Goal: Contribute content: Contribute content

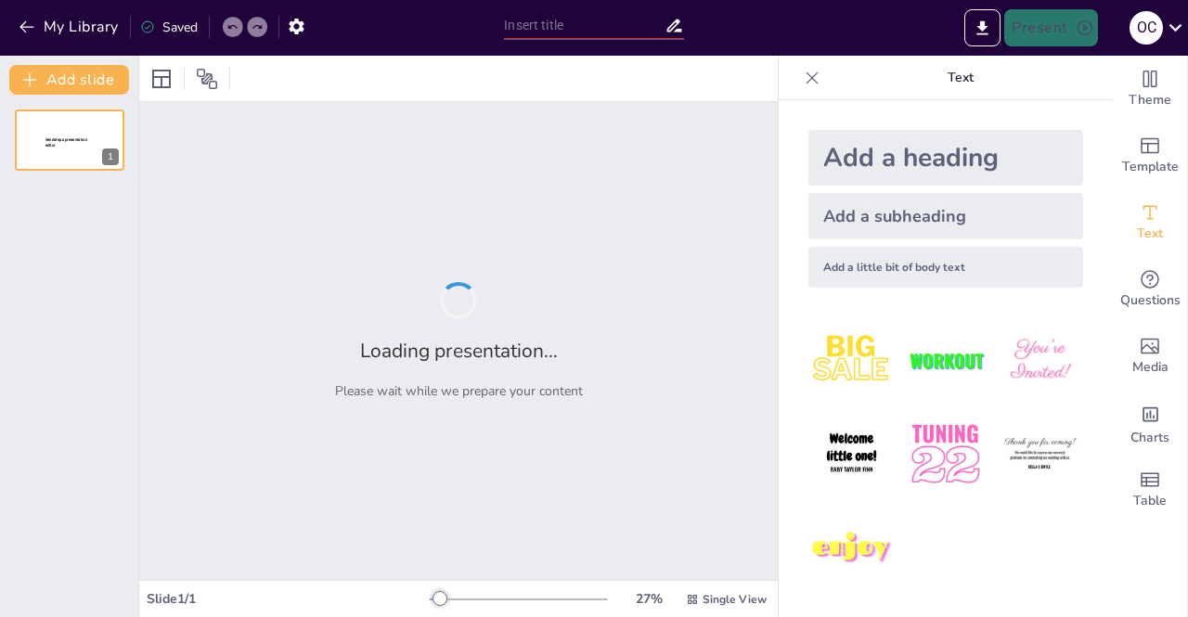
type input "Поняття про бюджетні установи та правові аспекти здійснення їх діяльності"
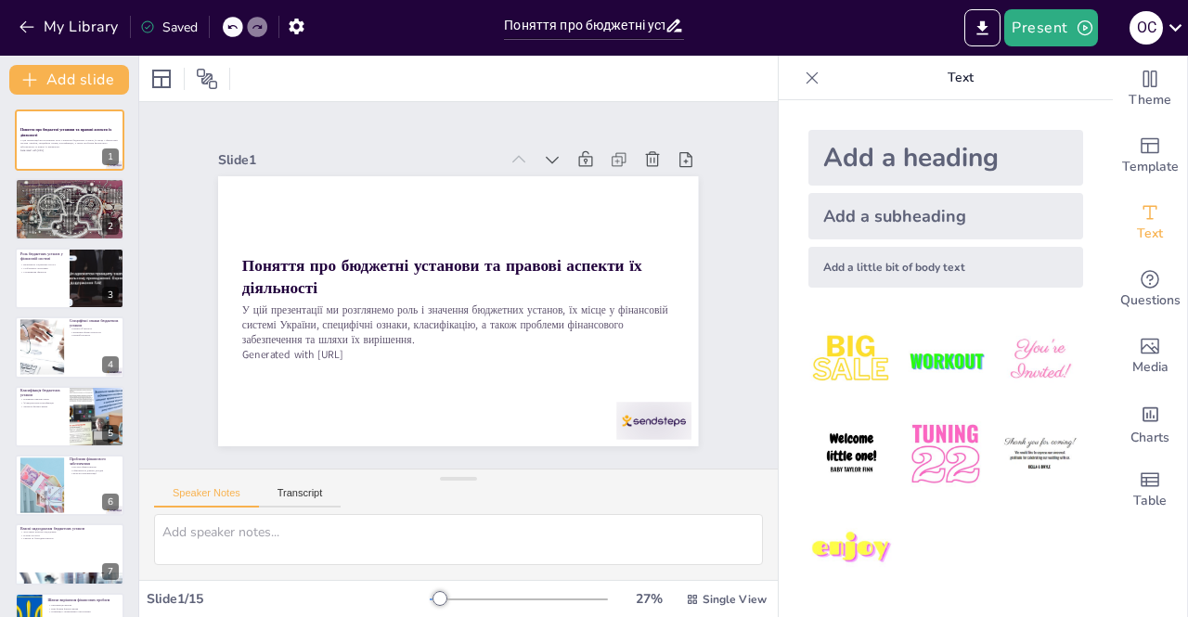
checkbox input "true"
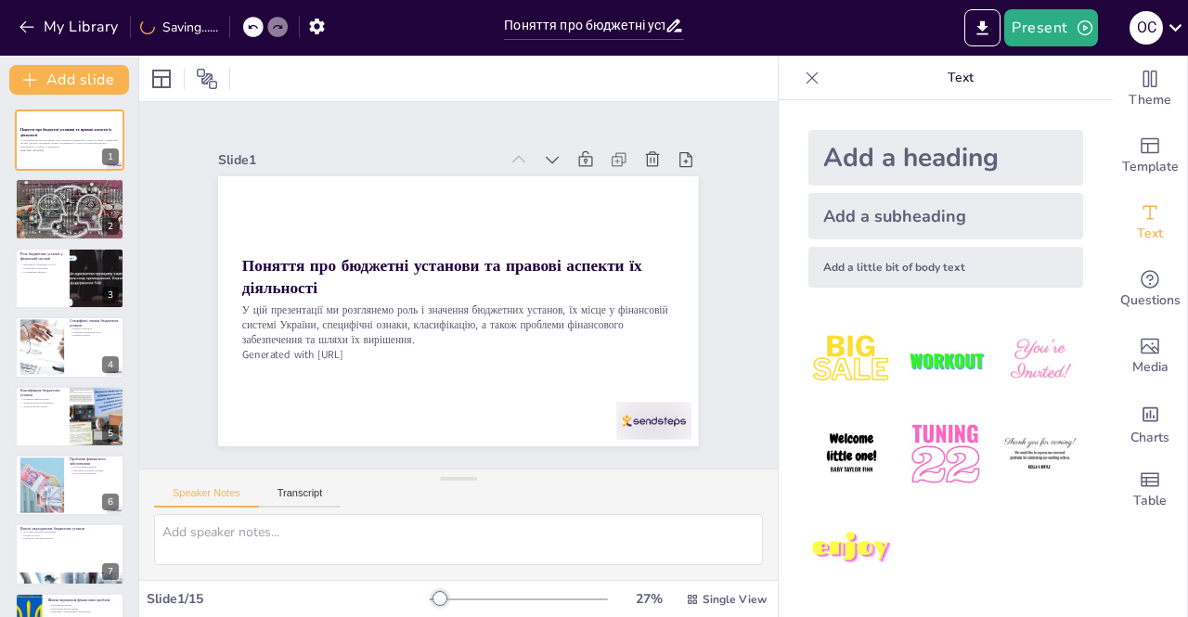
checkbox input "true"
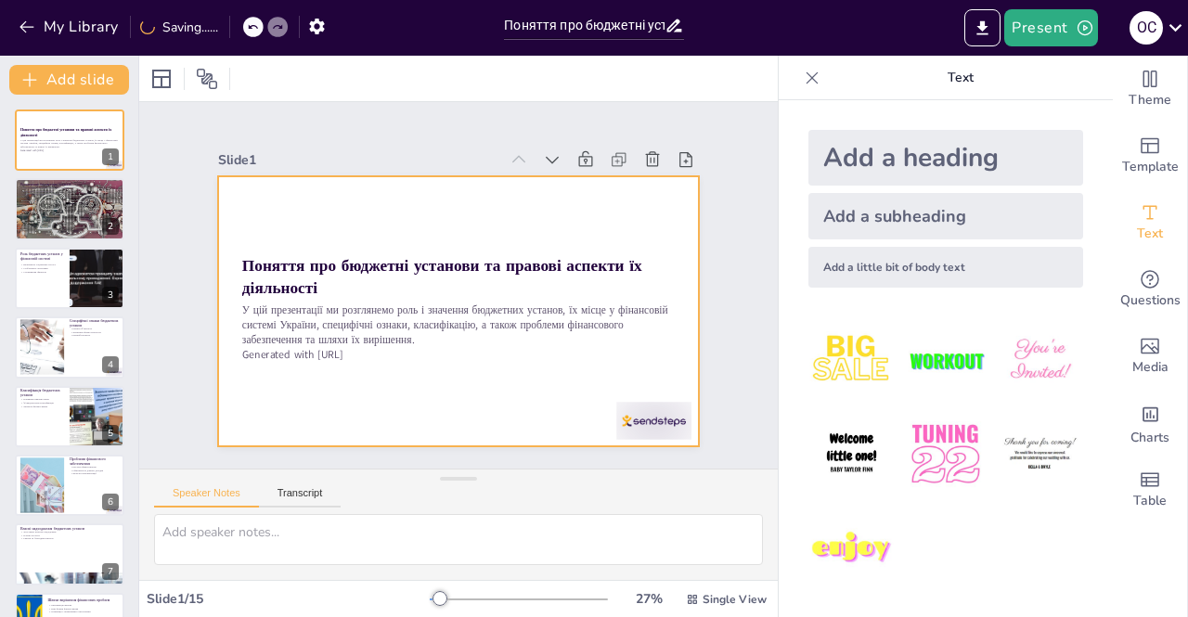
checkbox input "true"
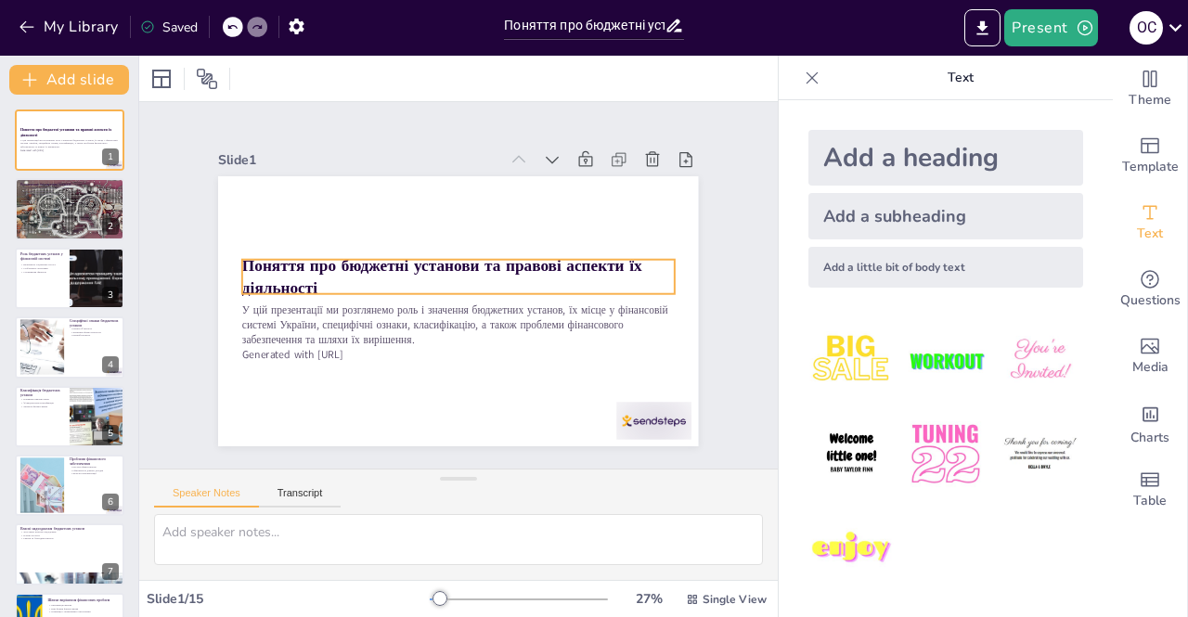
checkbox input "true"
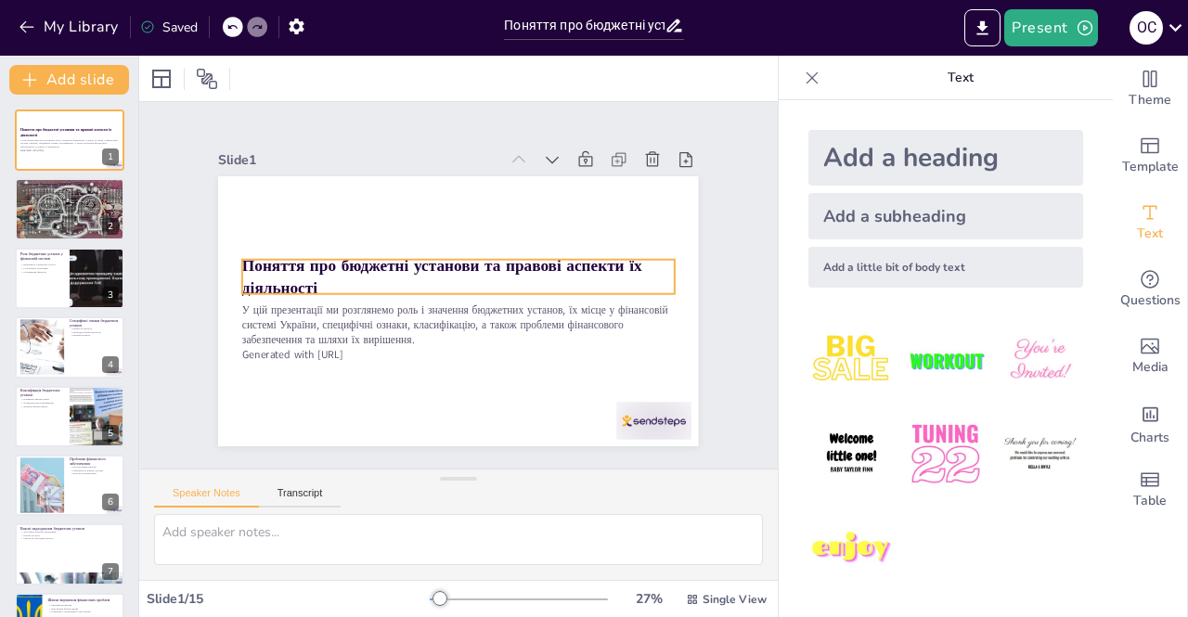
checkbox input "true"
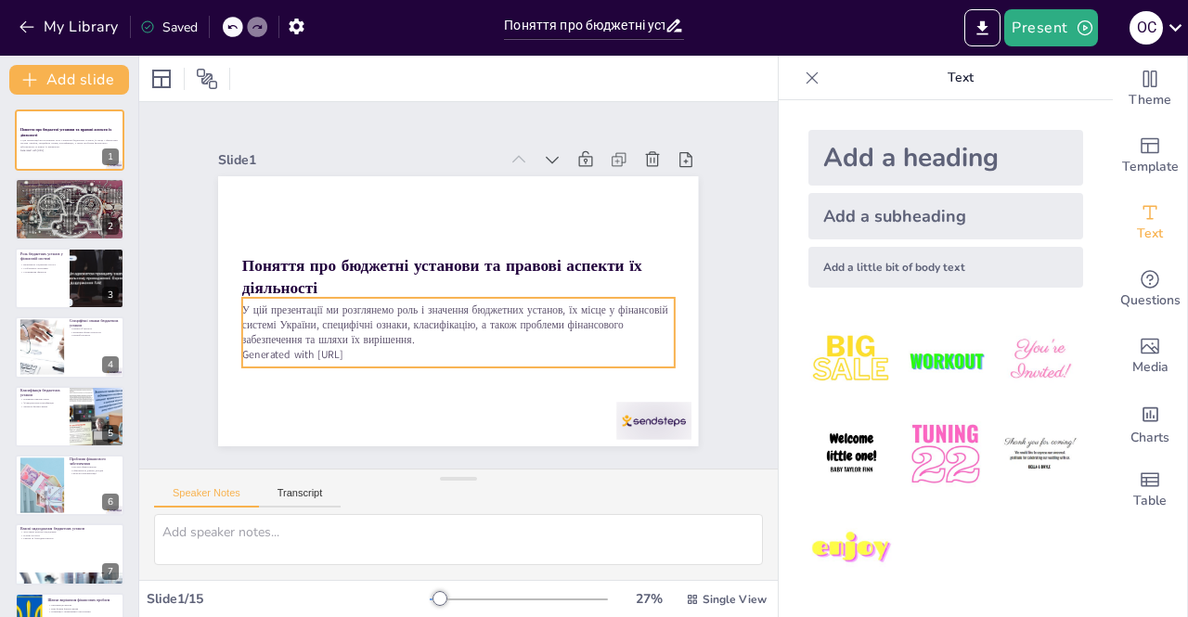
checkbox input "true"
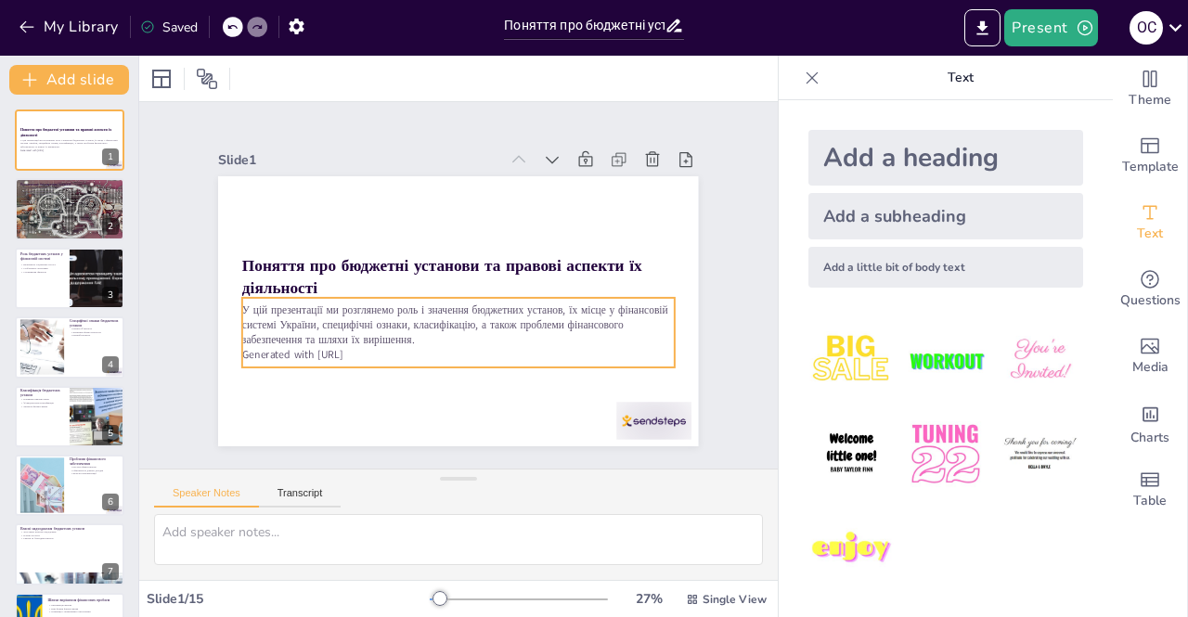
click at [472, 327] on p "У цій презентації ми розглянемо роль і значення бюджетних установ, їх місце у ф…" at bounding box center [495, 297] width 175 height 425
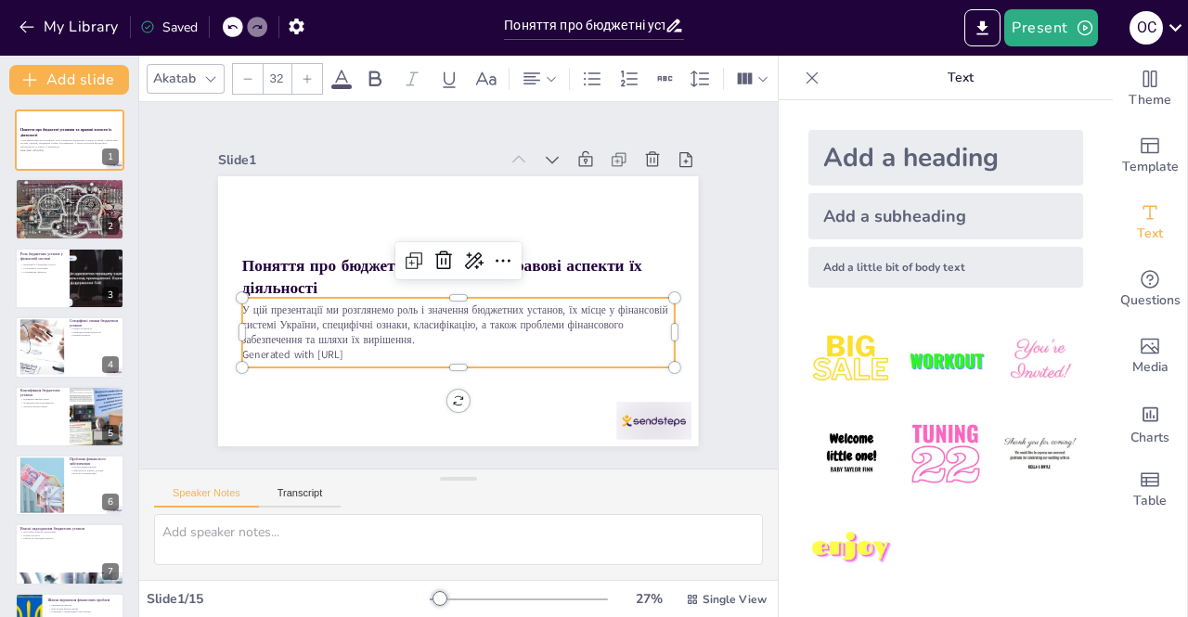
checkbox input "true"
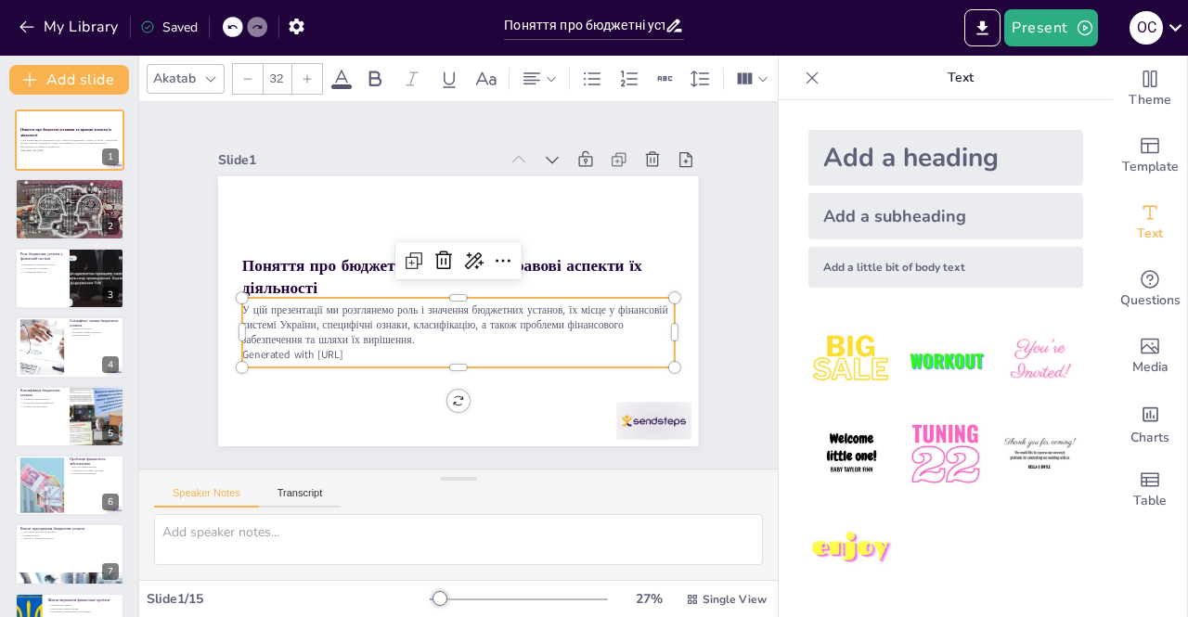
checkbox input "true"
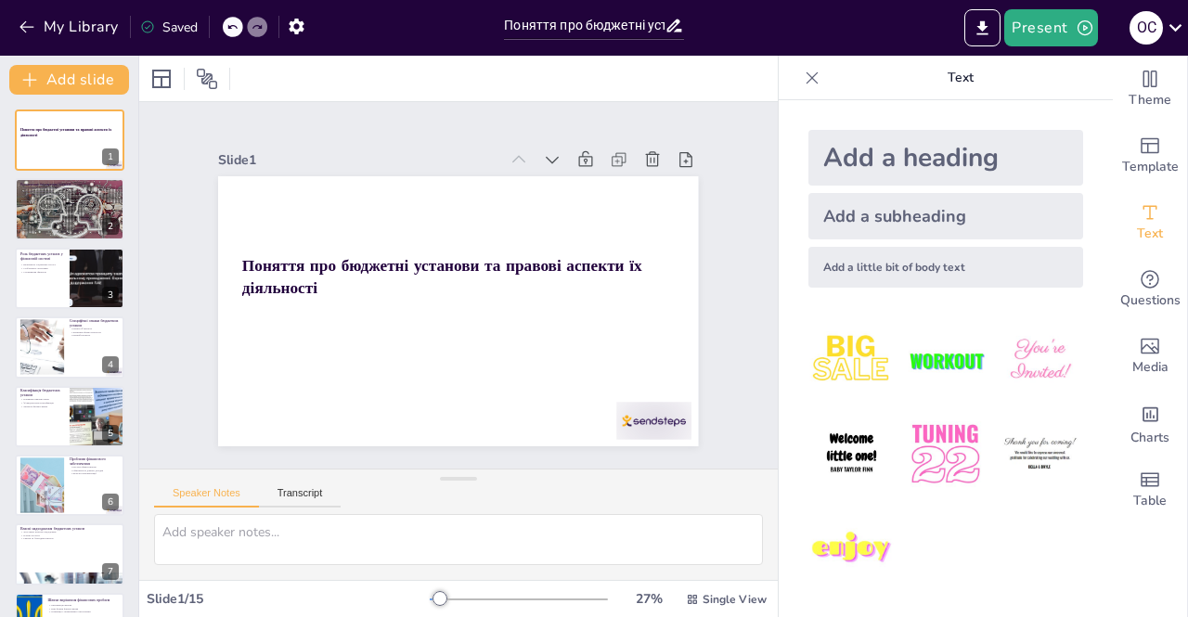
checkbox input "true"
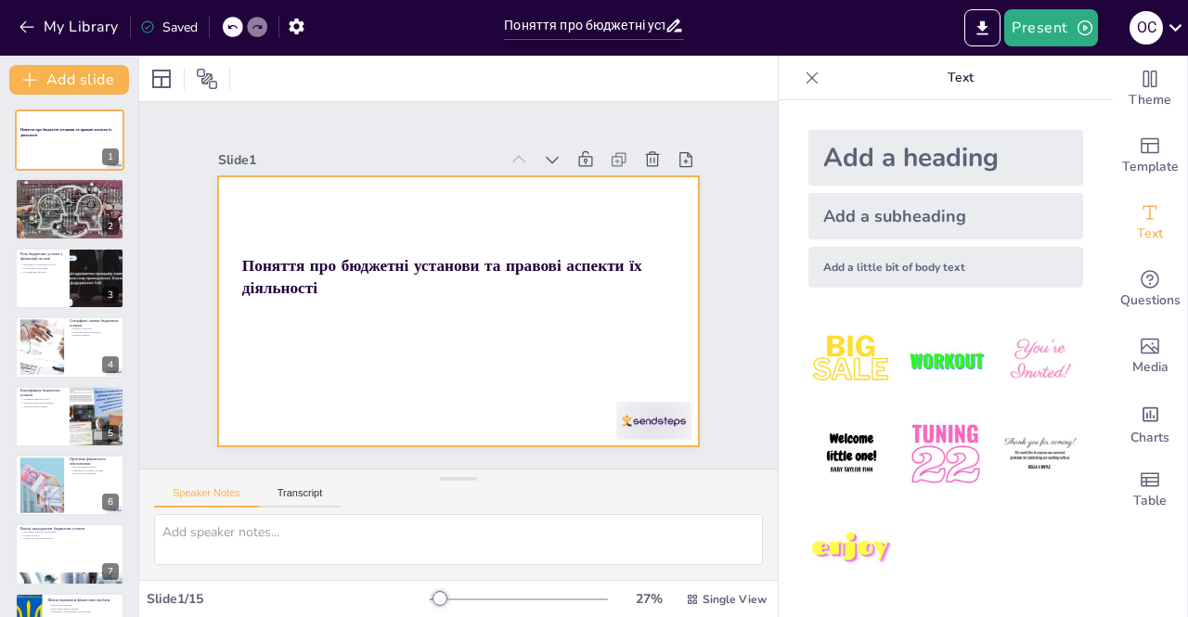
checkbox input "true"
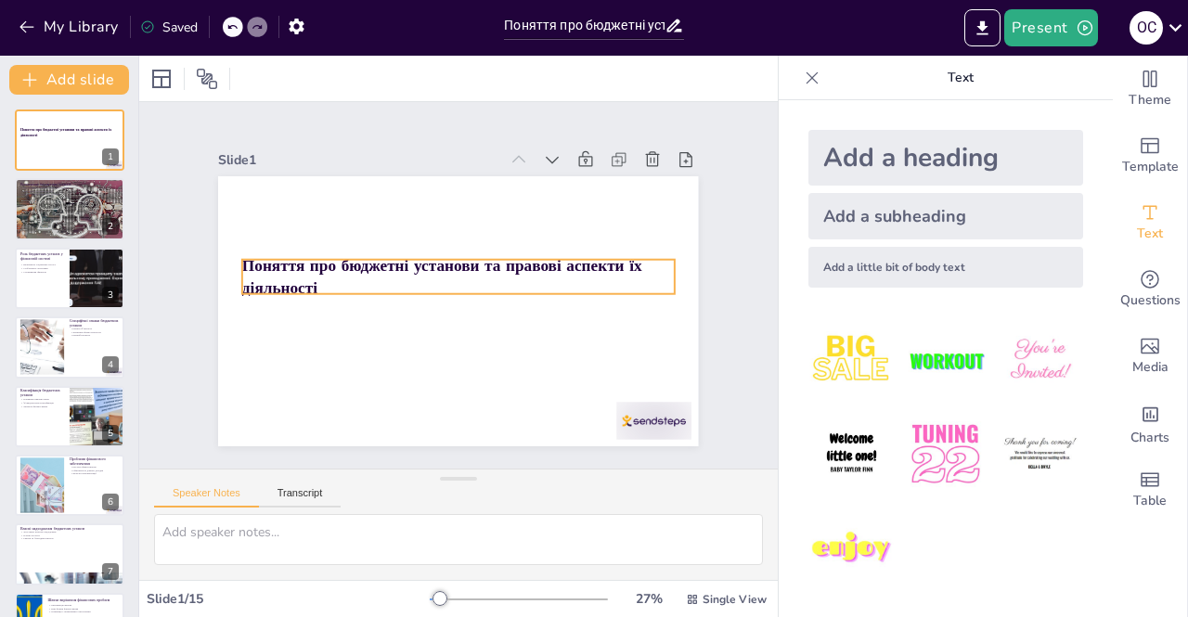
checkbox input "true"
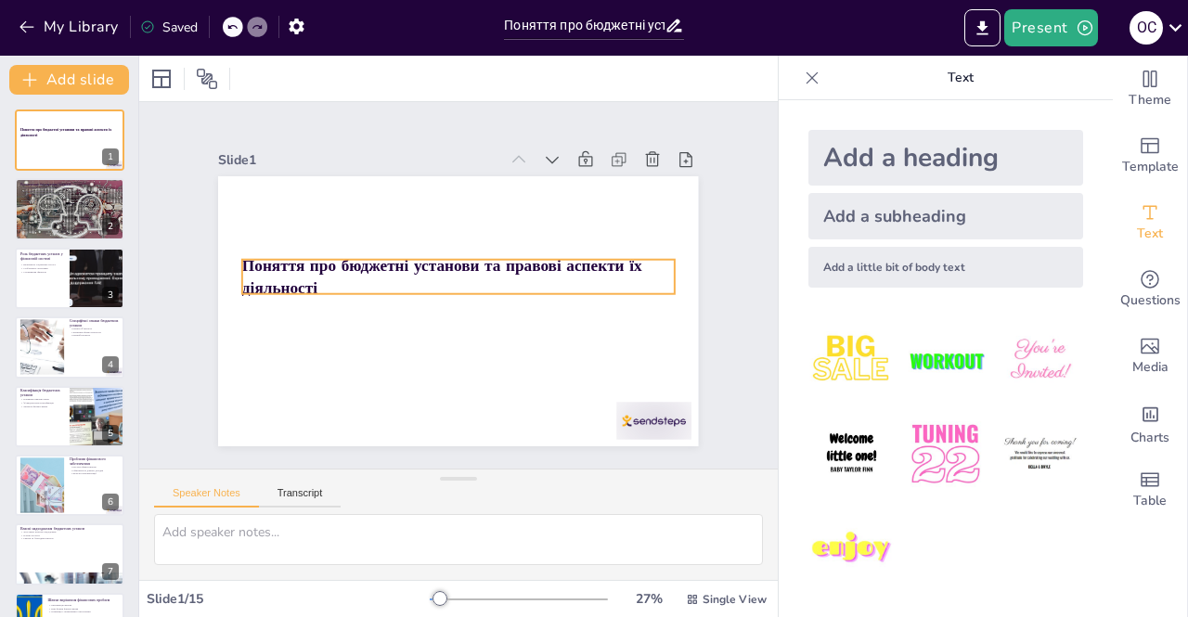
checkbox input "true"
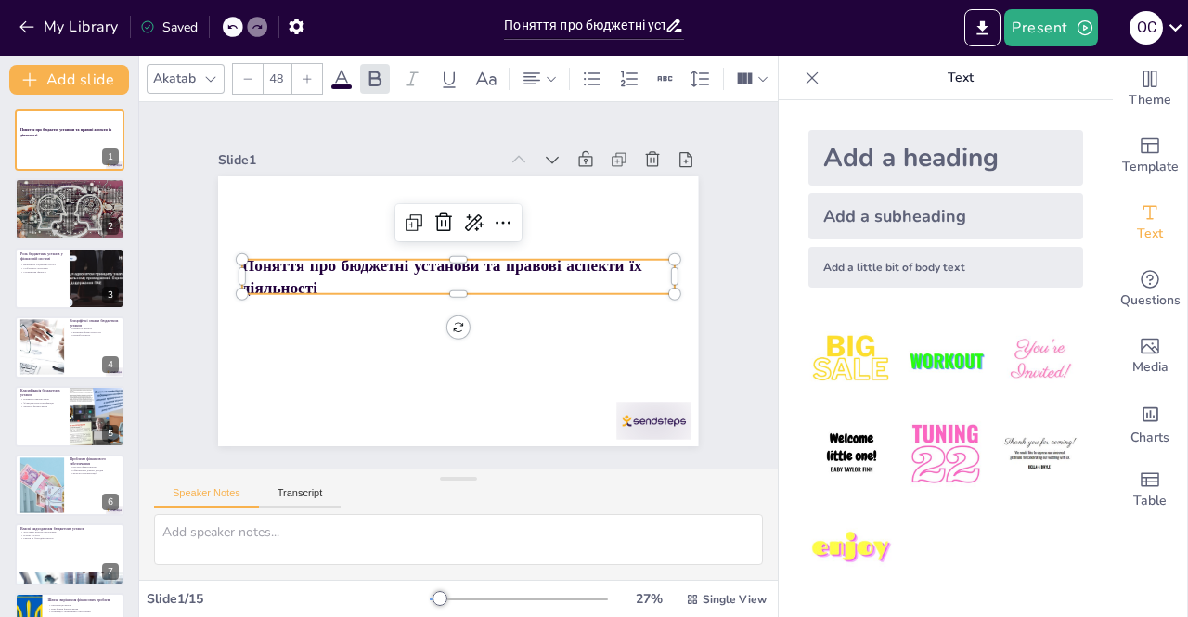
click at [401, 261] on strong "Поняття про бюджетні установи та правові аспекти їх діяльності" at bounding box center [484, 283] width 336 height 271
checkbox input "true"
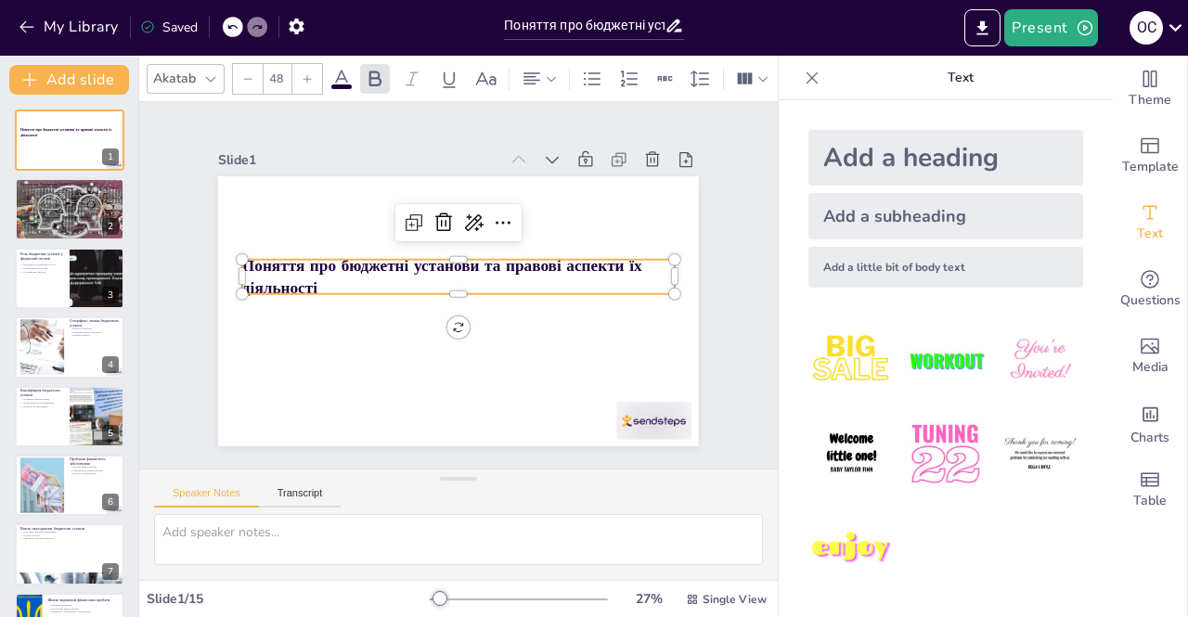
checkbox input "true"
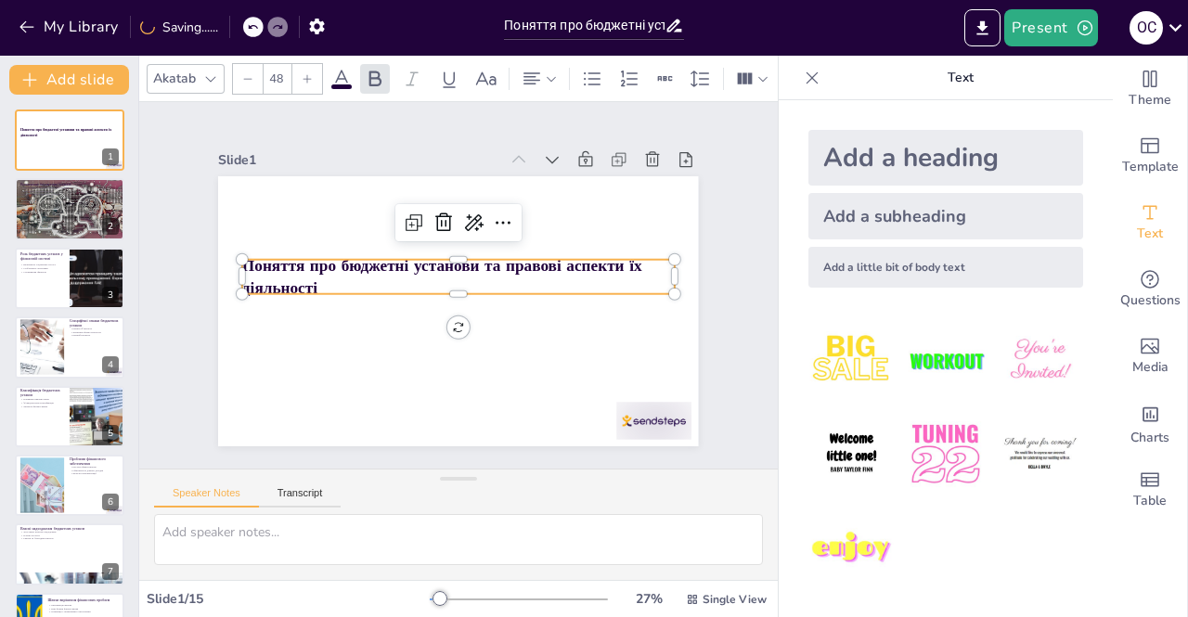
checkbox input "true"
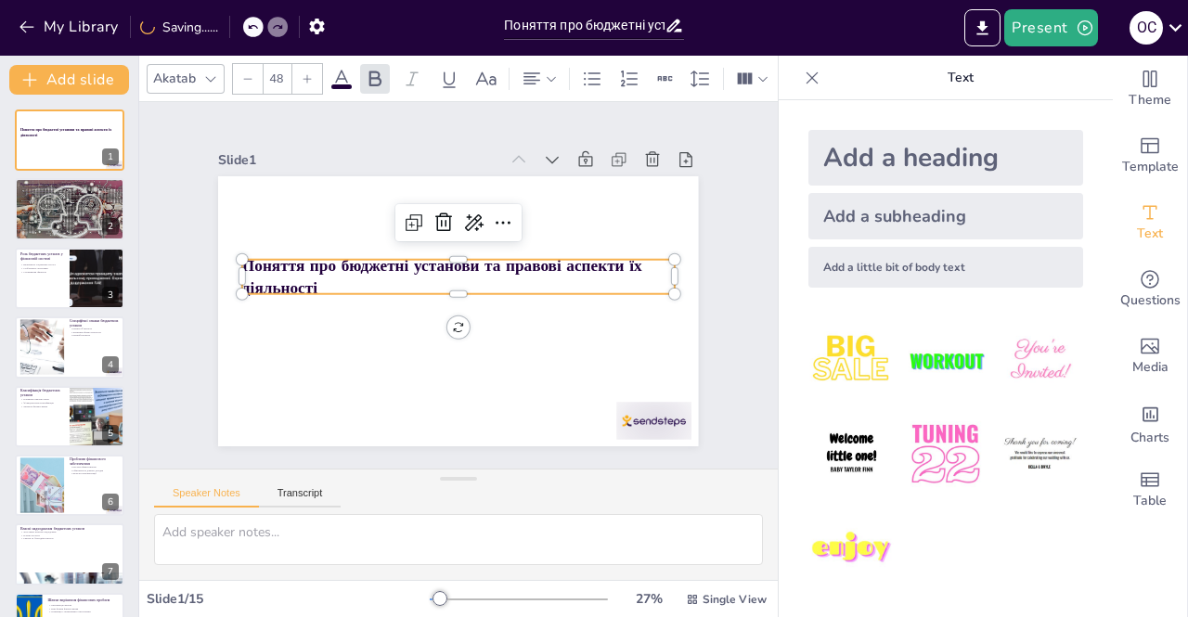
checkbox input "true"
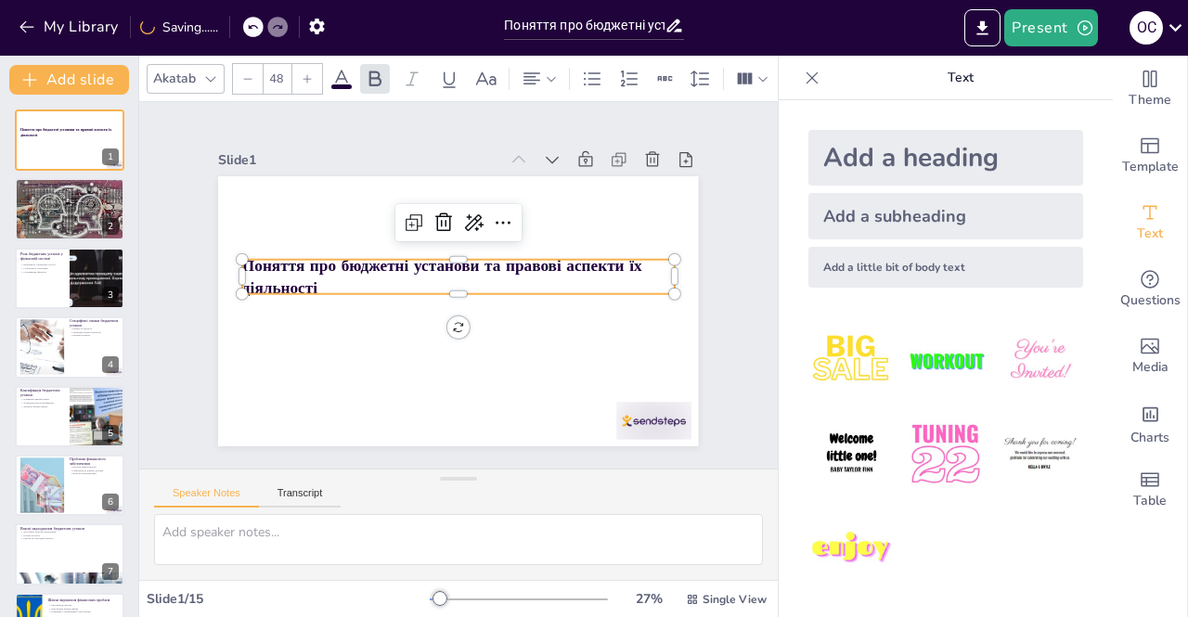
checkbox input "true"
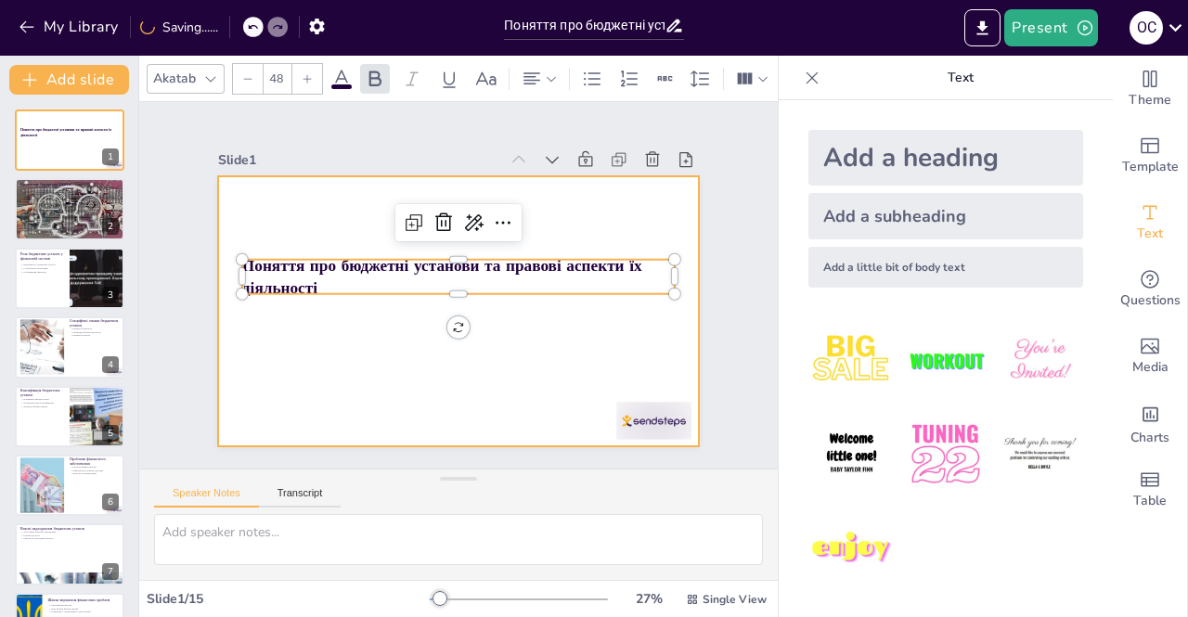
checkbox input "true"
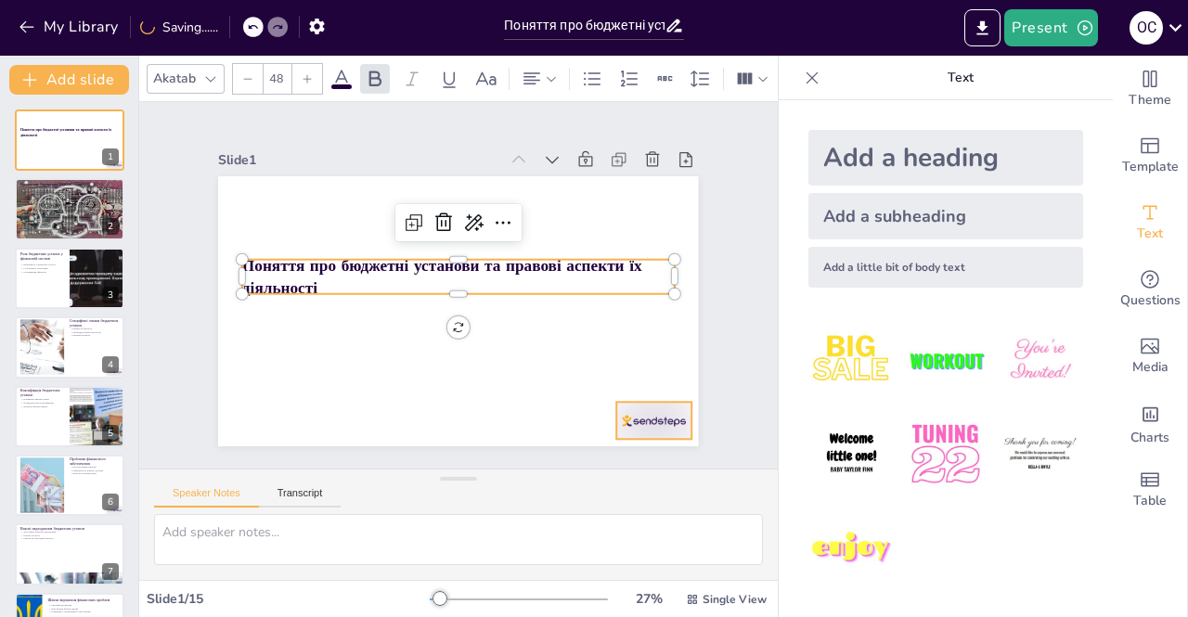
checkbox input "true"
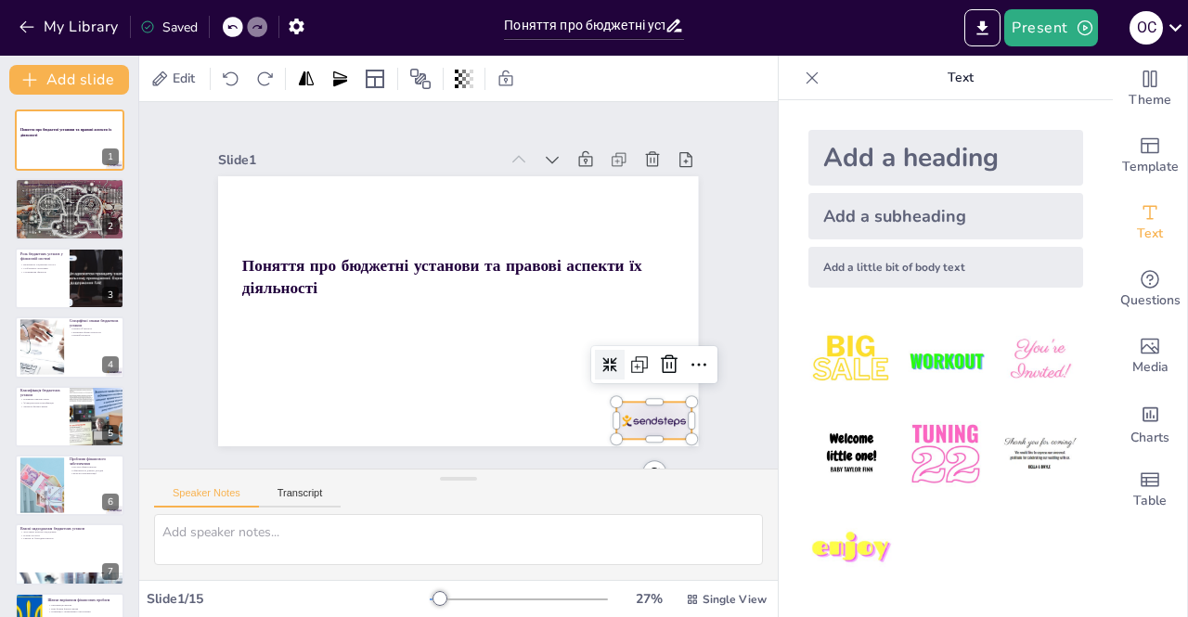
click at [536, 93] on div at bounding box center [503, 51] width 65 height 84
checkbox input "true"
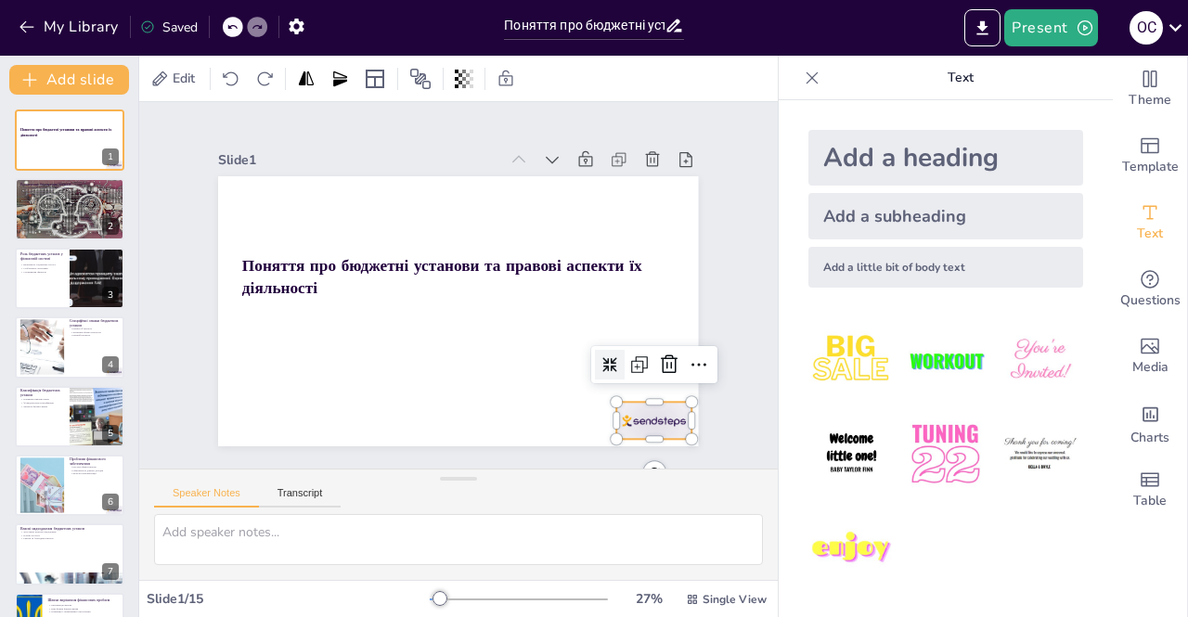
checkbox input "true"
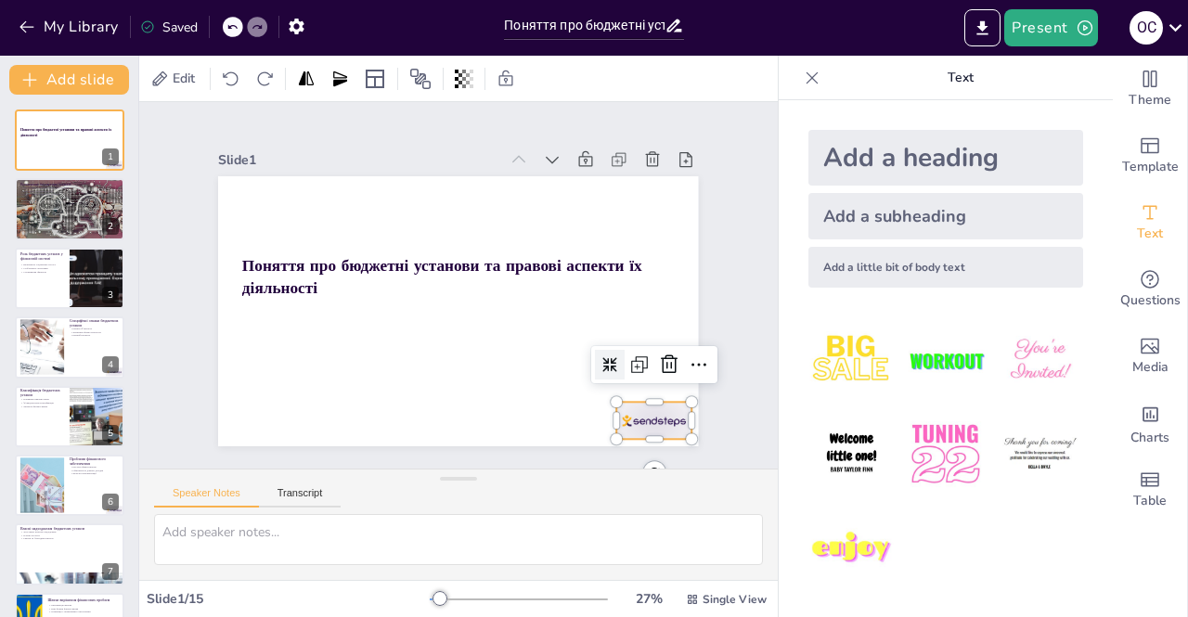
checkbox input "true"
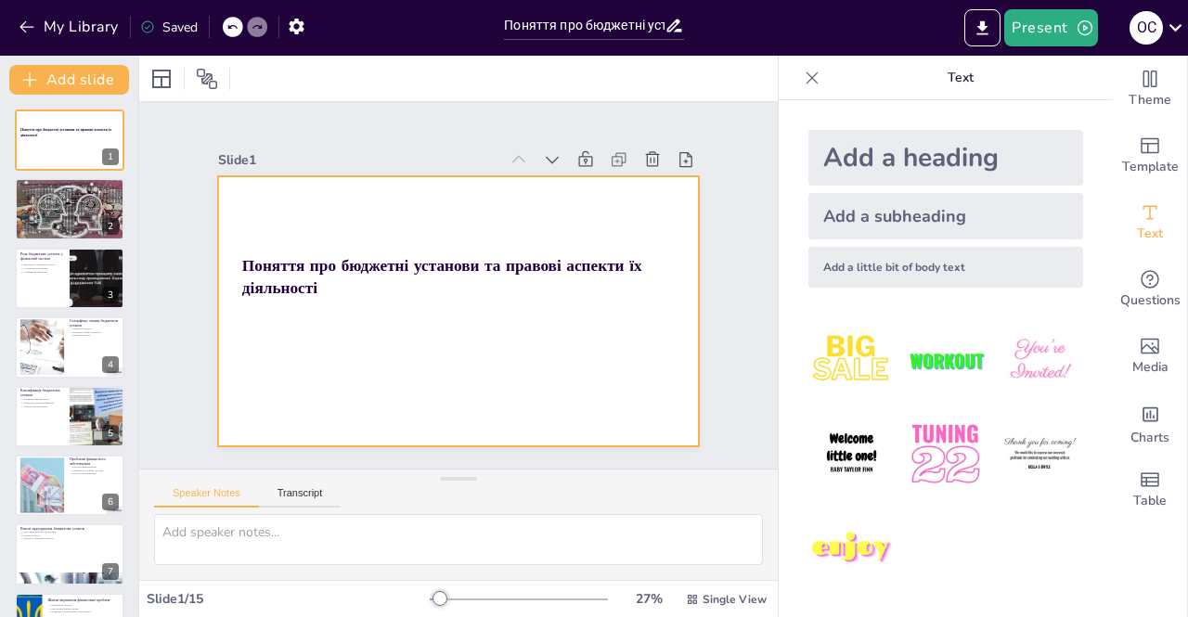
checkbox input "true"
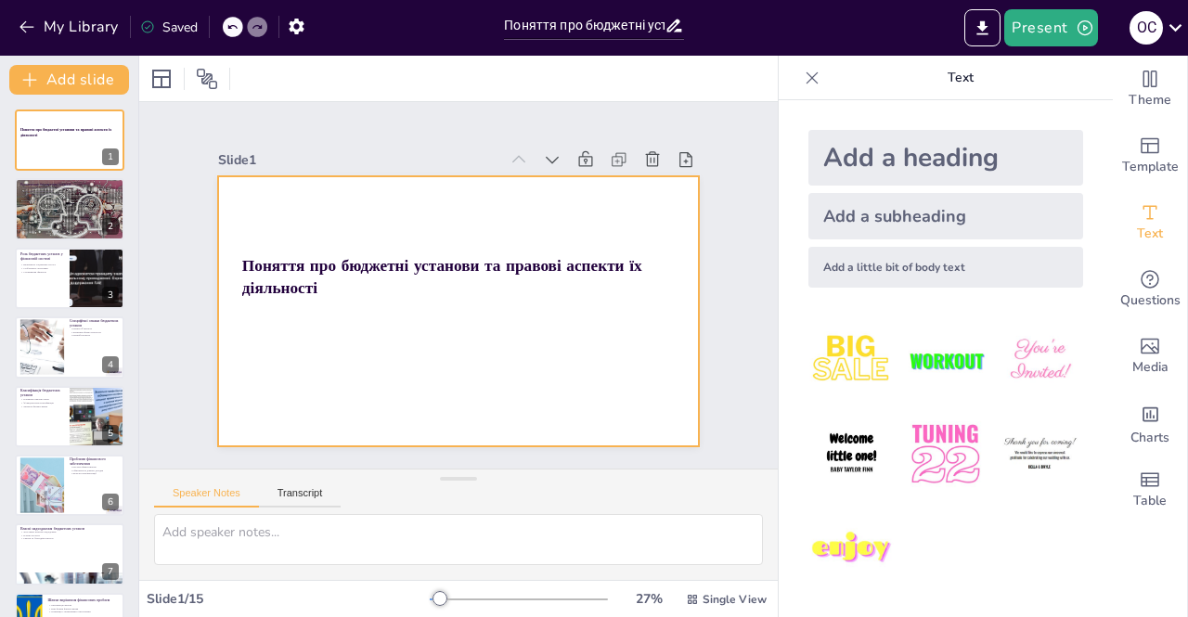
checkbox input "true"
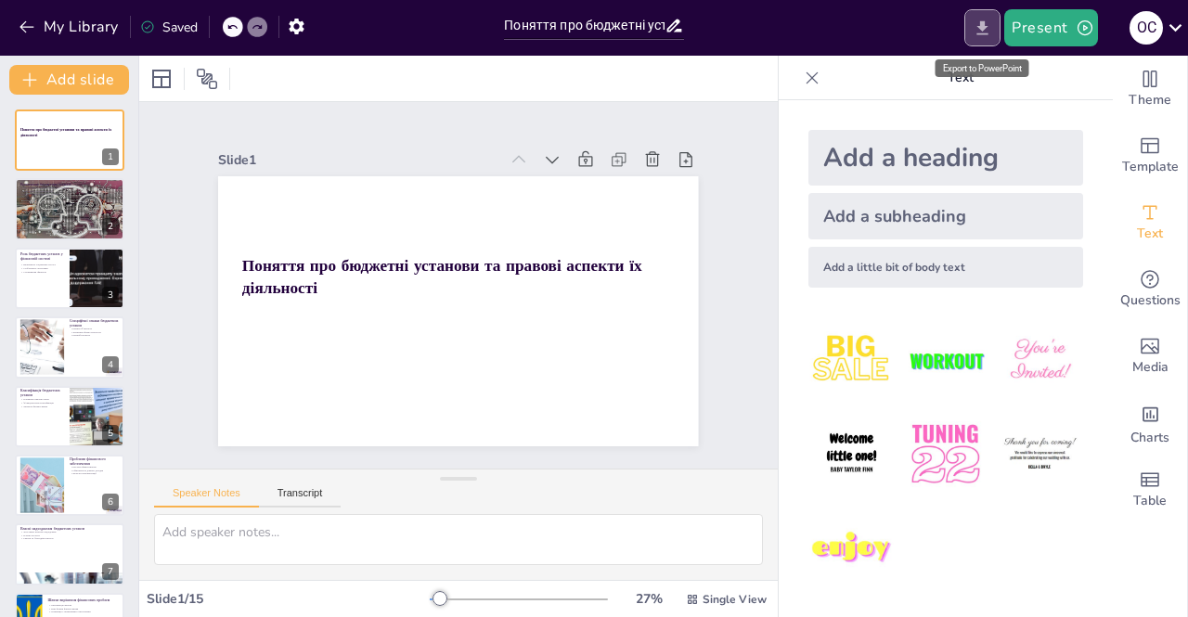
click at [976, 31] on icon "Export to PowerPoint" at bounding box center [982, 28] width 19 height 19
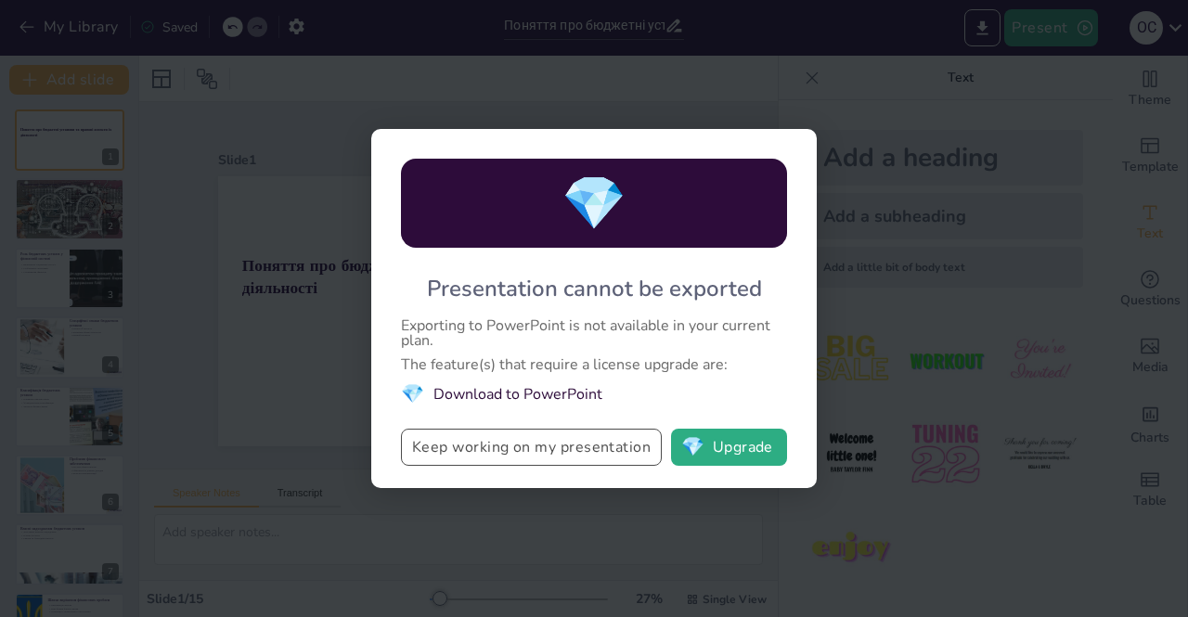
click at [618, 443] on button "Keep working on my presentation" at bounding box center [531, 447] width 261 height 37
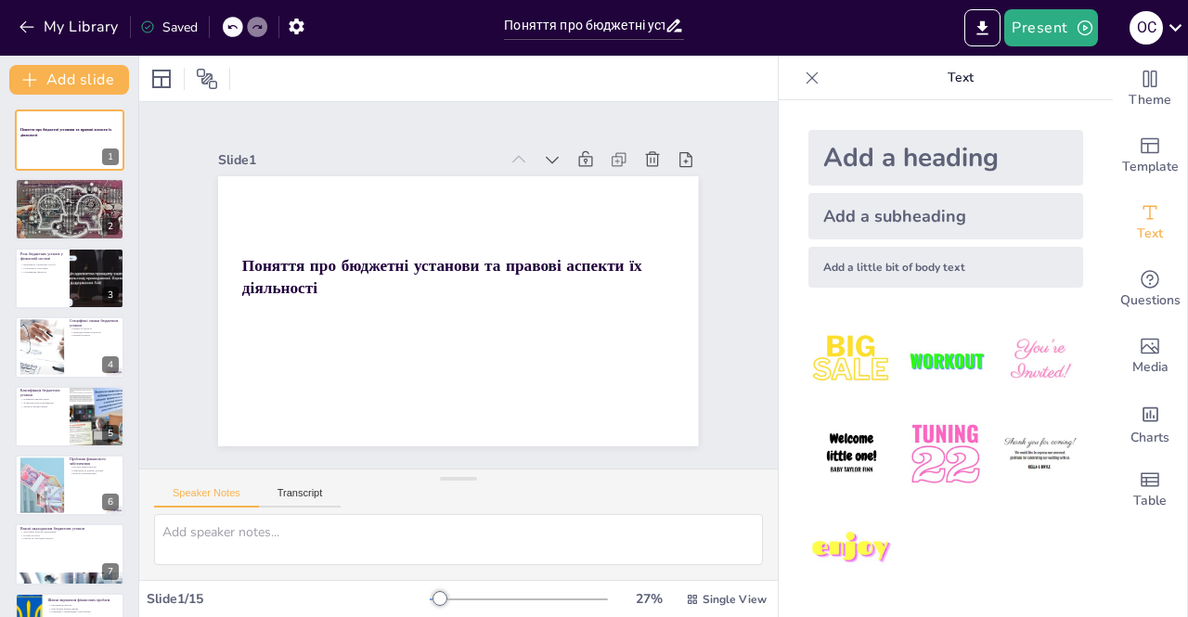
checkbox input "true"
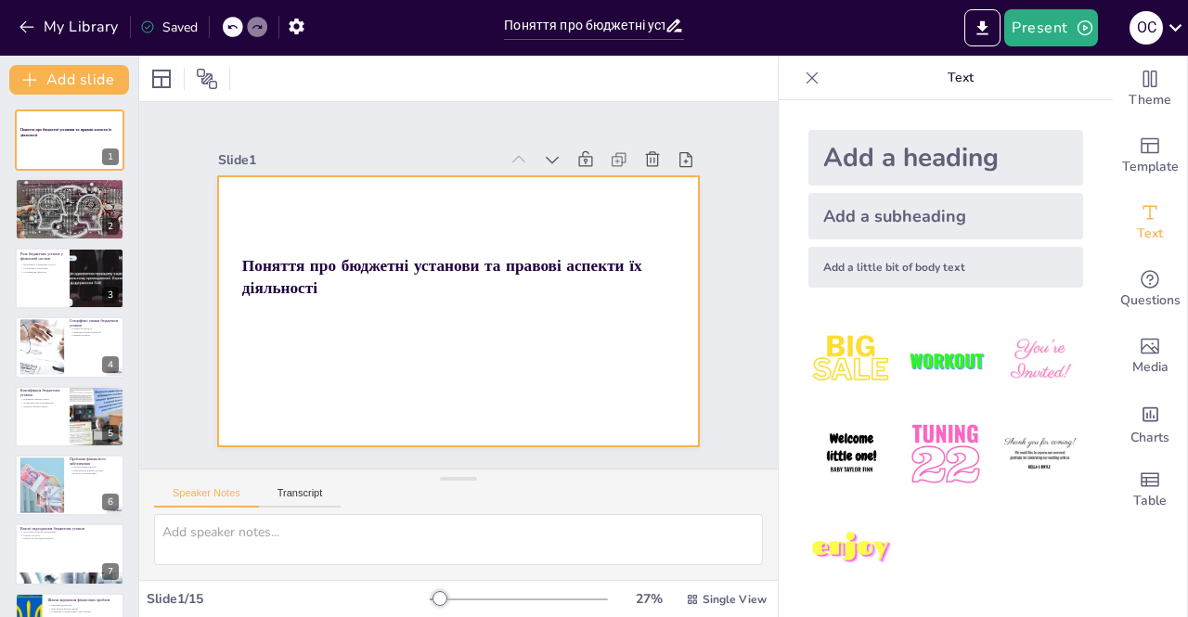
checkbox input "true"
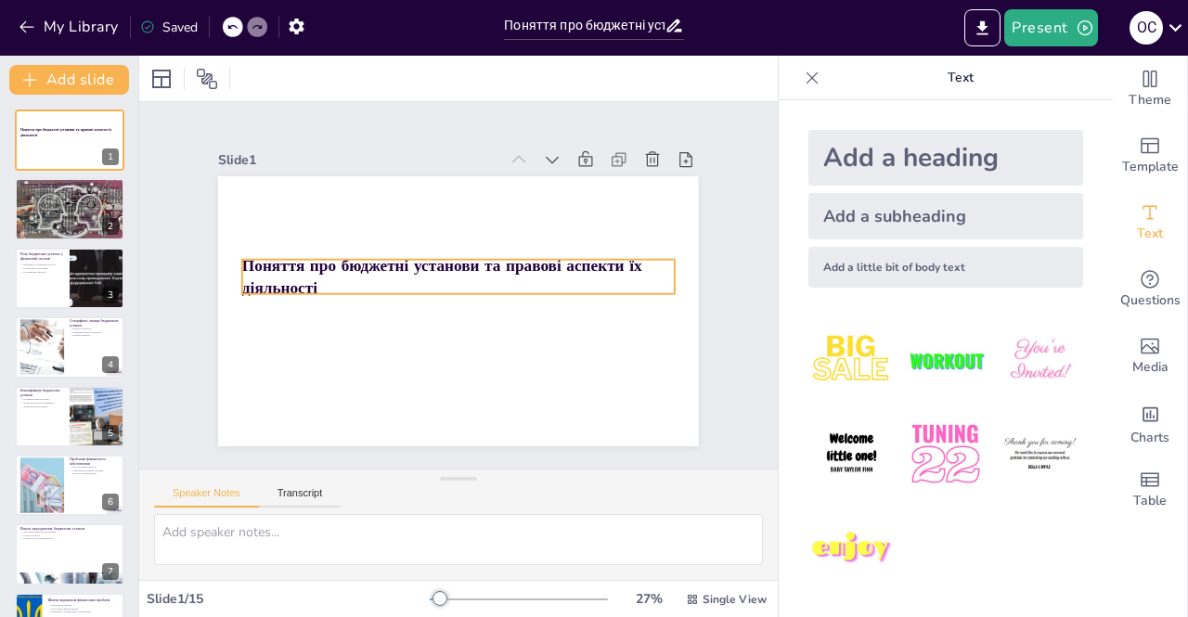
checkbox input "true"
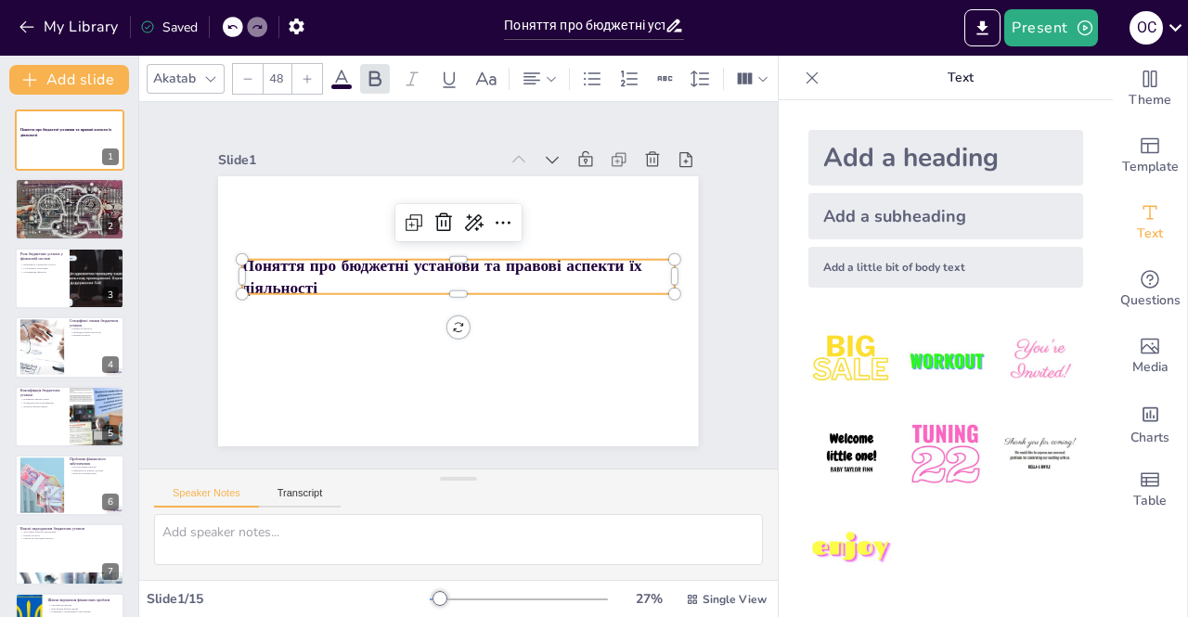
click at [330, 272] on p "Поняття про бюджетні установи та правові аспекти їх діяльності" at bounding box center [463, 292] width 396 height 255
checkbox input "true"
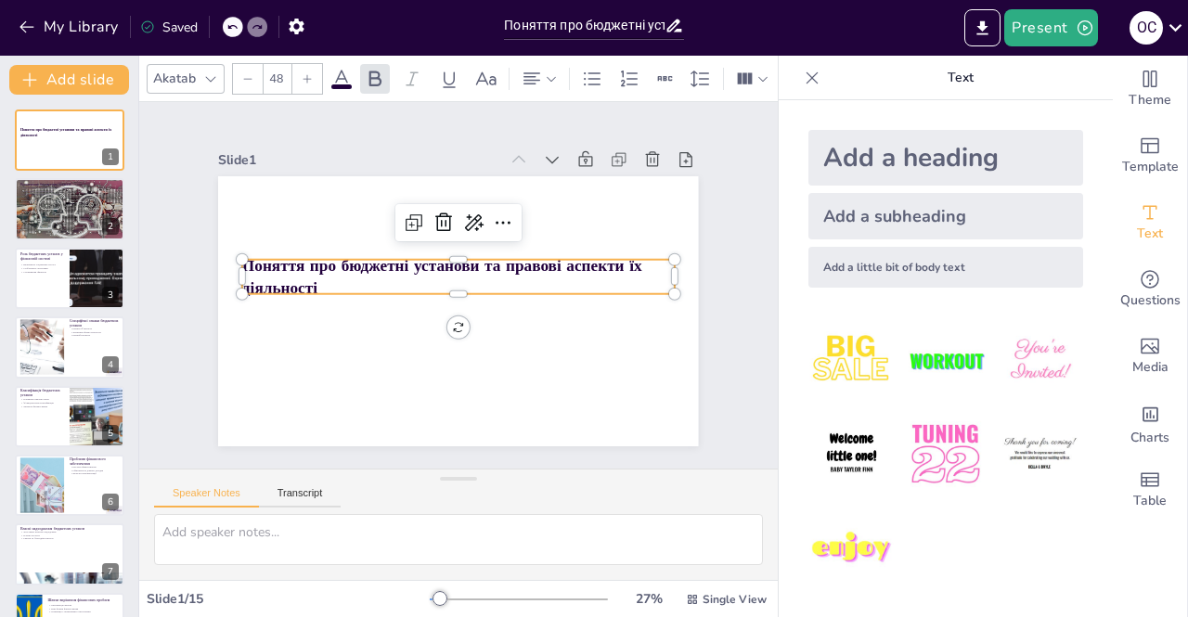
checkbox input "true"
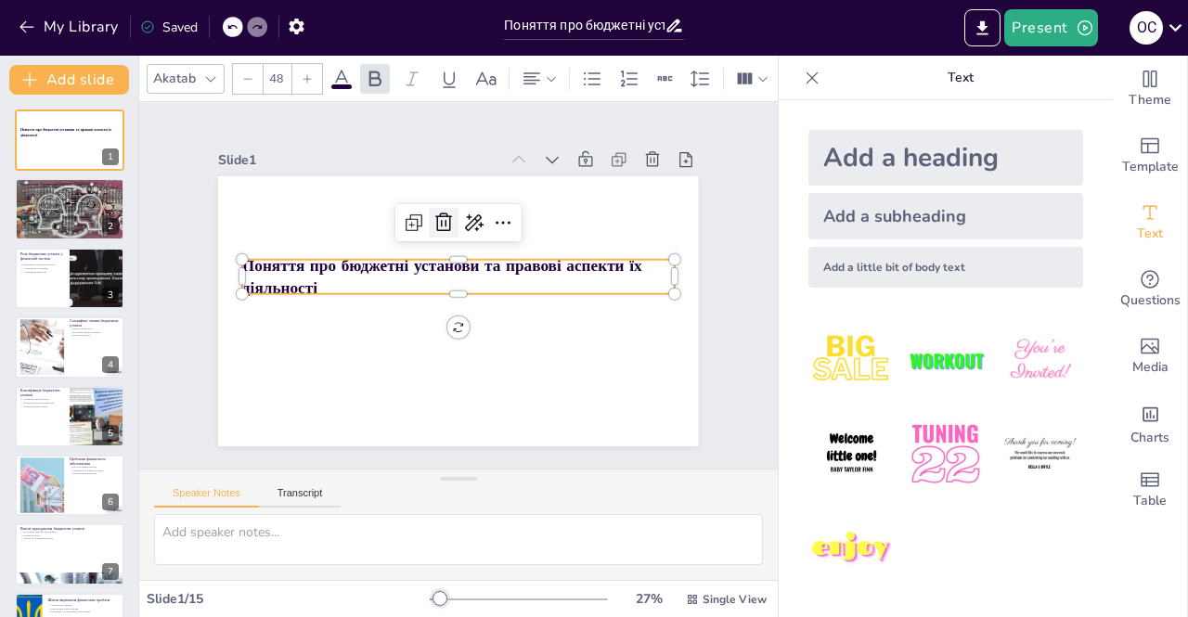
checkbox input "true"
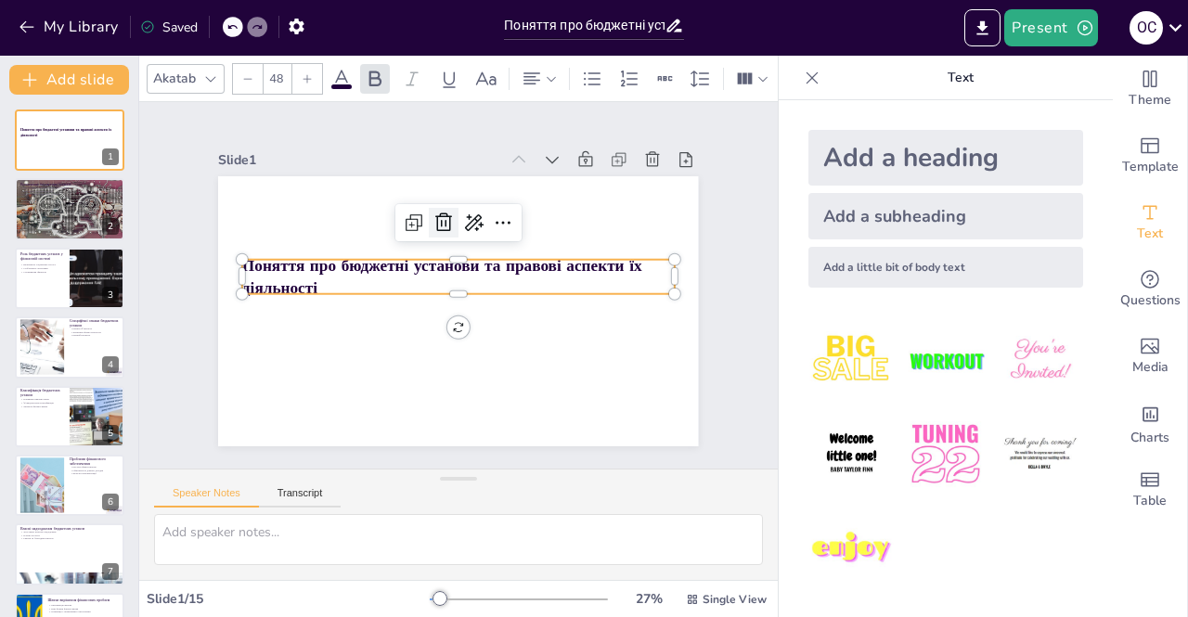
checkbox input "true"
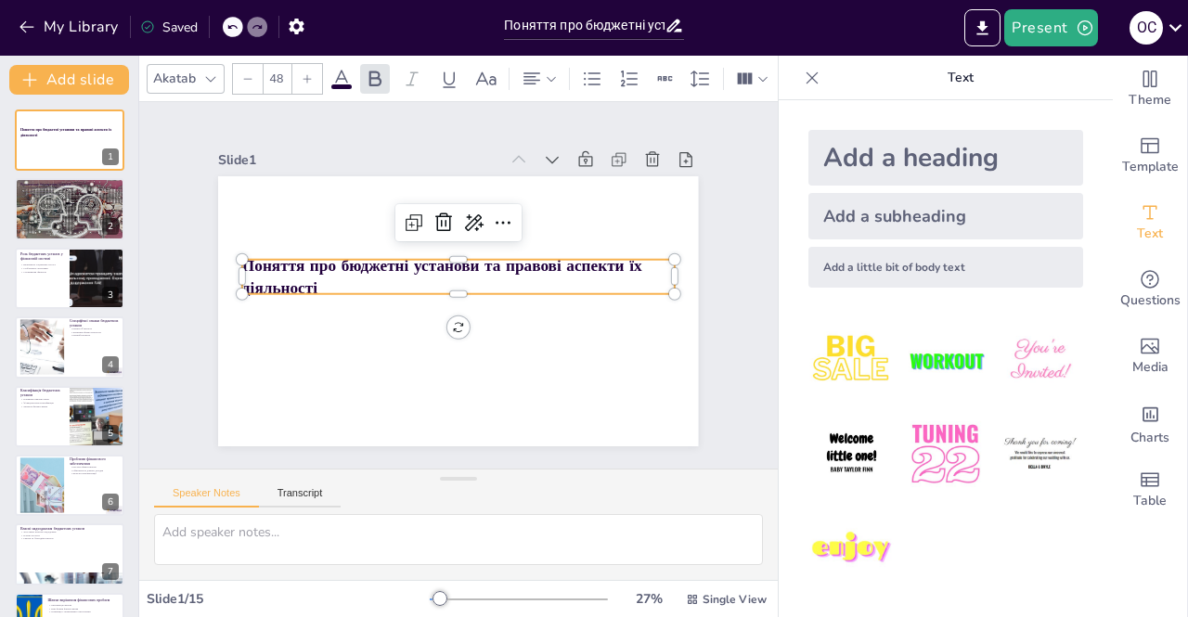
checkbox input "true"
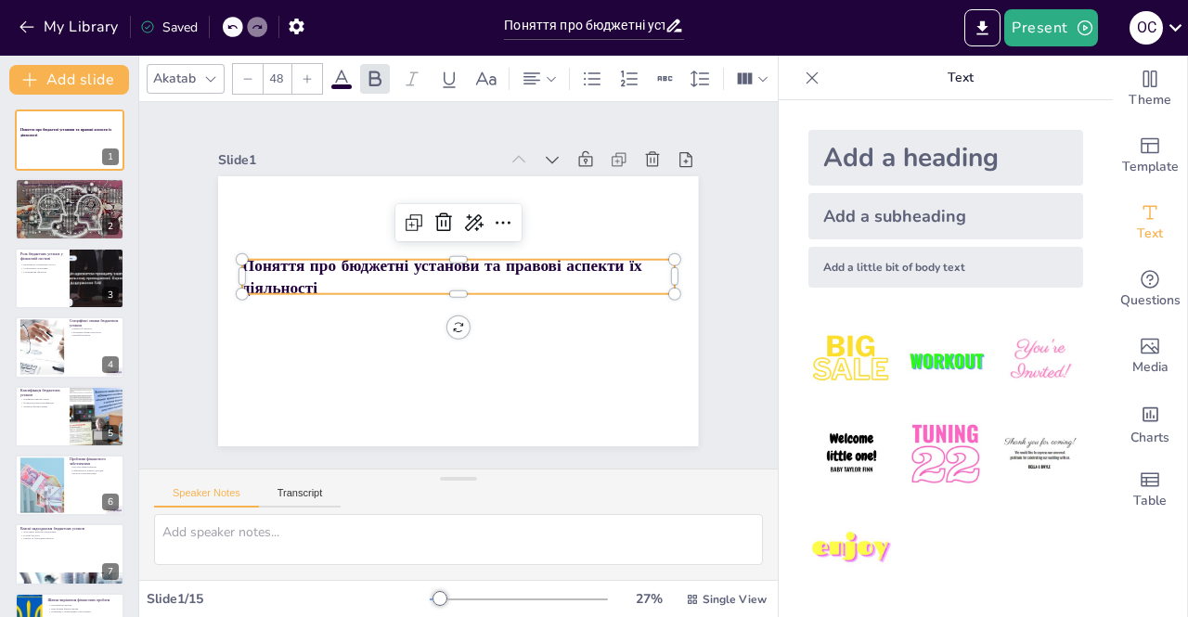
checkbox input "true"
click at [313, 64] on div at bounding box center [307, 79] width 30 height 30
checkbox input "true"
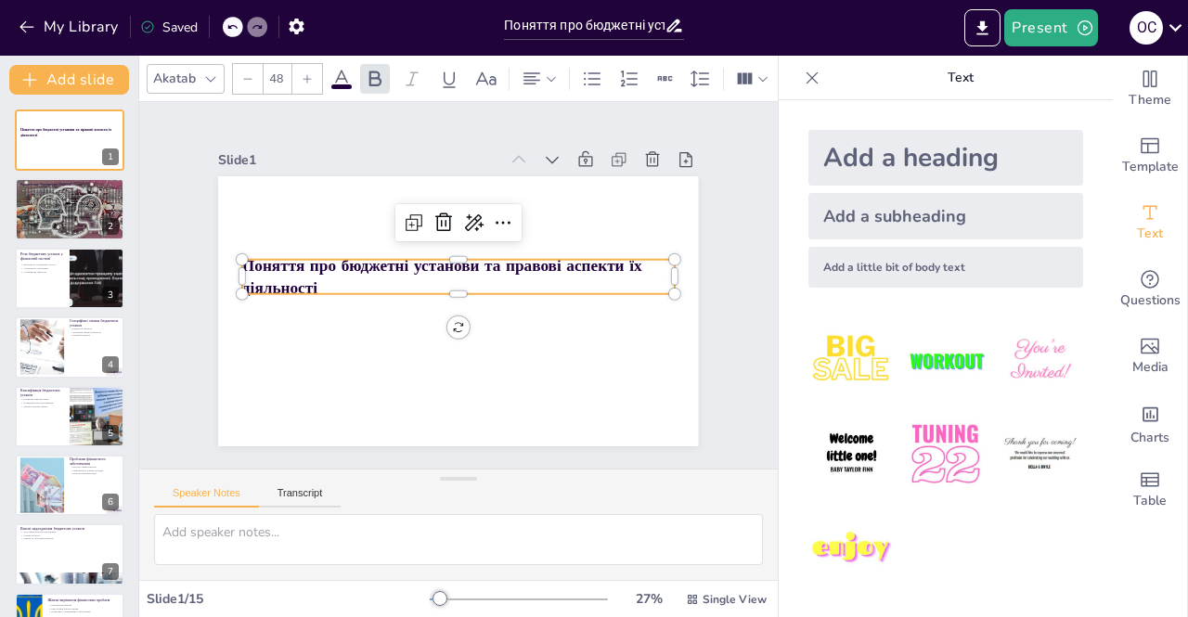
checkbox input "true"
type input "49"
click at [313, 64] on div at bounding box center [307, 79] width 30 height 30
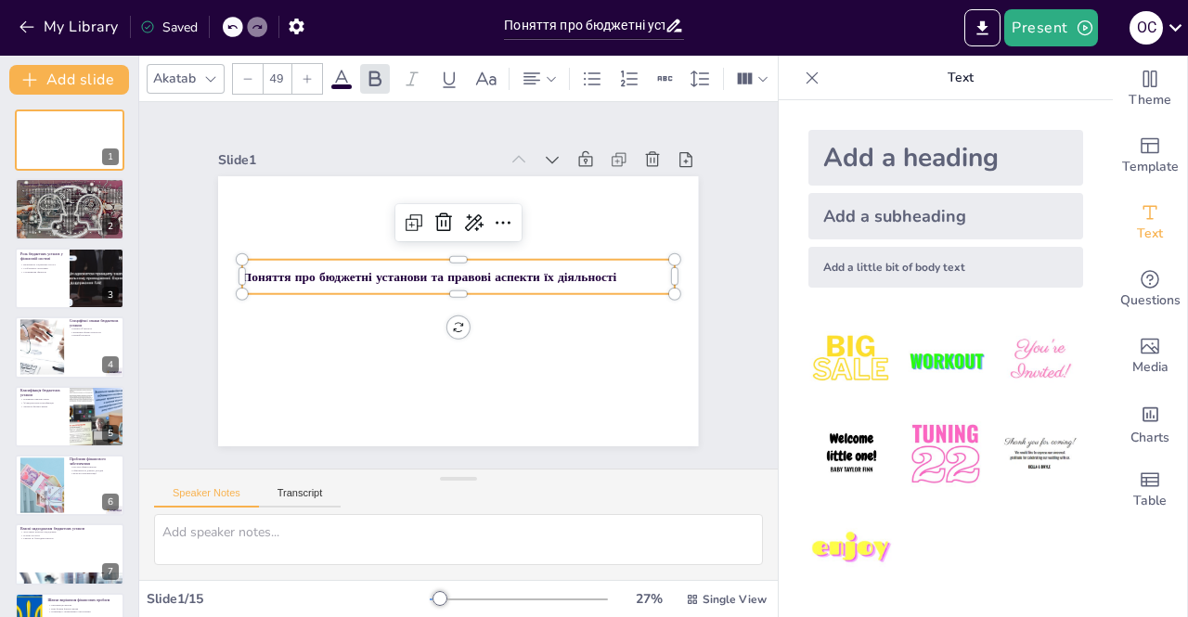
click at [313, 64] on div at bounding box center [307, 79] width 30 height 30
checkbox input "true"
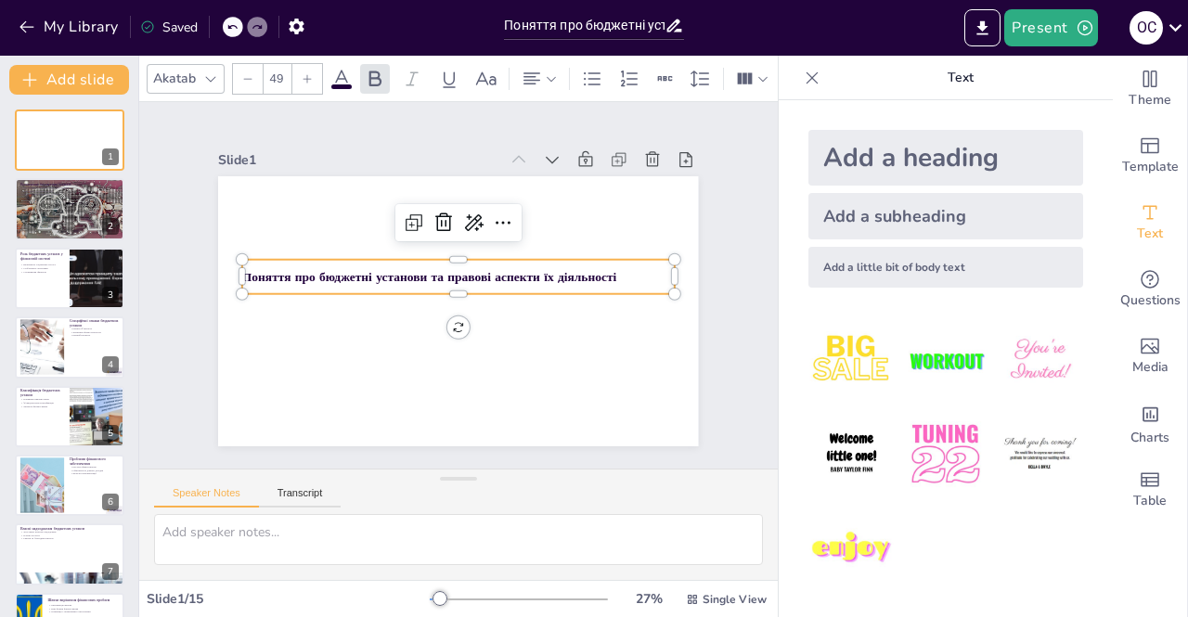
checkbox input "true"
type input "51"
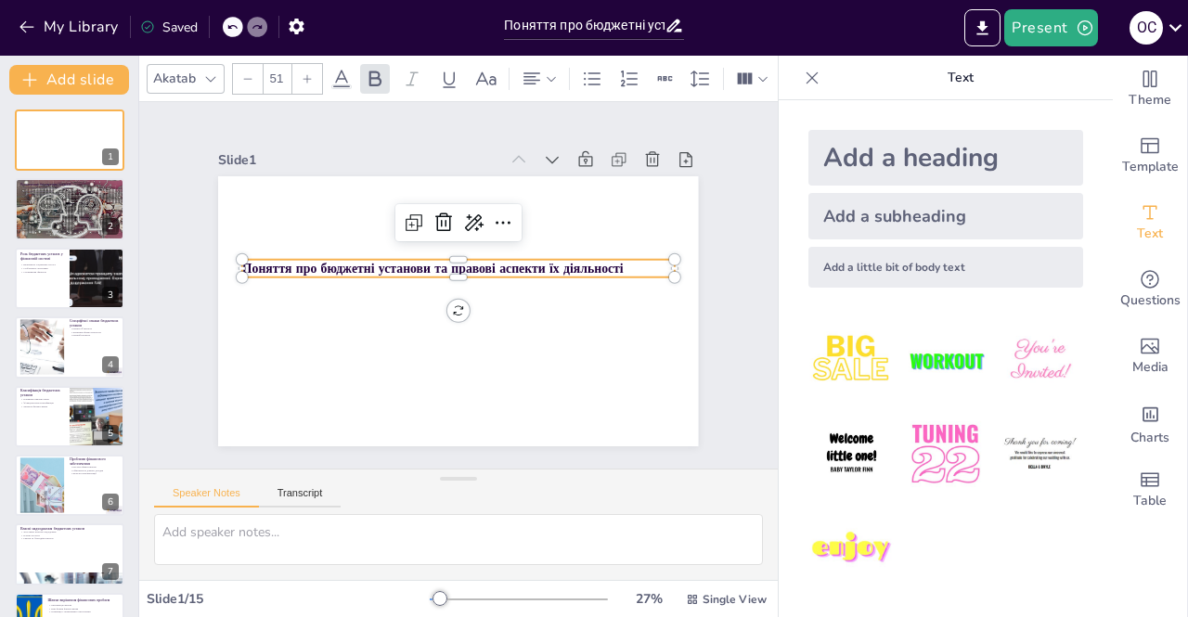
click at [313, 64] on div at bounding box center [307, 79] width 30 height 30
checkbox input "true"
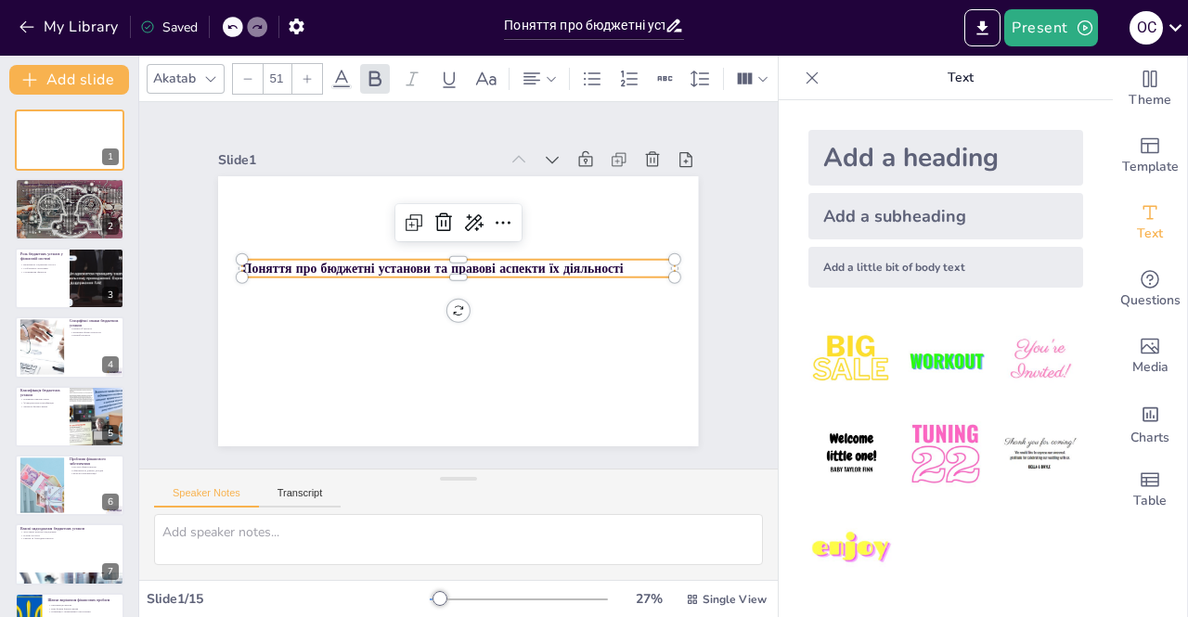
checkbox input "true"
type input "52"
click at [313, 64] on div at bounding box center [307, 79] width 30 height 30
checkbox input "true"
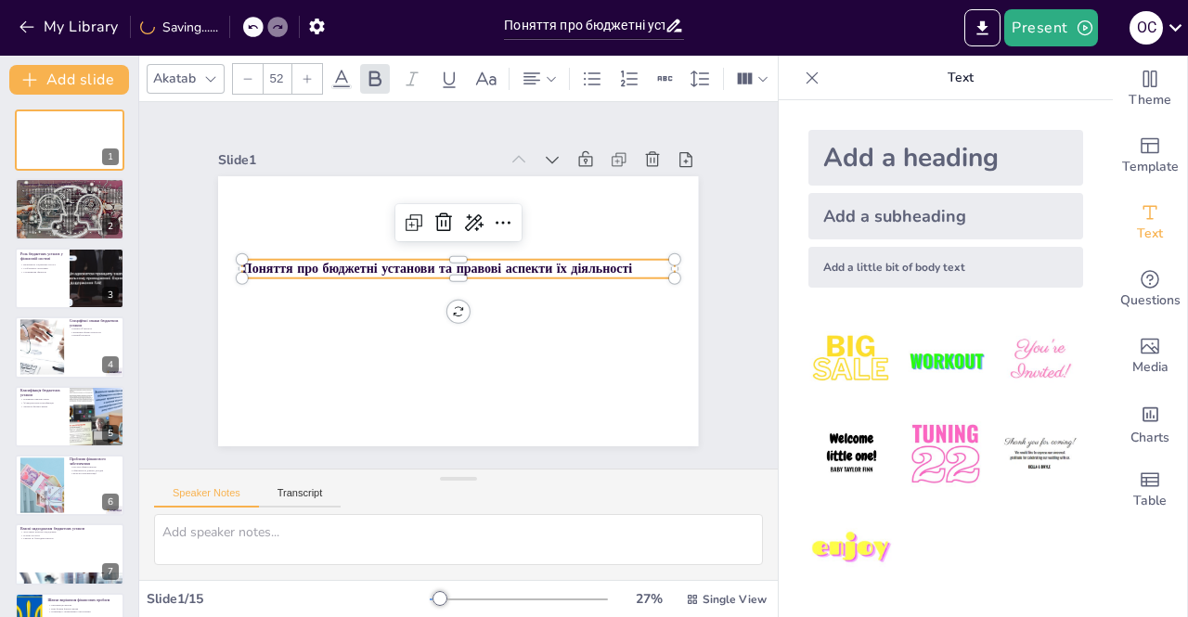
checkbox input "true"
type input "53"
click at [313, 64] on div at bounding box center [307, 79] width 30 height 30
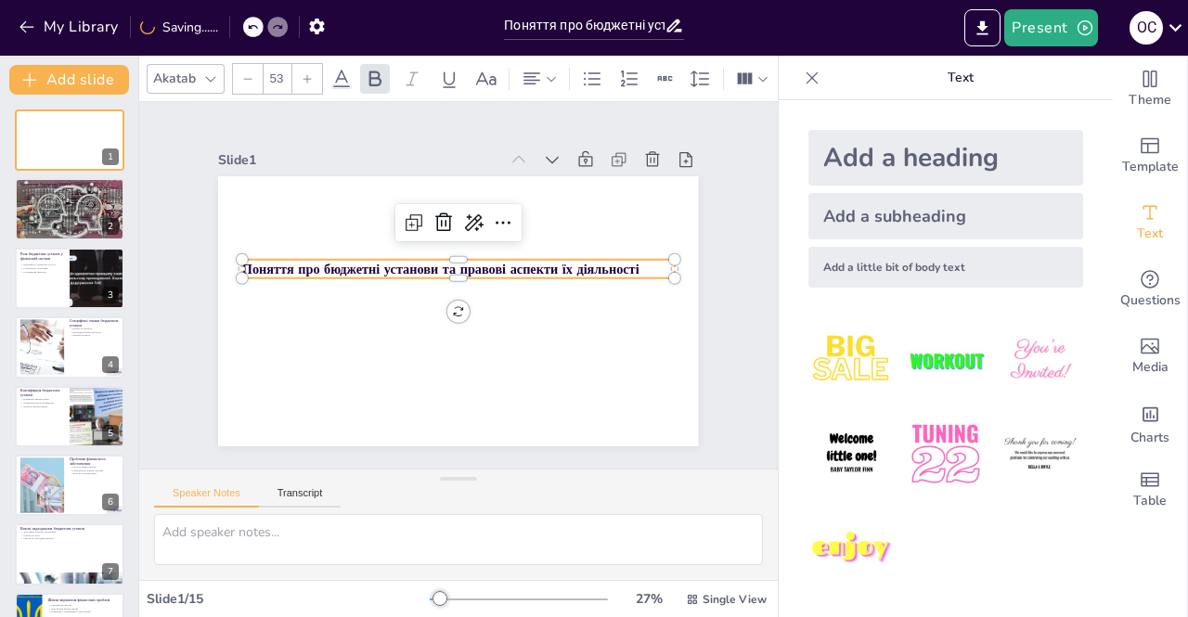
checkbox input "true"
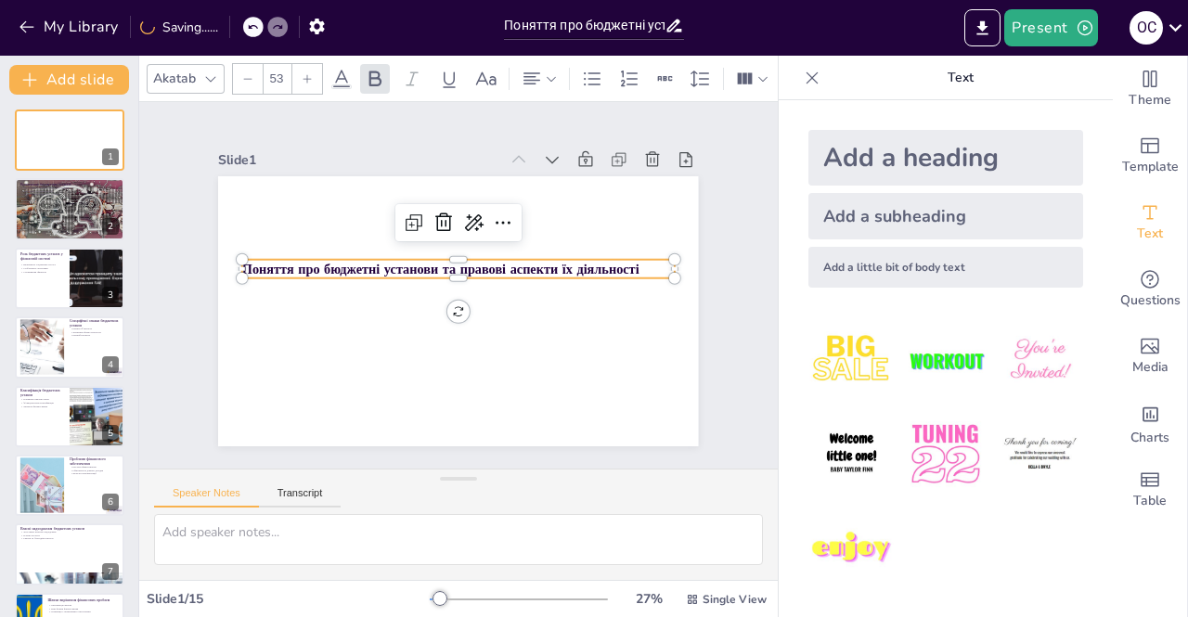
type input "54"
click at [313, 64] on div at bounding box center [307, 79] width 30 height 30
checkbox input "true"
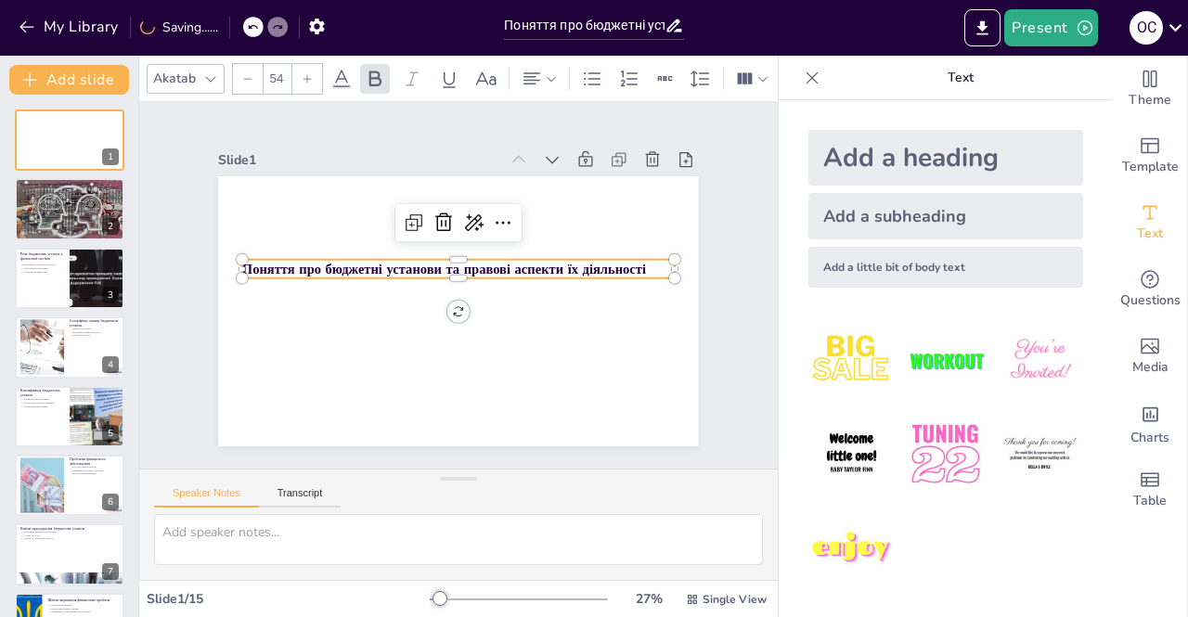
checkbox input "true"
type input "55"
click at [313, 64] on div at bounding box center [307, 79] width 30 height 30
checkbox input "true"
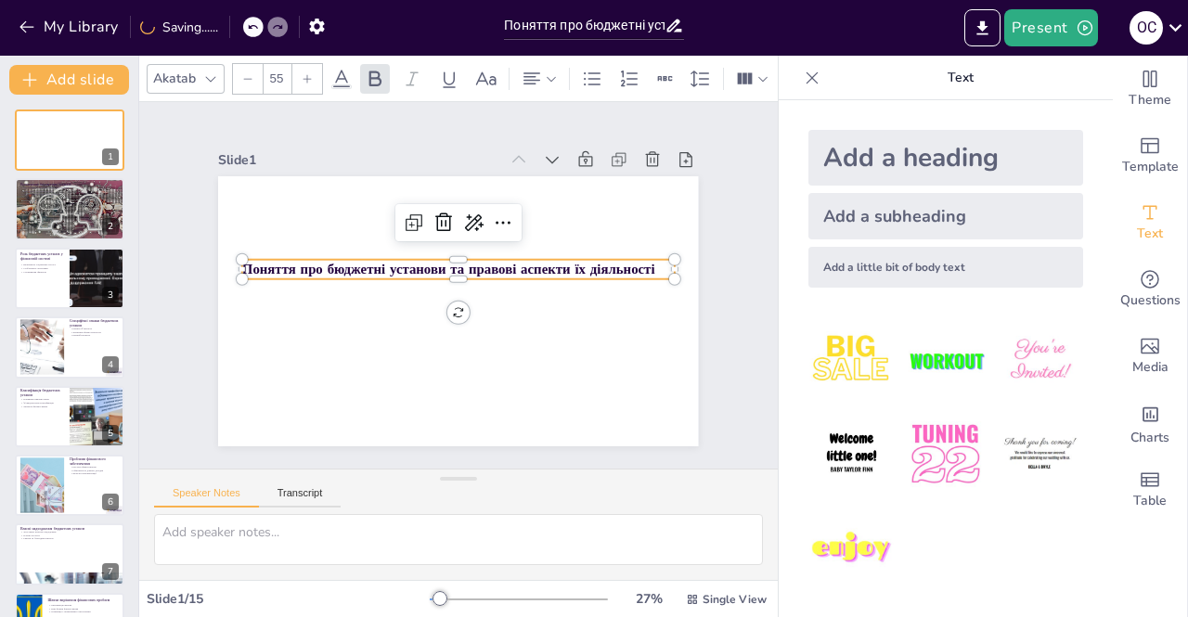
checkbox input "true"
type input "56"
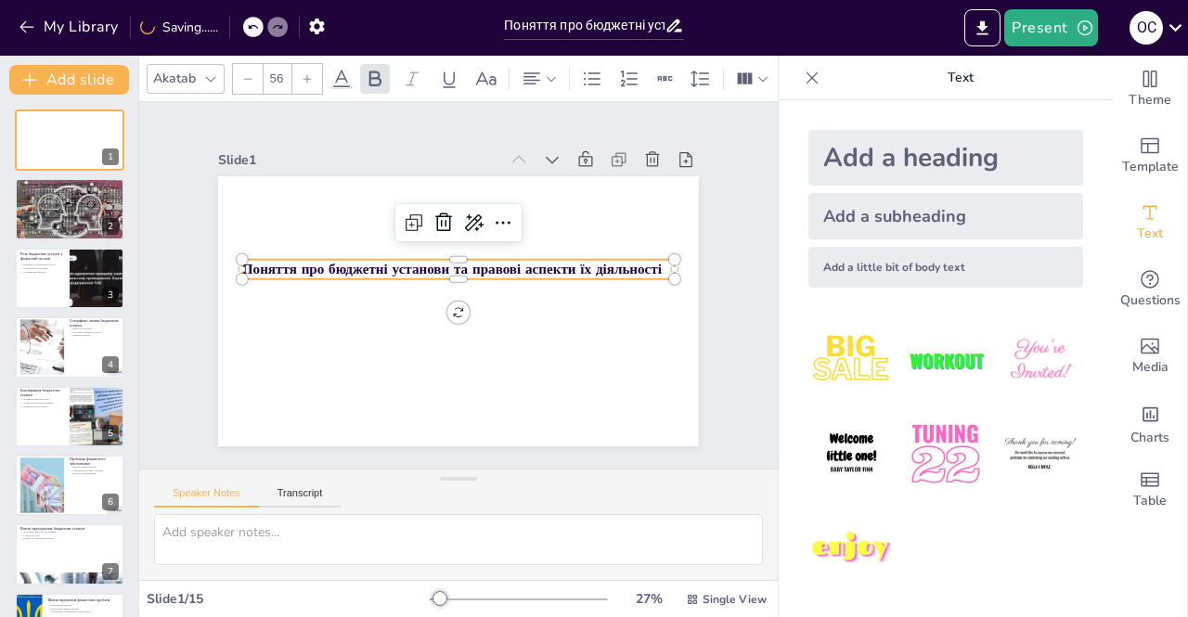
click at [313, 64] on div at bounding box center [307, 79] width 30 height 30
checkbox input "true"
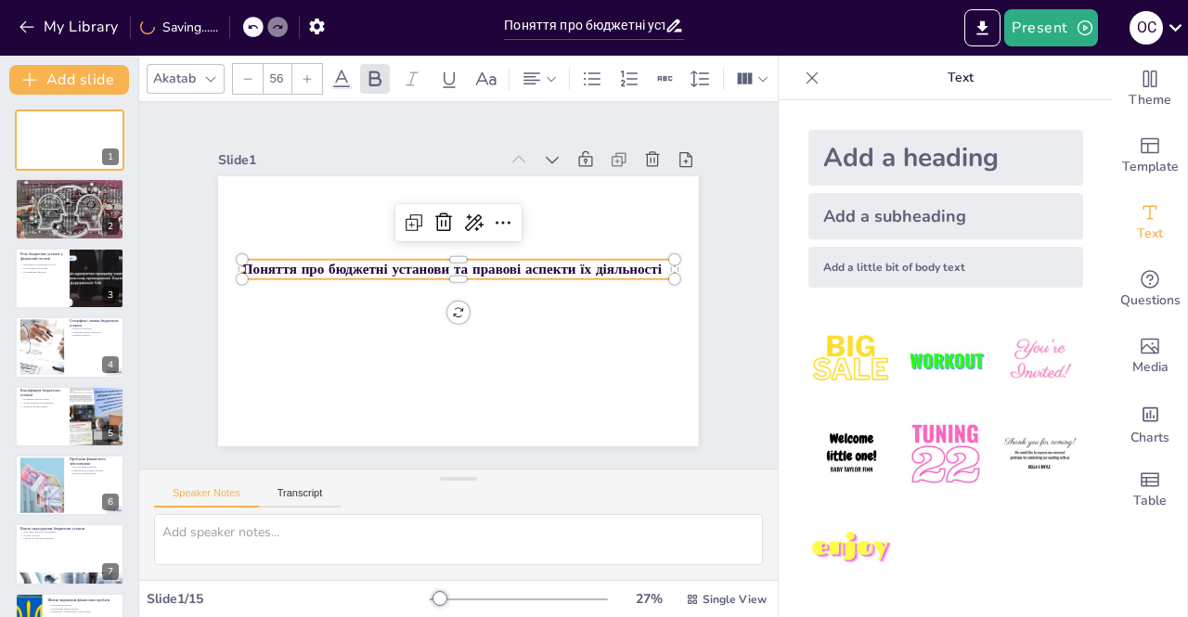
checkbox input "true"
type input "57"
click at [313, 64] on div at bounding box center [307, 79] width 30 height 30
checkbox input "true"
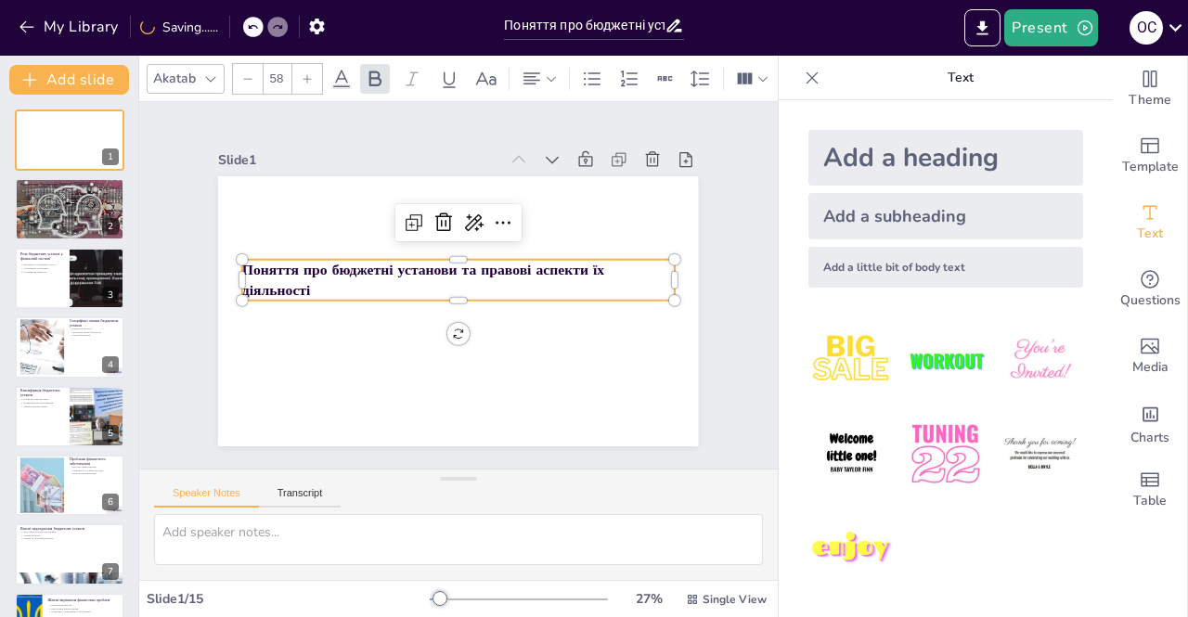
click at [313, 64] on div at bounding box center [307, 79] width 30 height 30
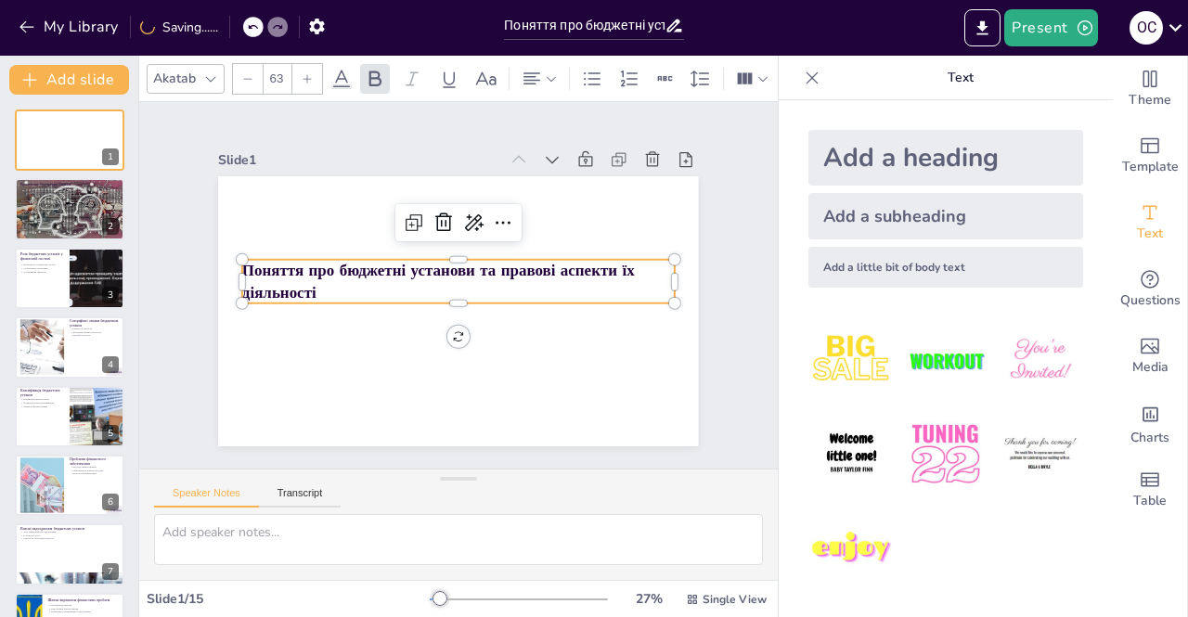
click at [313, 64] on div at bounding box center [307, 79] width 30 height 30
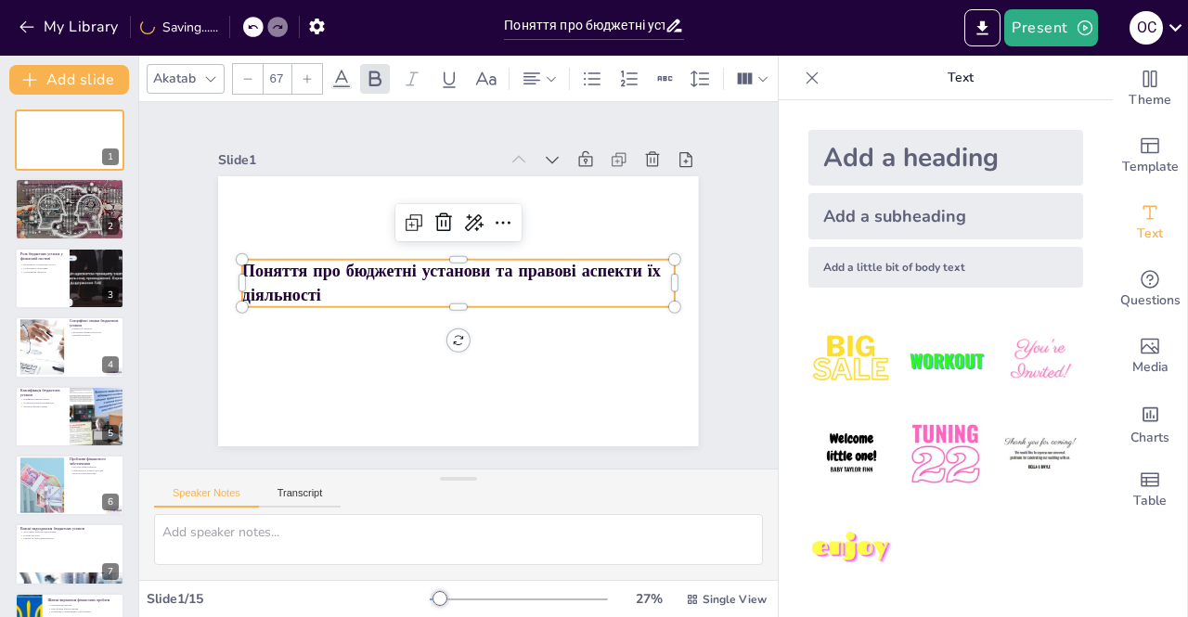
click at [313, 64] on div at bounding box center [307, 79] width 30 height 30
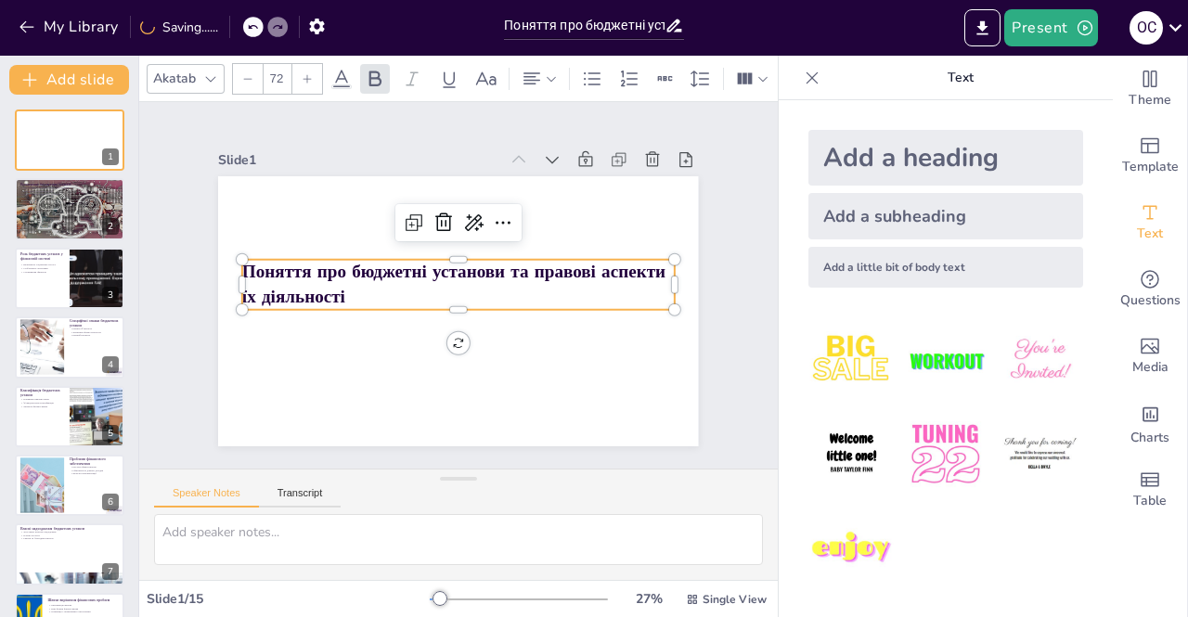
click at [313, 64] on div at bounding box center [307, 79] width 30 height 30
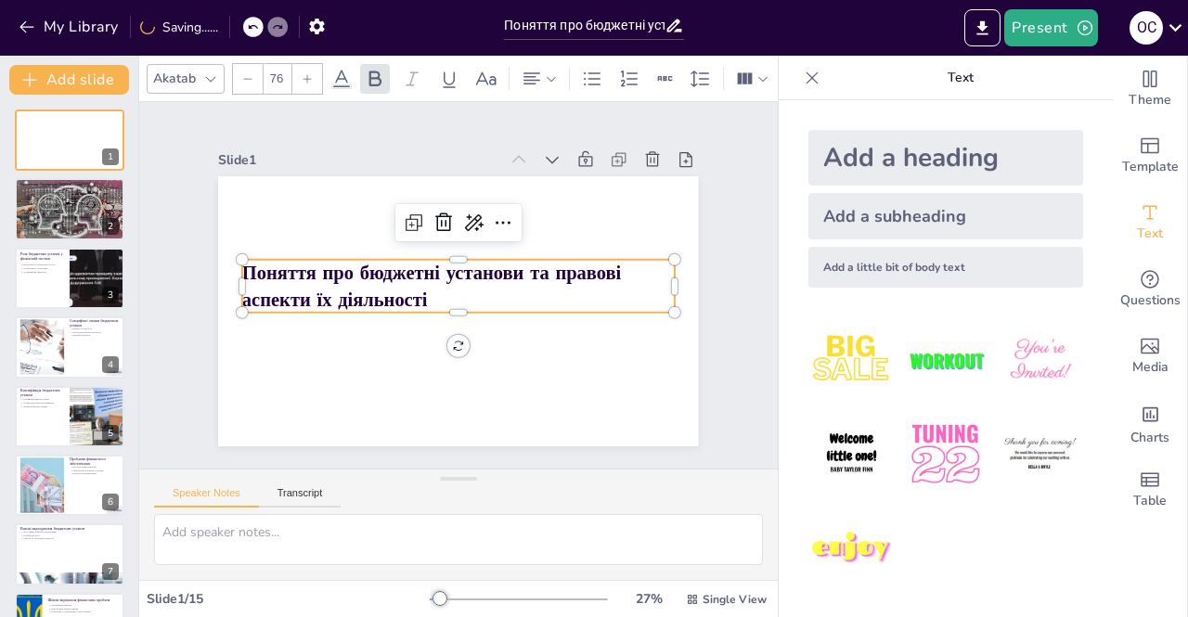
click at [313, 64] on div at bounding box center [307, 79] width 30 height 30
click at [558, 64] on div at bounding box center [539, 79] width 45 height 30
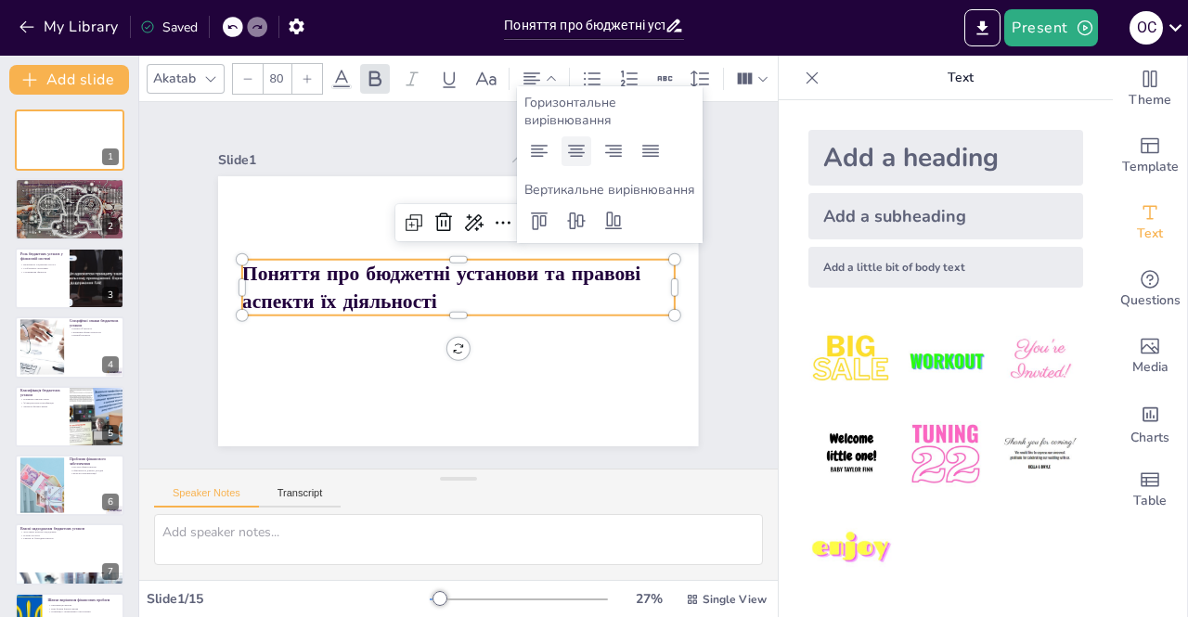
click at [584, 148] on icon at bounding box center [576, 151] width 22 height 22
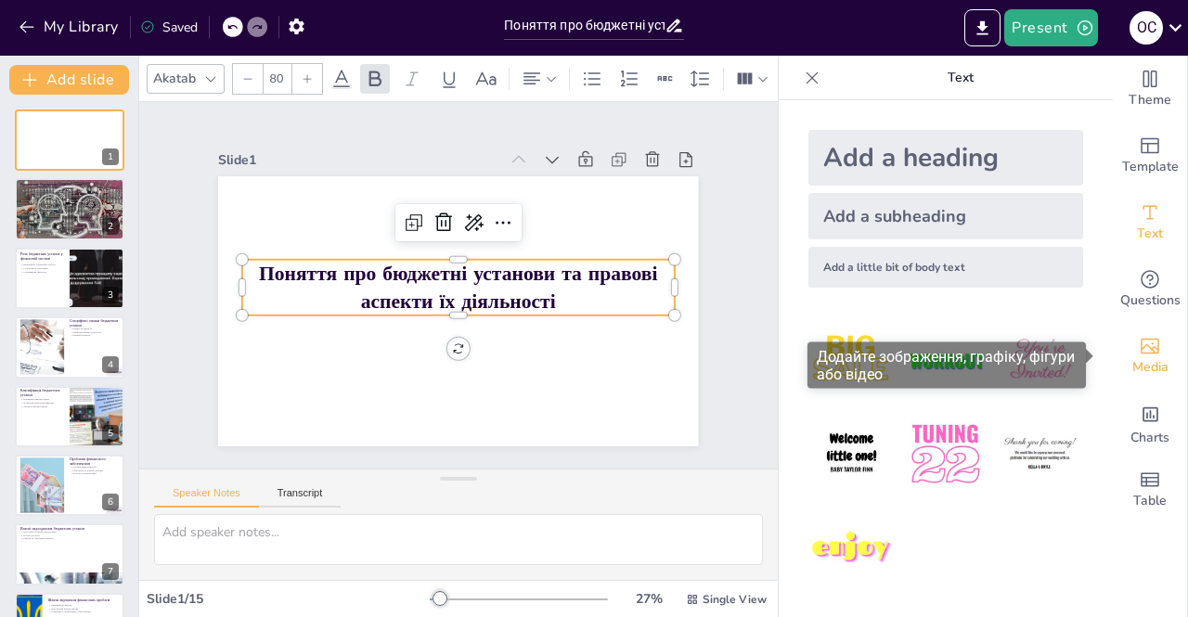
click at [1144, 350] on icon "Add images, graphics, shapes or video" at bounding box center [1150, 347] width 19 height 16
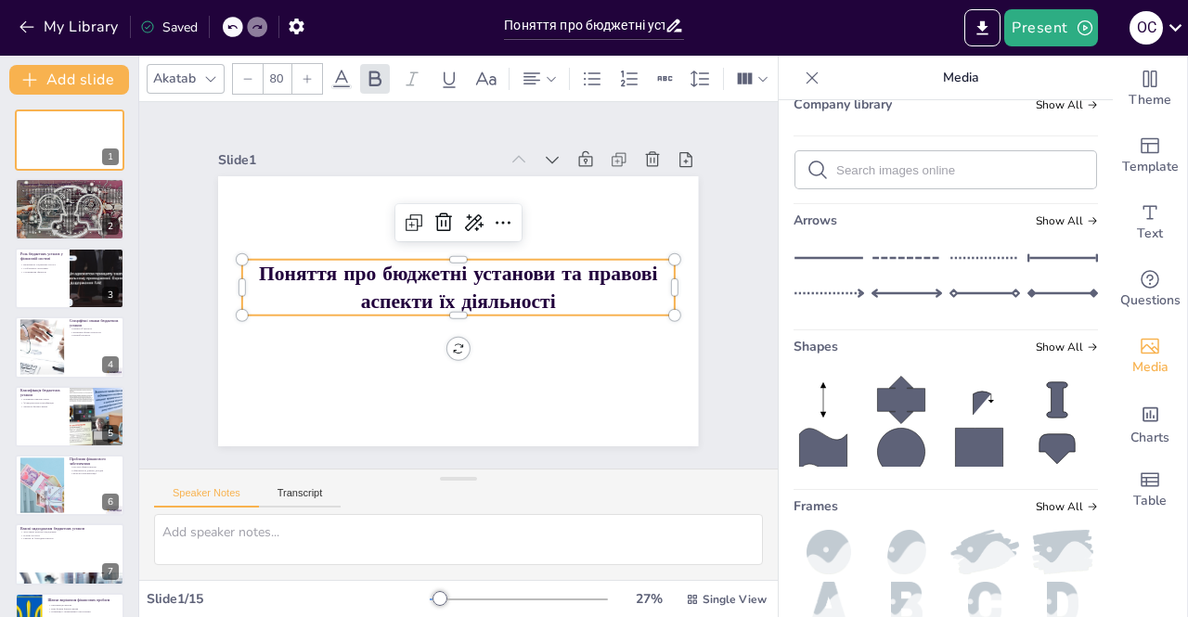
click at [930, 163] on input "text" at bounding box center [960, 170] width 249 height 14
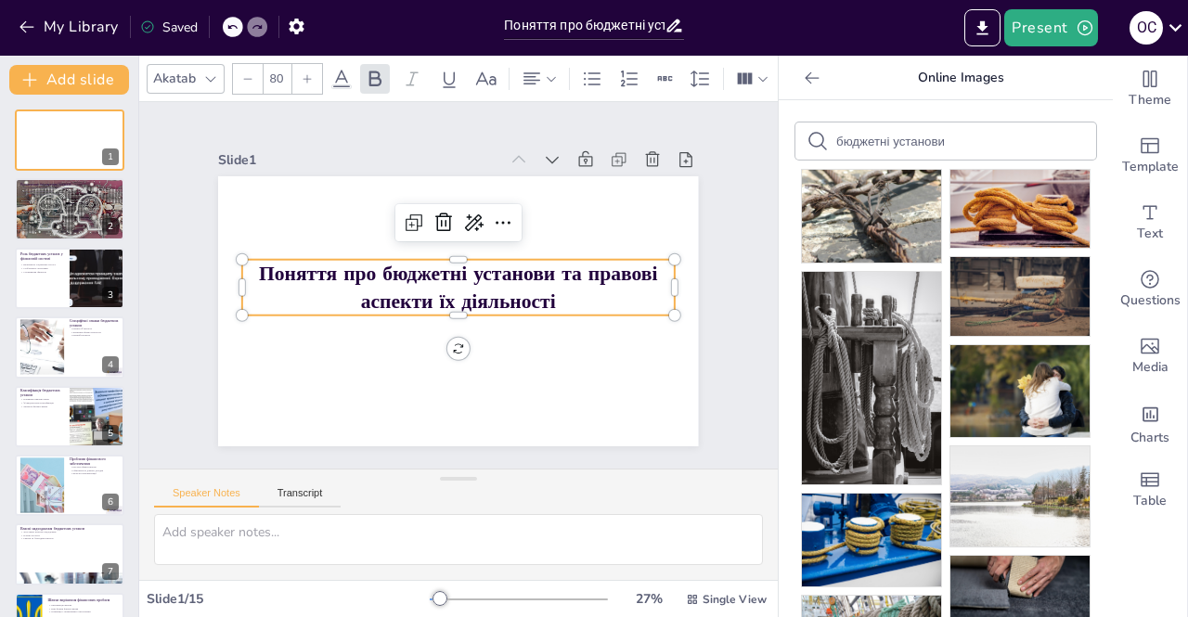
click at [951, 139] on input "бюджетні установи" at bounding box center [914, 142] width 157 height 14
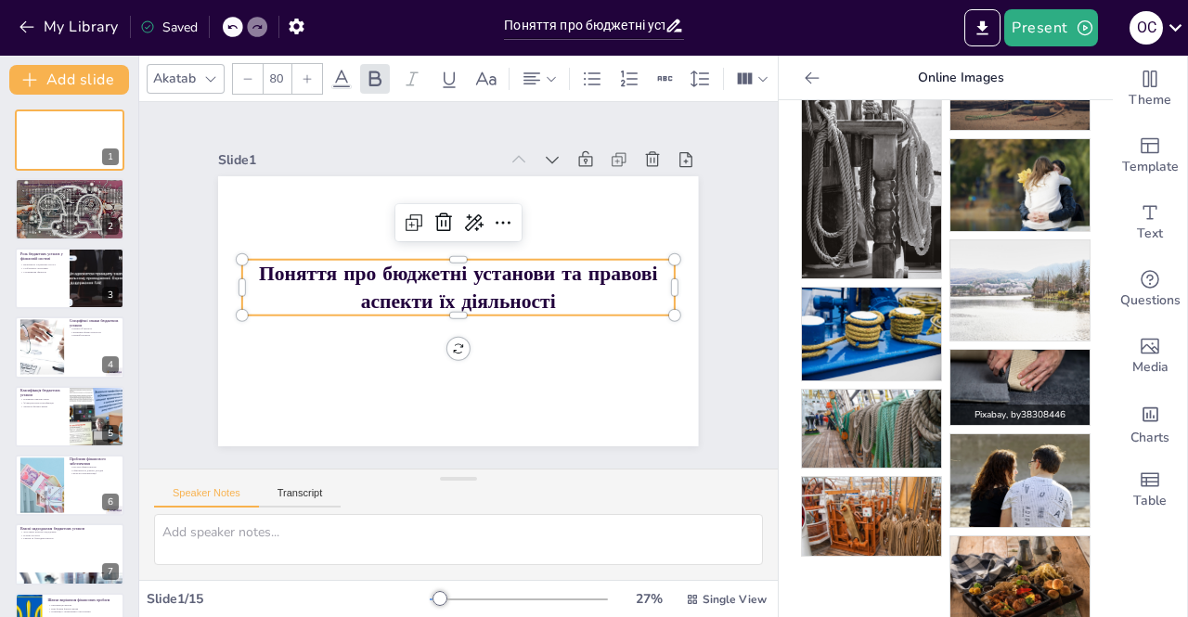
scroll to position [239, 0]
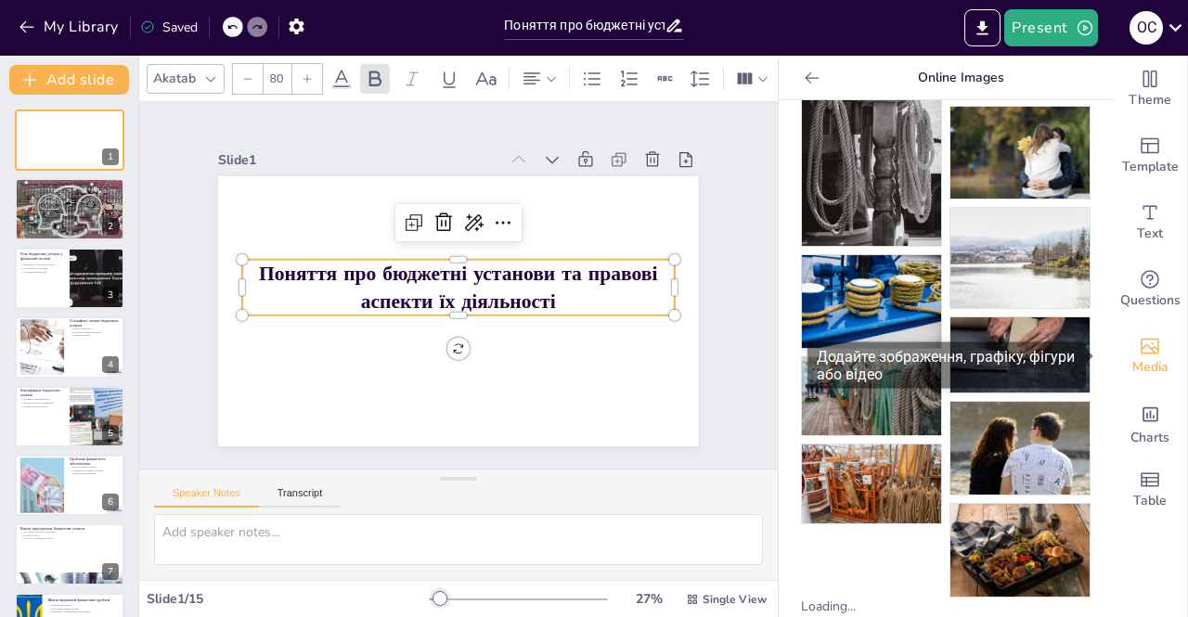
click at [1147, 345] on div "Media" at bounding box center [1150, 356] width 74 height 67
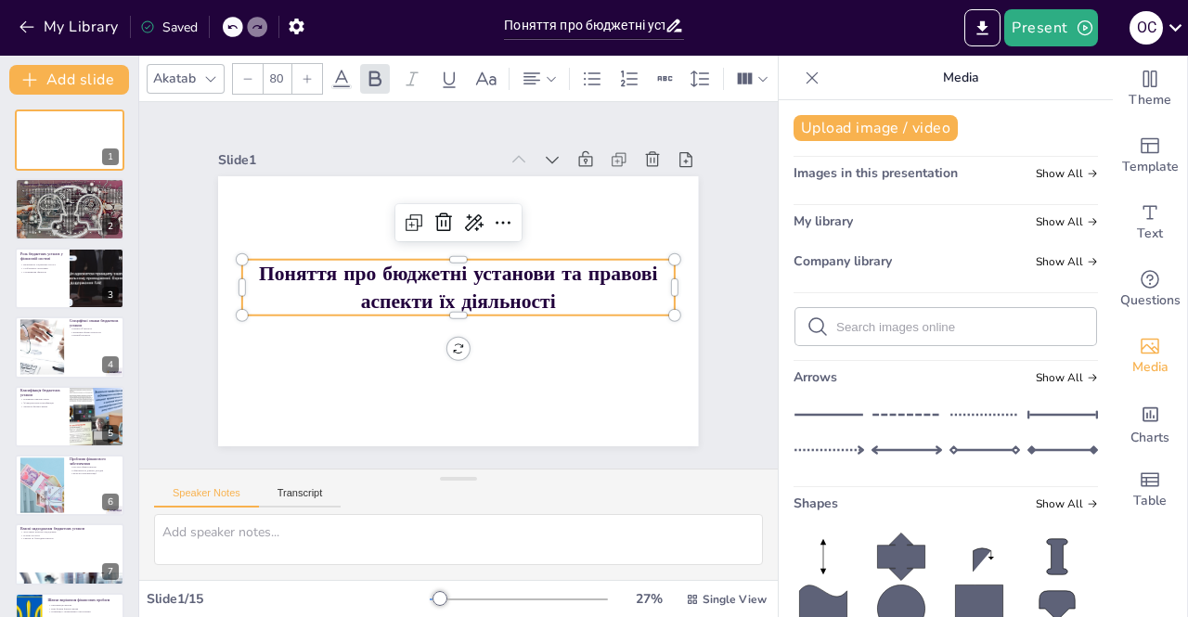
click at [929, 229] on div "My library Show All" at bounding box center [946, 225] width 304 height 25
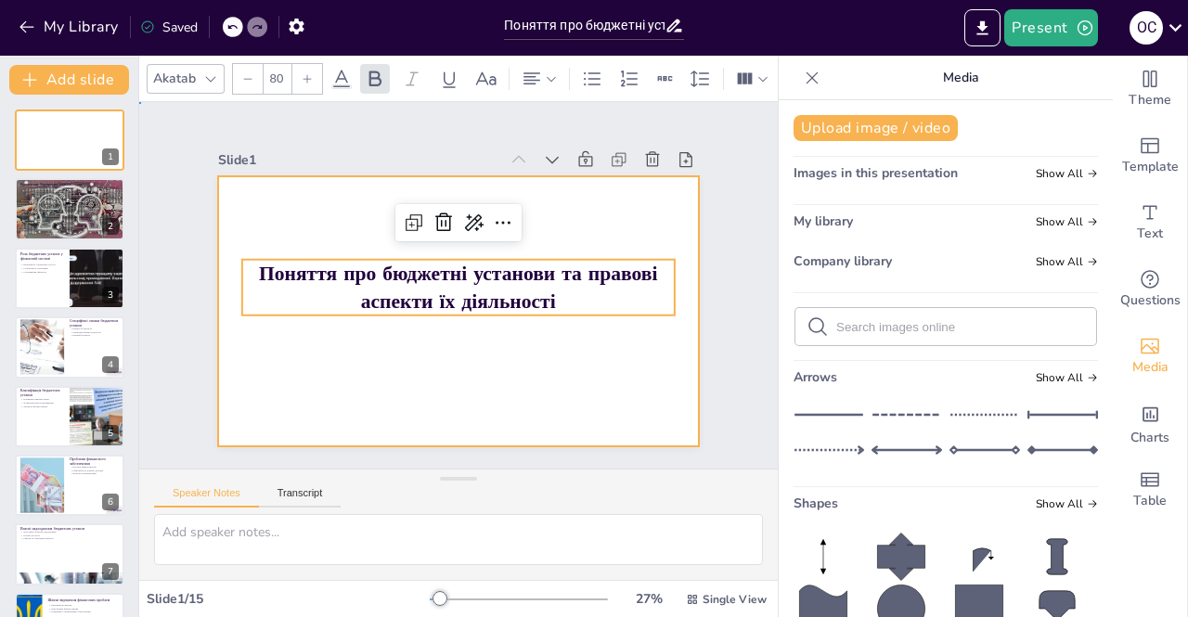
click at [509, 369] on div at bounding box center [439, 302] width 522 height 537
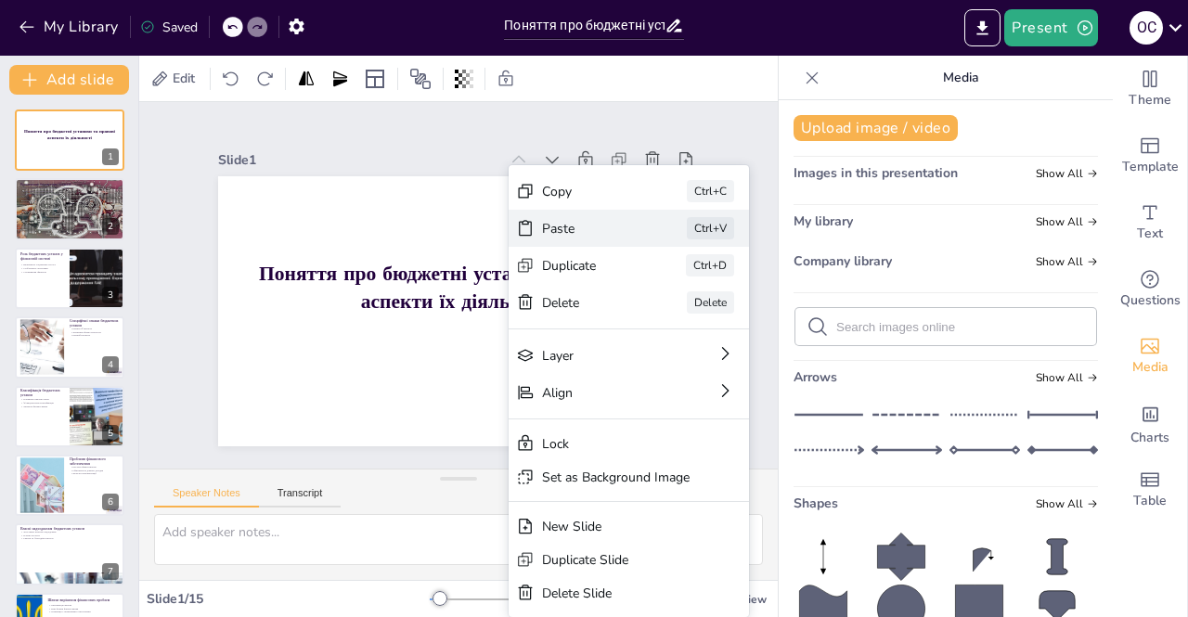
click at [522, 509] on div "Paste" at bounding box center [498, 556] width 45 height 94
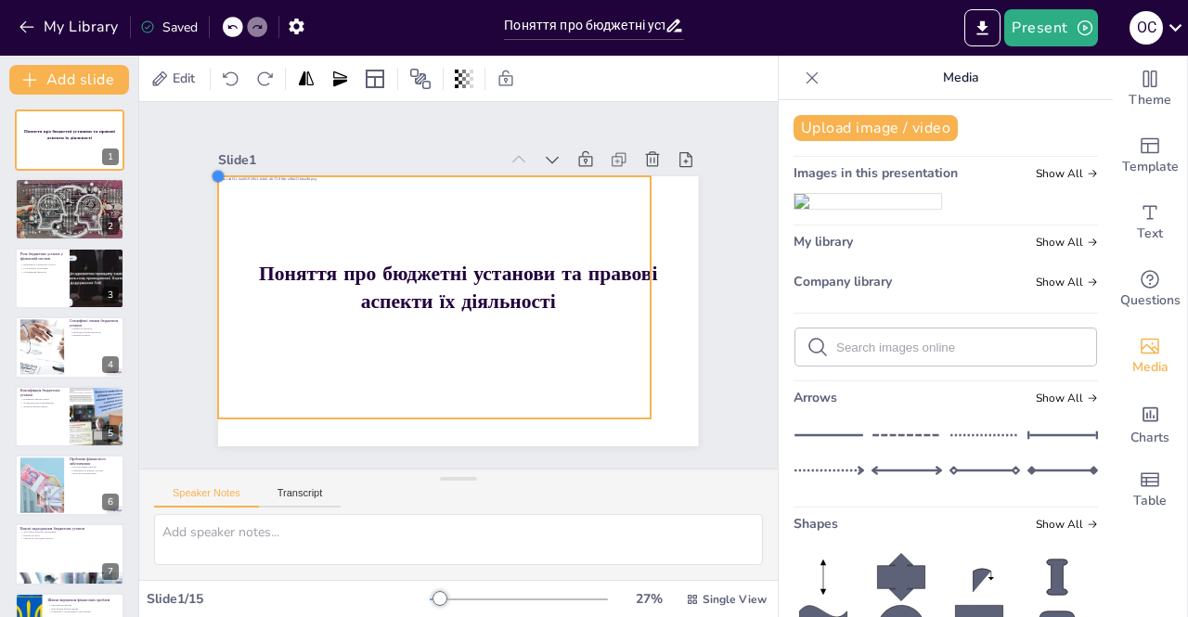
drag, startPoint x: 252, startPoint y: 191, endPoint x: 203, endPoint y: 178, distance: 50.0
click at [268, 178] on div "Slide 1 Поняття про бюджетні установи та правові аспекти їх діяльності Slide 2 …" at bounding box center [458, 285] width 381 height 614
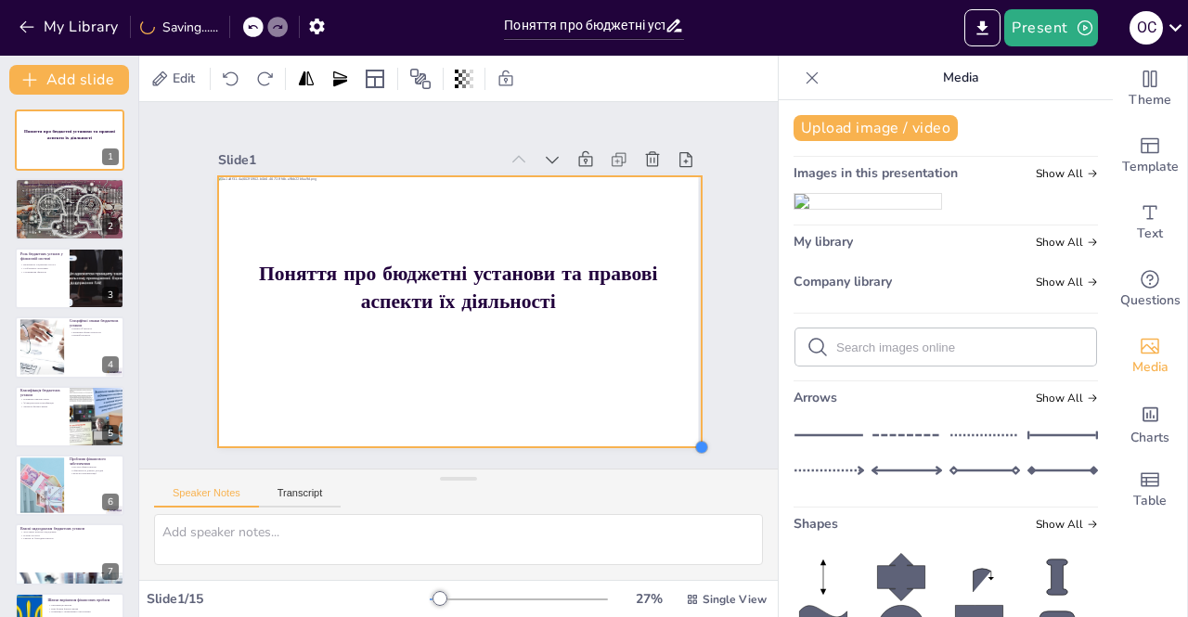
drag, startPoint x: 634, startPoint y: 411, endPoint x: 685, endPoint y: 422, distance: 52.3
click at [677, 422] on div "Slide 1 Поняття про бюджетні установи та правові аспекти їх діяльності Slide 2 …" at bounding box center [458, 286] width 436 height 639
click at [588, 221] on icon at bounding box center [604, 237] width 32 height 32
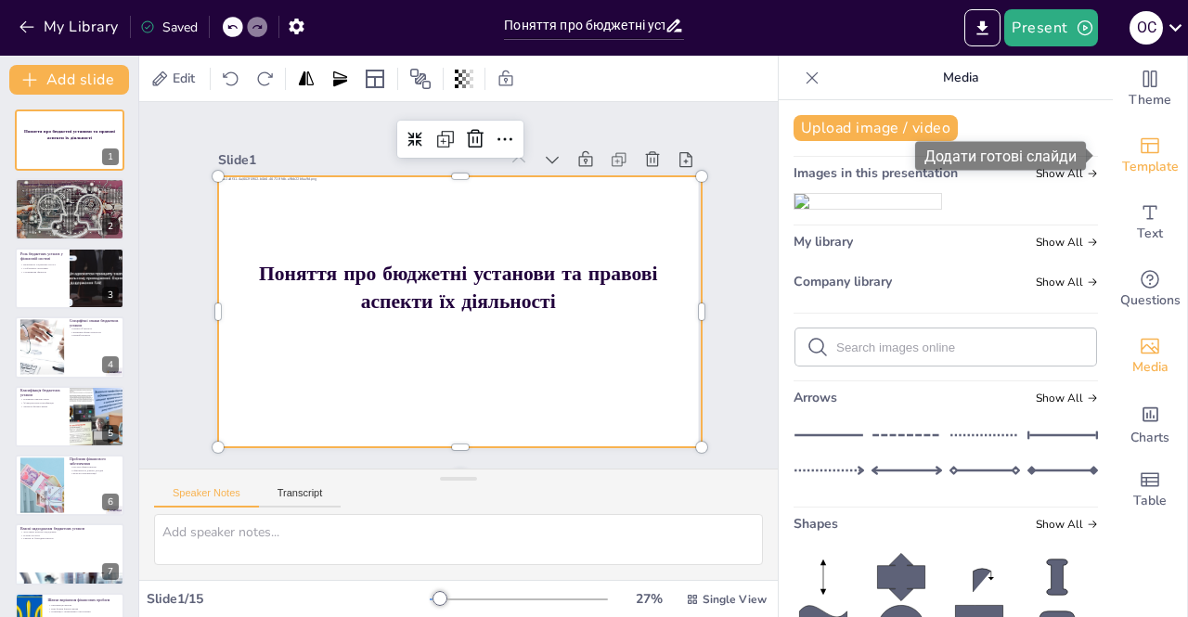
click at [1143, 176] on span "Template" at bounding box center [1150, 167] width 57 height 20
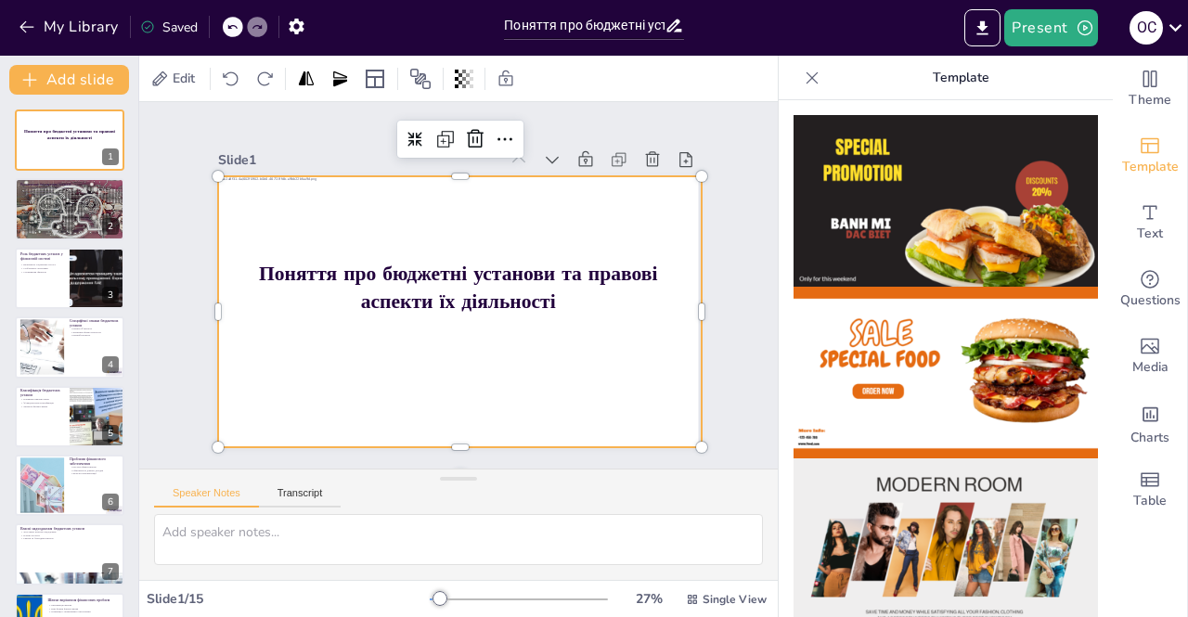
click at [466, 390] on div at bounding box center [444, 307] width 550 height 503
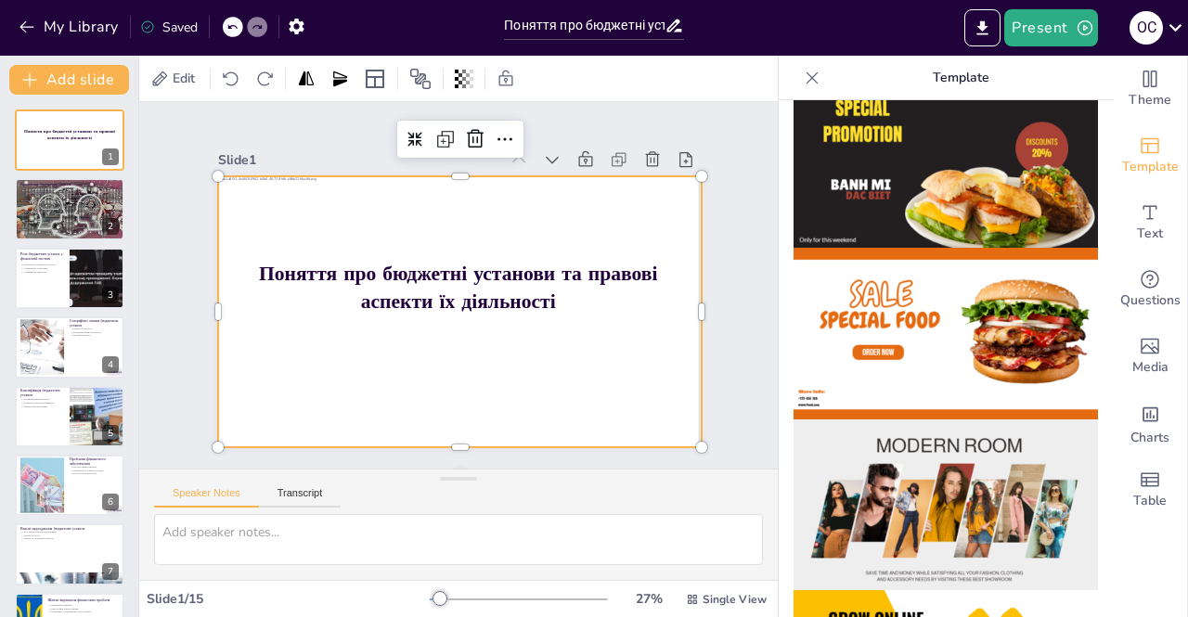
scroll to position [0, 0]
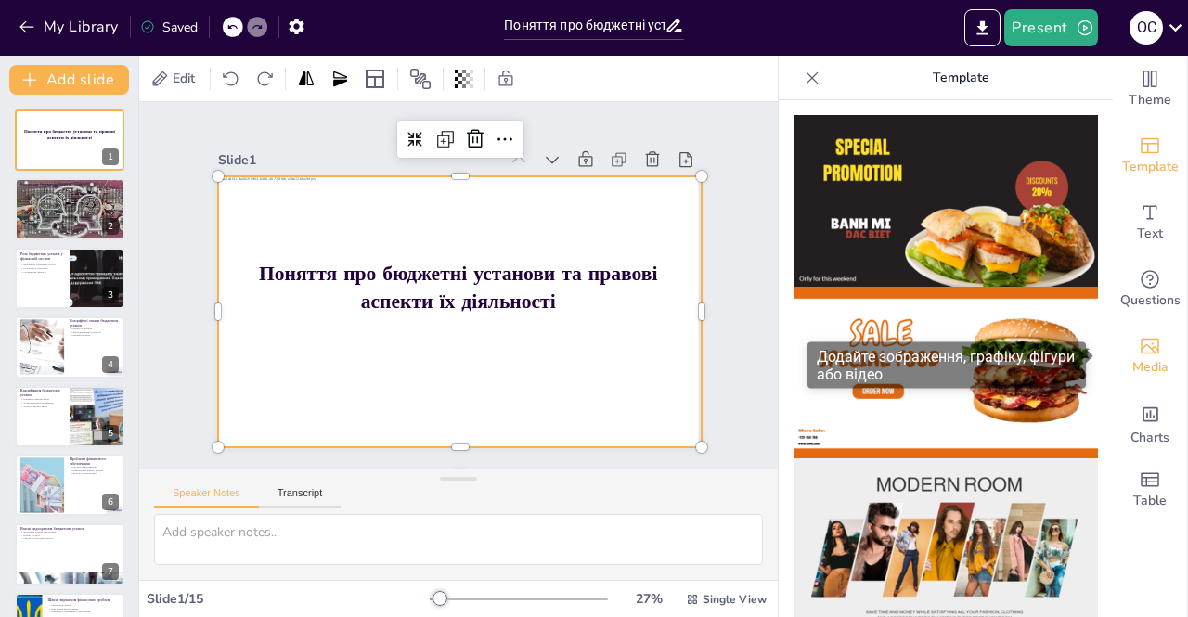
click at [1132, 368] on span "Media" at bounding box center [1150, 367] width 36 height 20
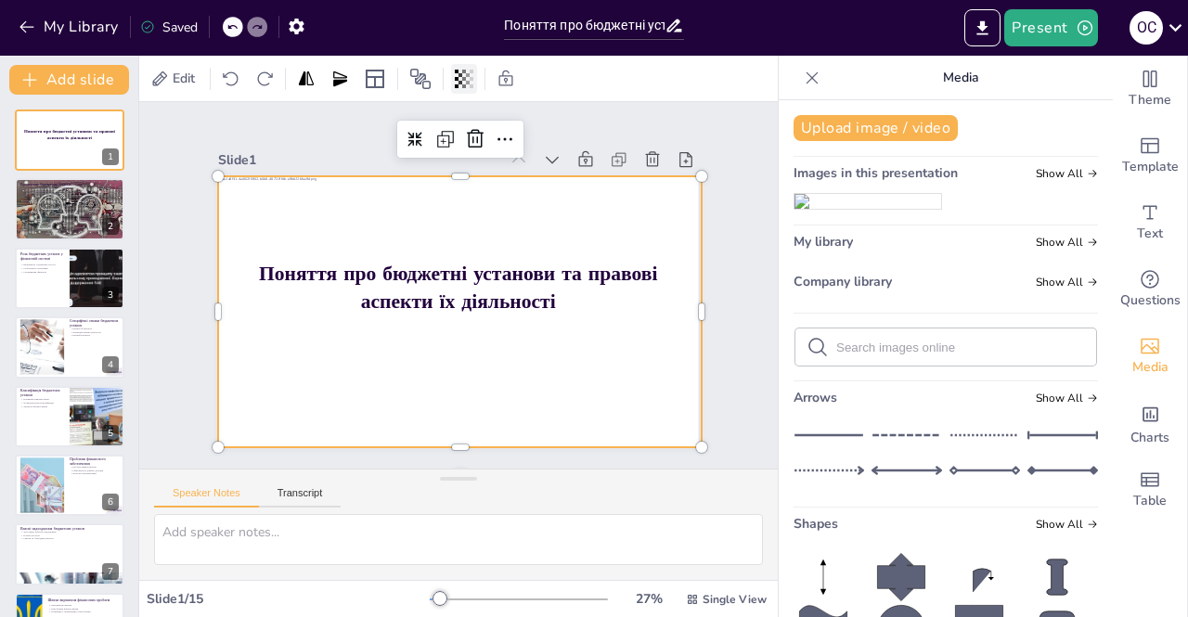
click at [460, 72] on icon at bounding box center [464, 79] width 19 height 19
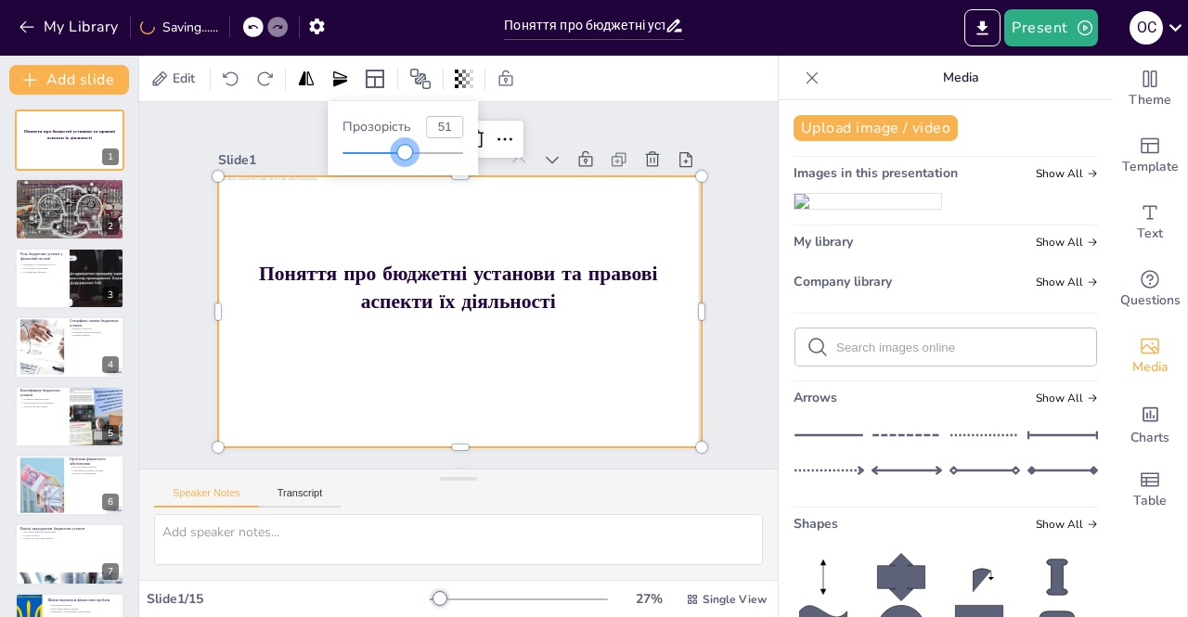
drag, startPoint x: 459, startPoint y: 150, endPoint x: 405, endPoint y: 154, distance: 54.0
click at [405, 154] on div at bounding box center [404, 152] width 15 height 15
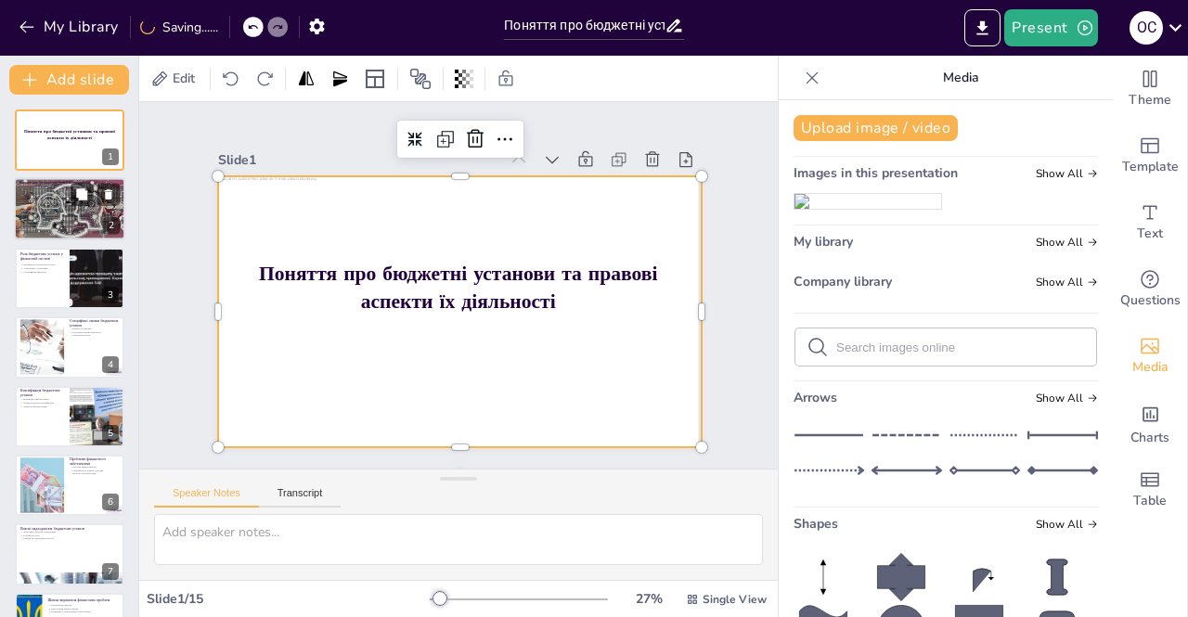
click at [87, 222] on div at bounding box center [69, 209] width 214 height 63
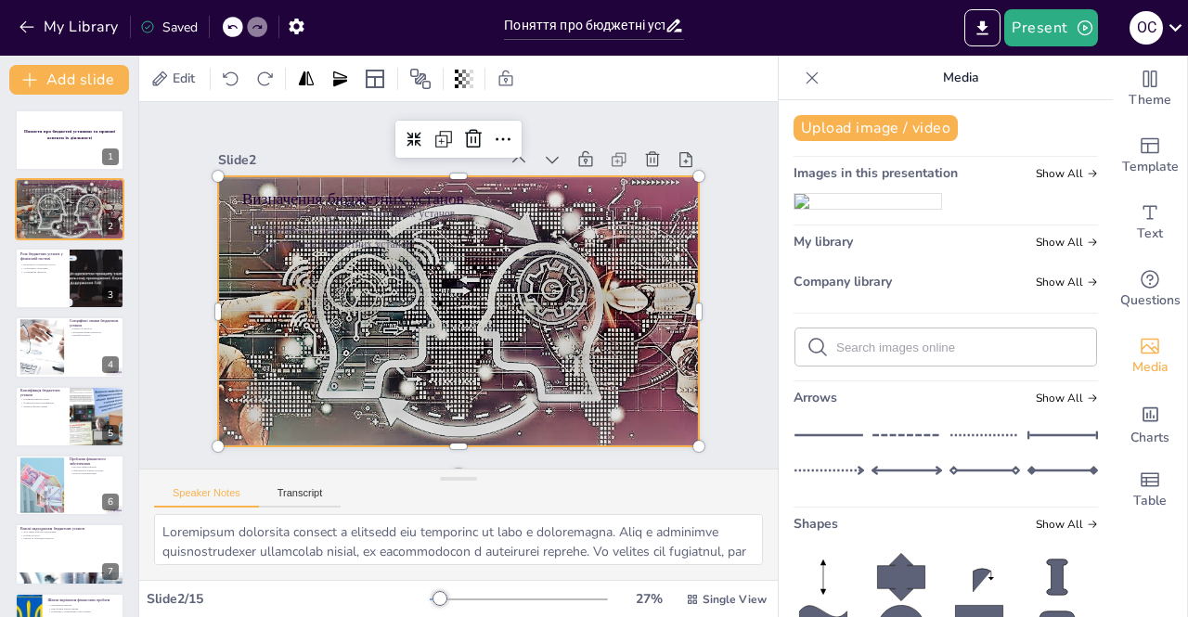
click at [349, 321] on div at bounding box center [474, 306] width 906 height 761
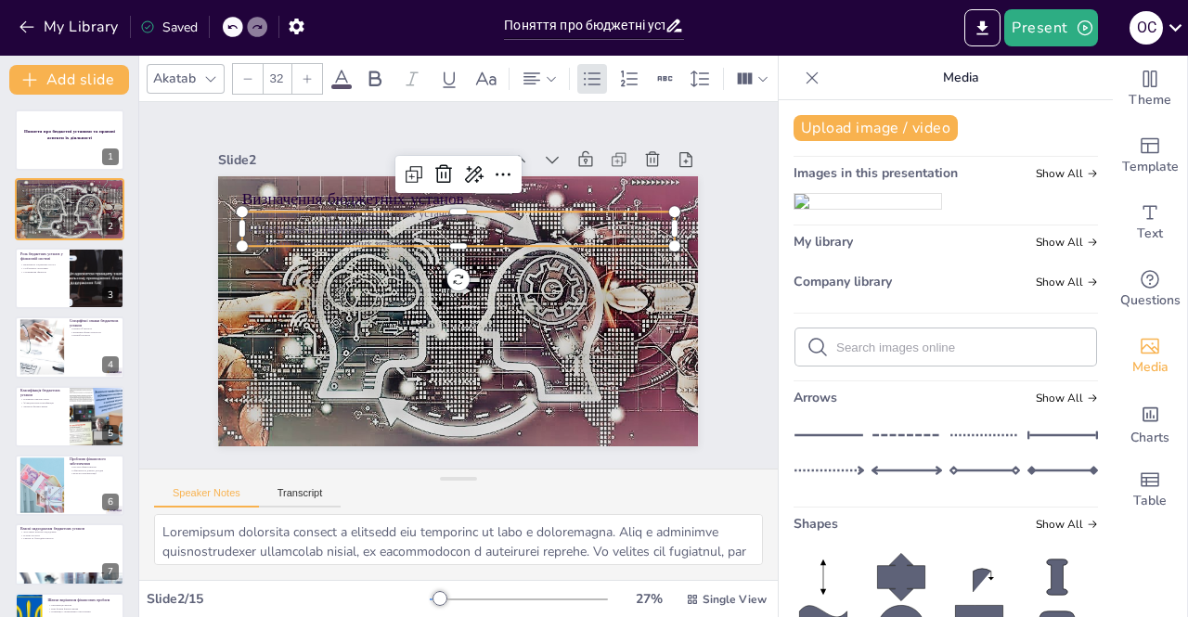
click at [493, 233] on p "Класифікація бюджетних установ" at bounding box center [500, 286] width 15 height 433
click at [339, 70] on icon at bounding box center [341, 79] width 17 height 18
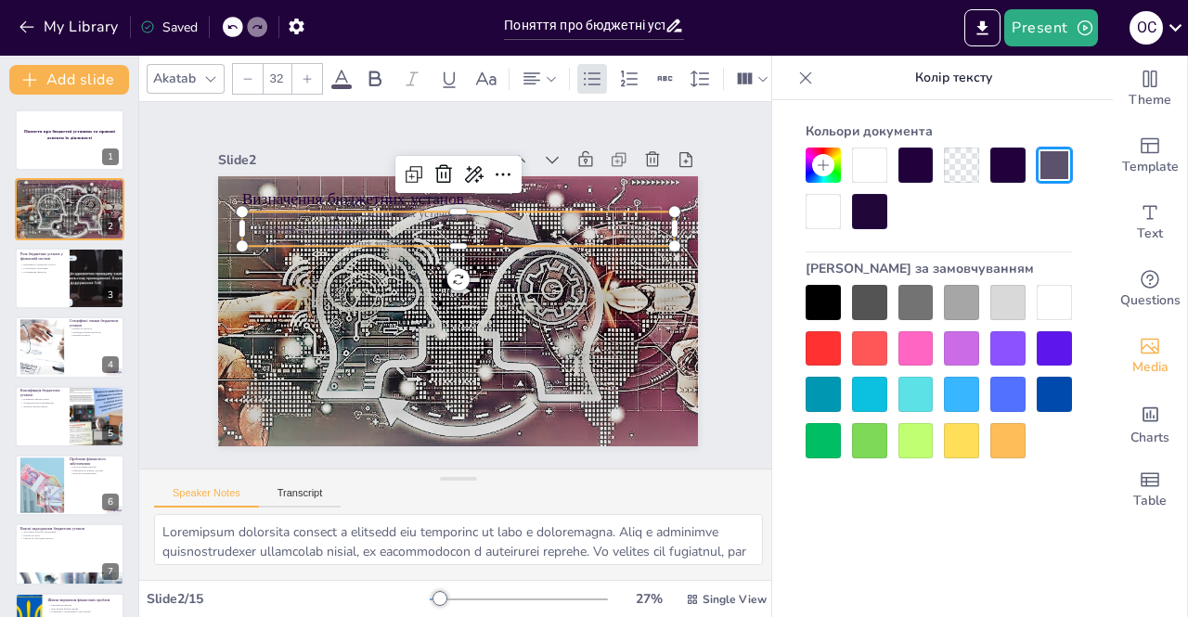
click at [863, 213] on div at bounding box center [869, 211] width 35 height 35
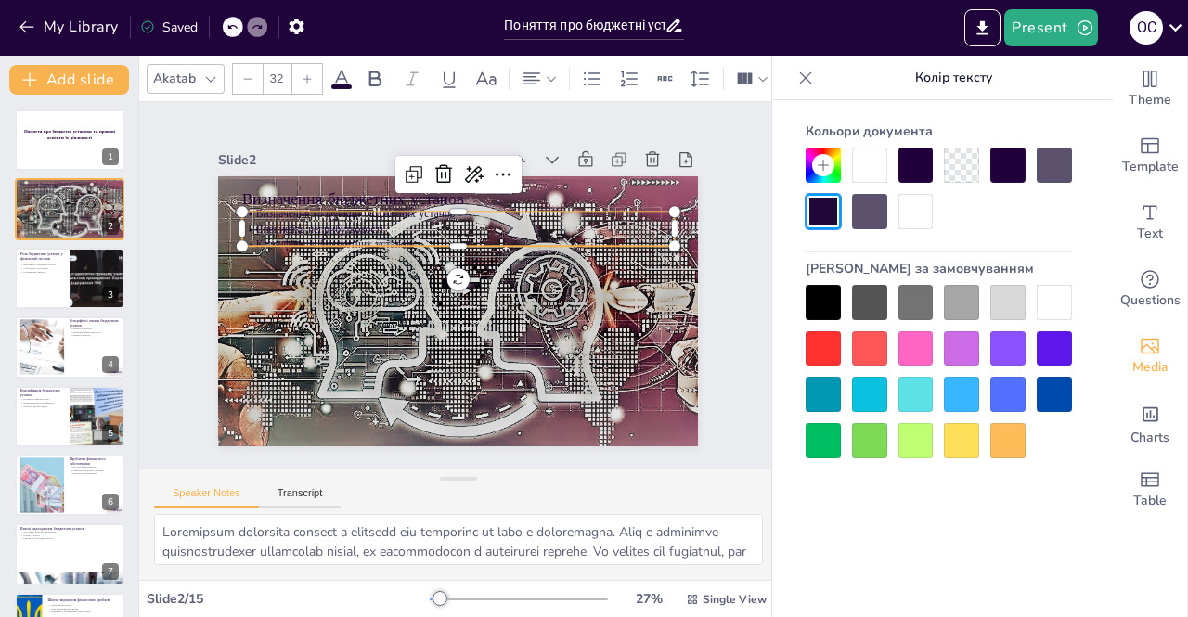
click at [818, 306] on div at bounding box center [823, 302] width 35 height 35
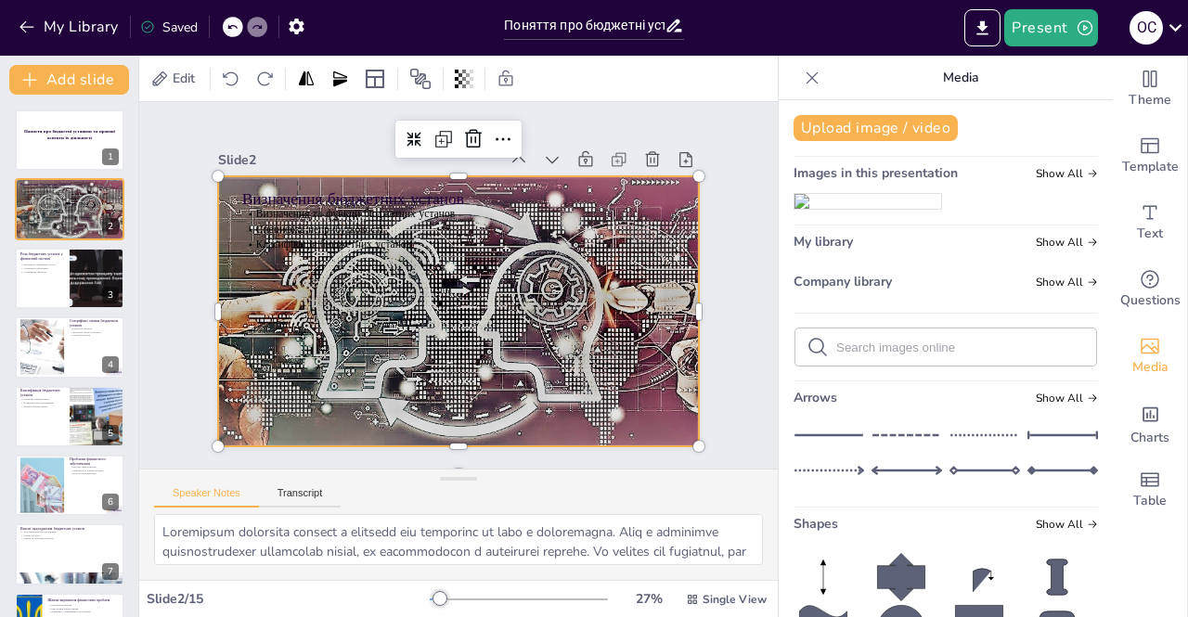
click at [542, 350] on div at bounding box center [437, 301] width 761 height 906
click at [450, 84] on div at bounding box center [439, 79] width 159 height 30
click at [466, 82] on icon at bounding box center [464, 79] width 19 height 19
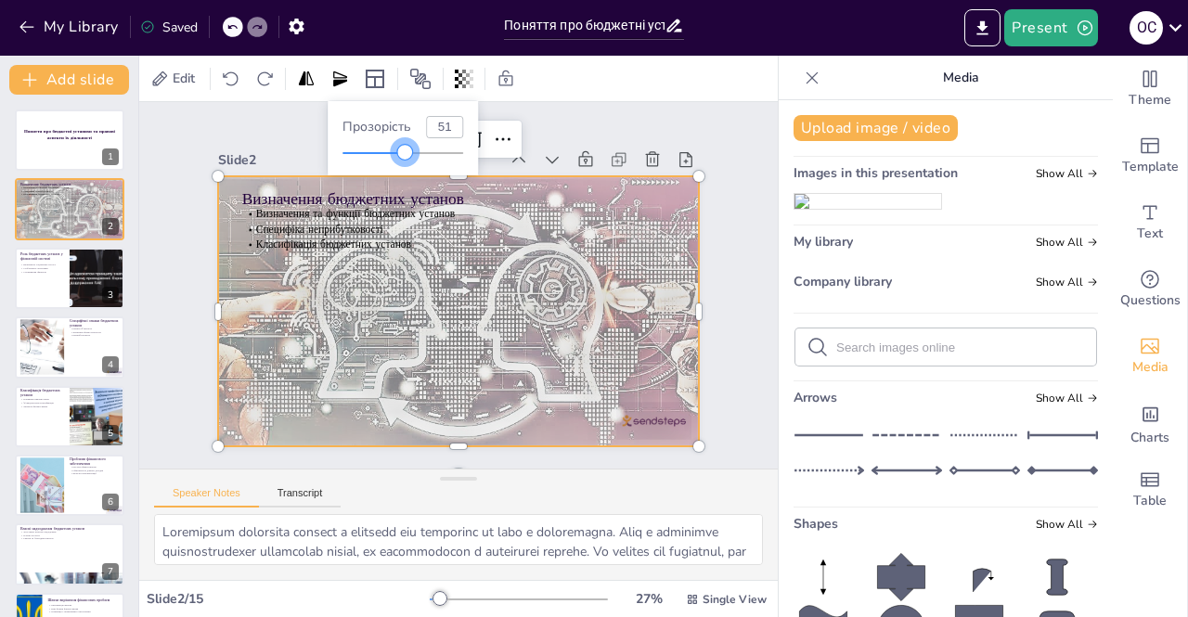
drag, startPoint x: 455, startPoint y: 152, endPoint x: 405, endPoint y: 157, distance: 50.3
click at [405, 157] on div at bounding box center [404, 152] width 15 height 15
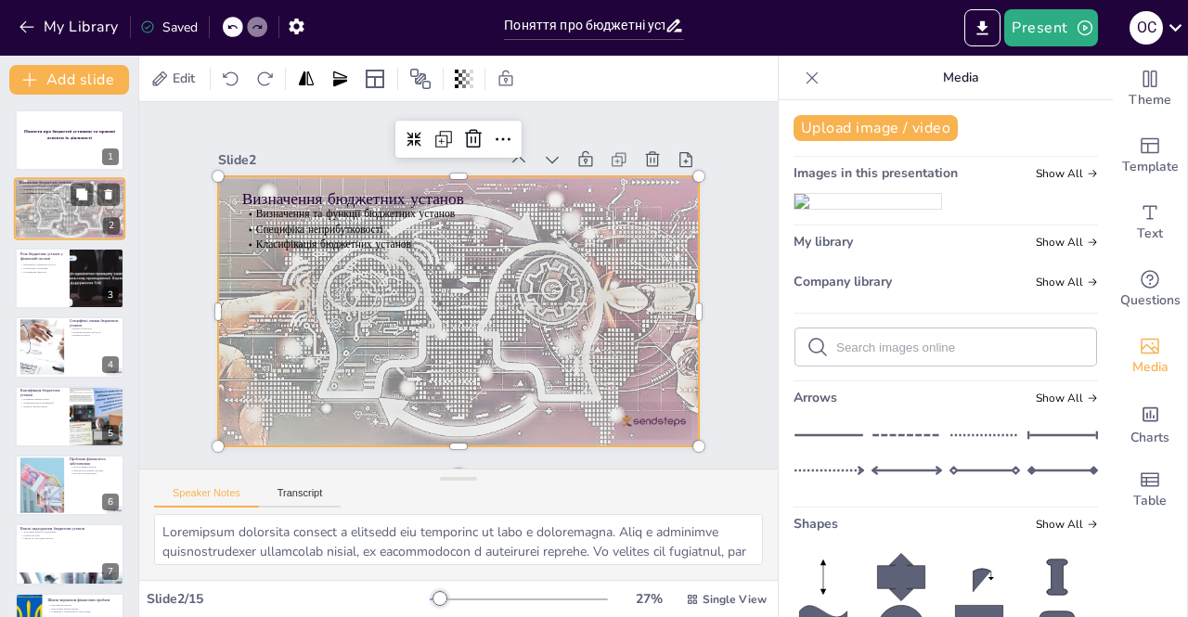
click at [67, 204] on div at bounding box center [69, 209] width 214 height 63
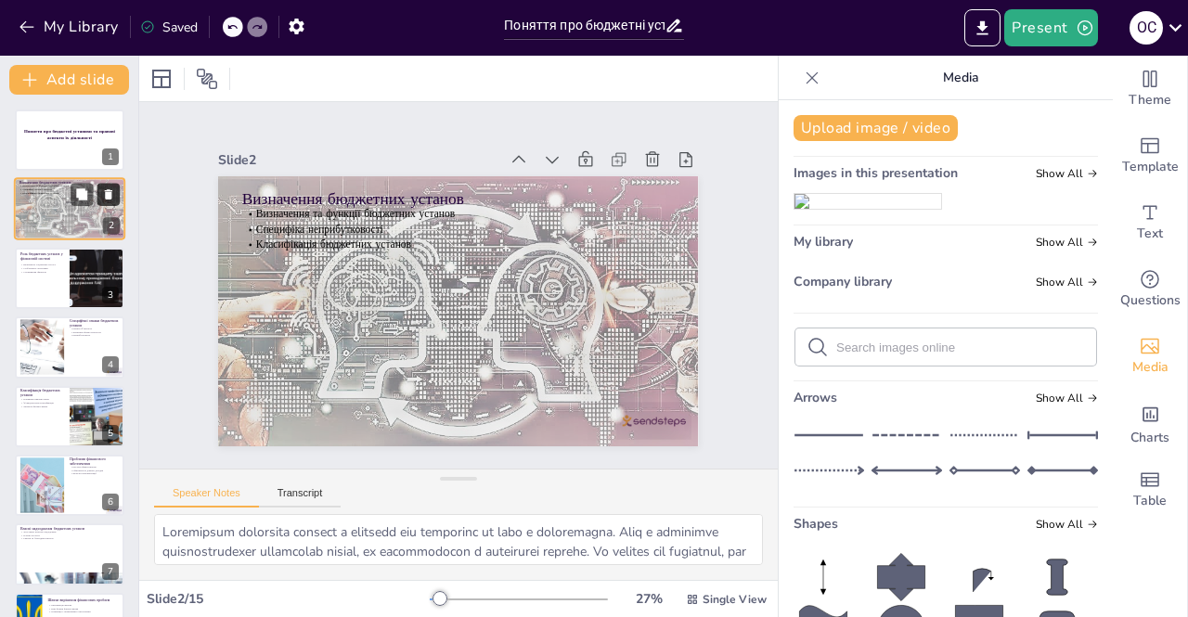
click at [112, 192] on icon at bounding box center [108, 194] width 13 height 13
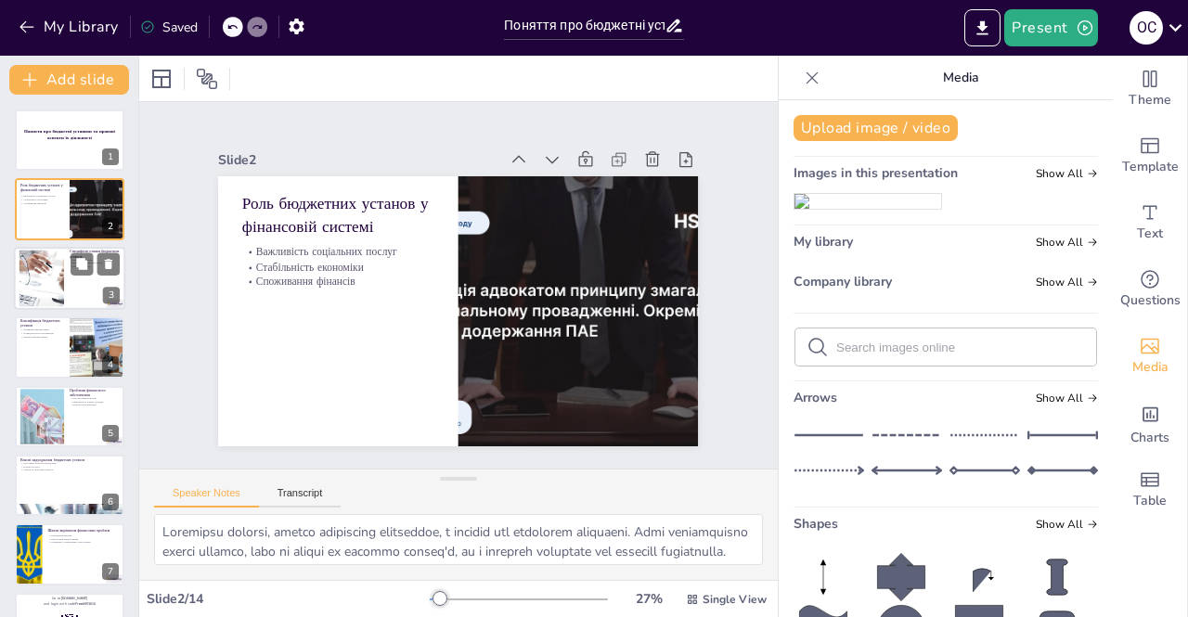
click at [91, 297] on div at bounding box center [69, 278] width 111 height 63
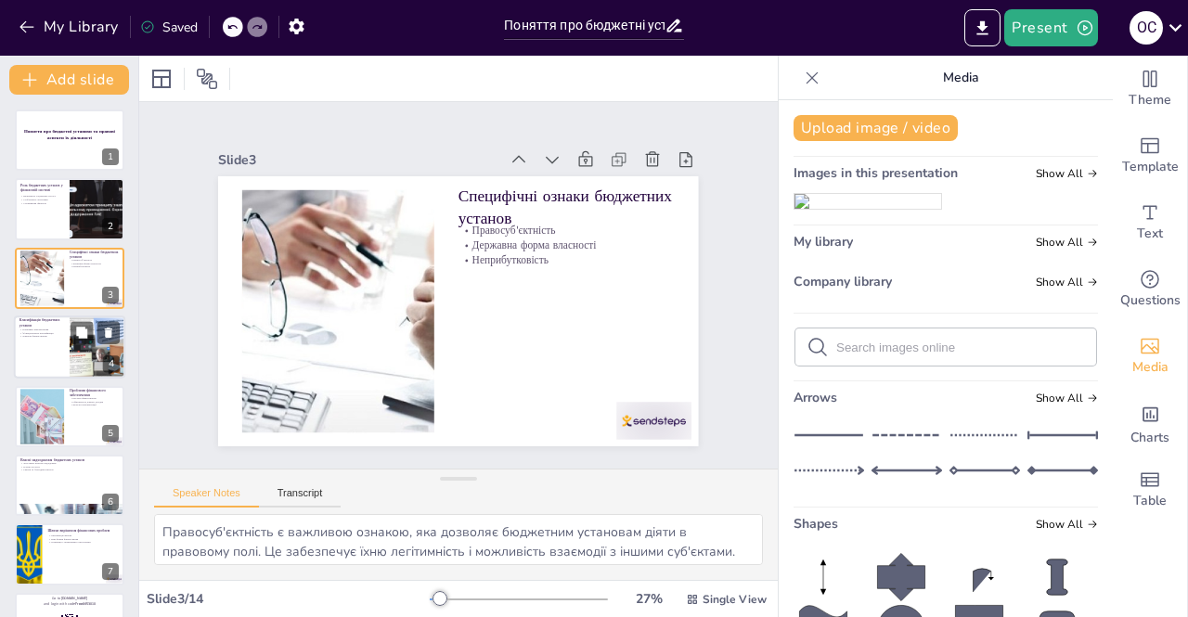
click at [93, 350] on div at bounding box center [98, 347] width 84 height 63
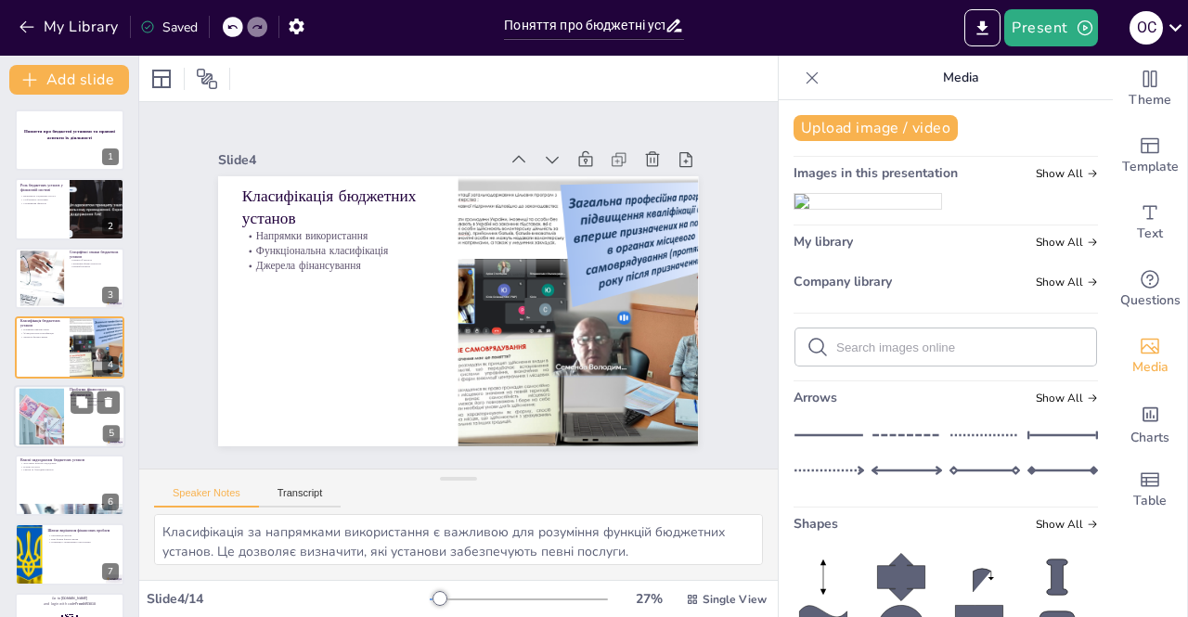
click at [73, 426] on div at bounding box center [69, 416] width 111 height 63
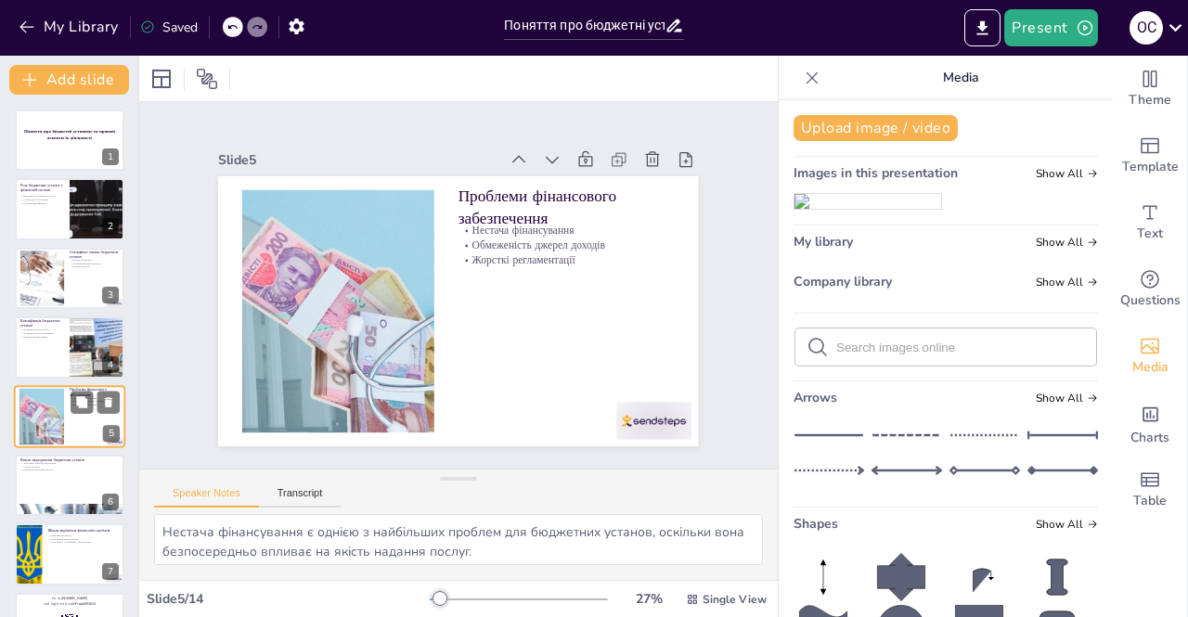
scroll to position [60, 0]
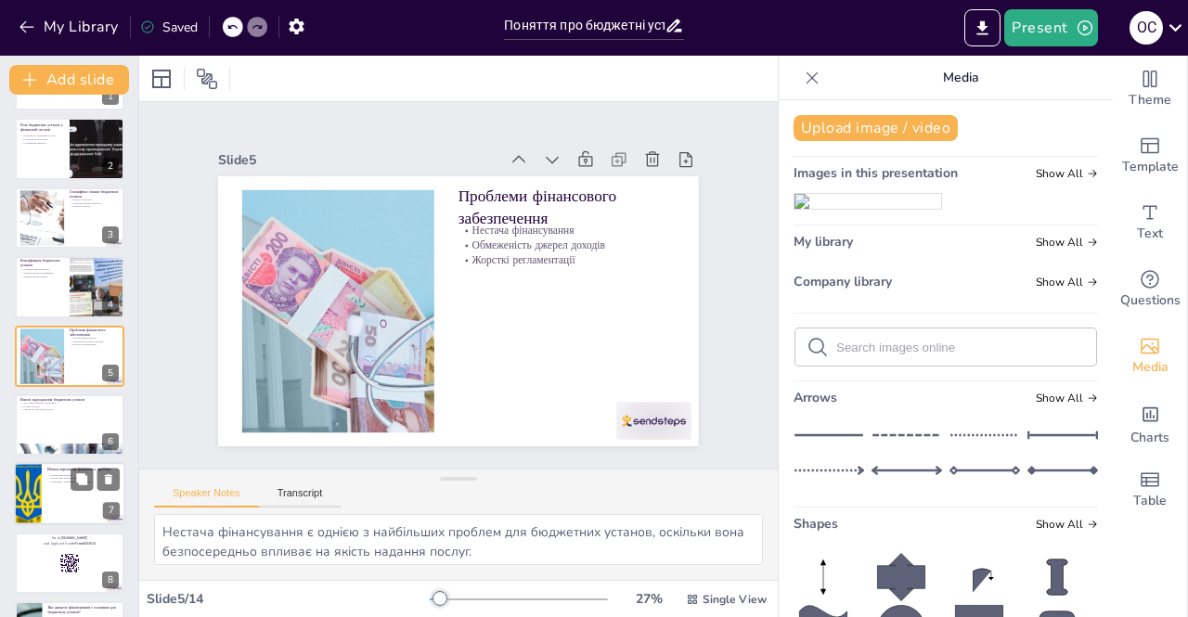
click at [53, 496] on div at bounding box center [69, 494] width 111 height 63
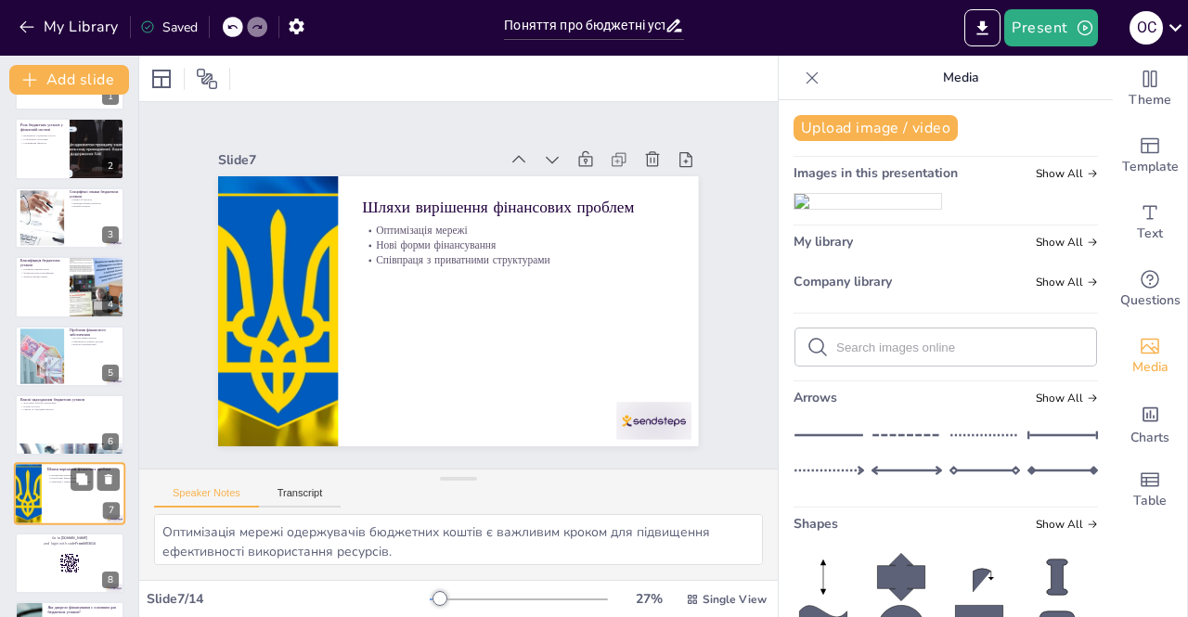
scroll to position [199, 0]
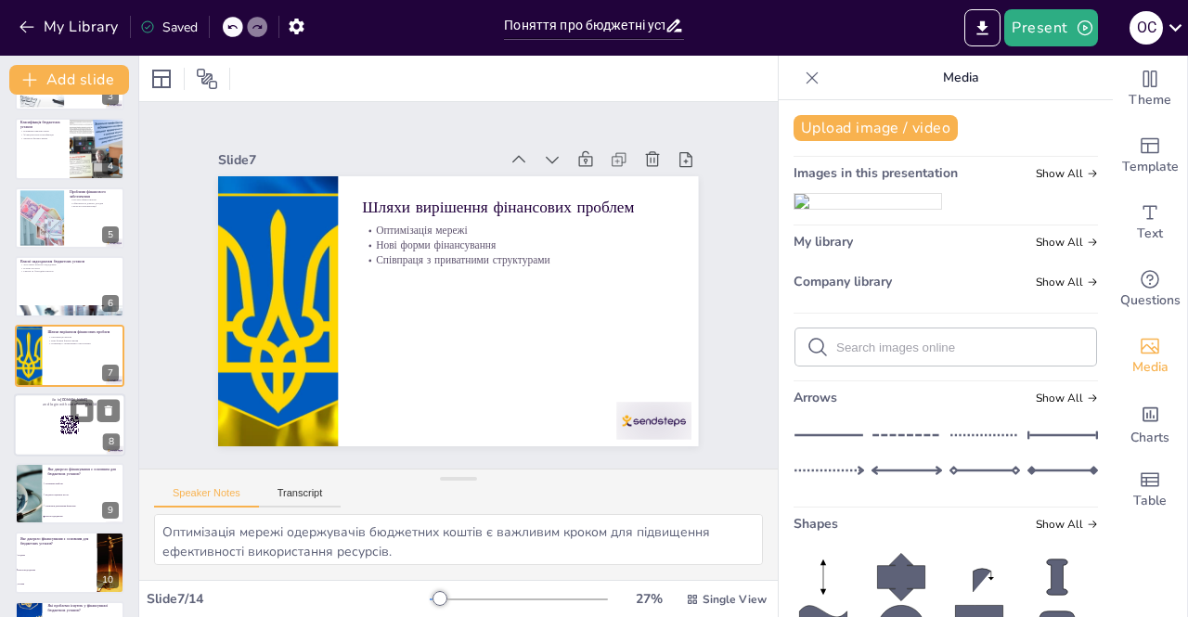
click at [68, 418] on rect at bounding box center [68, 419] width 1 height 3
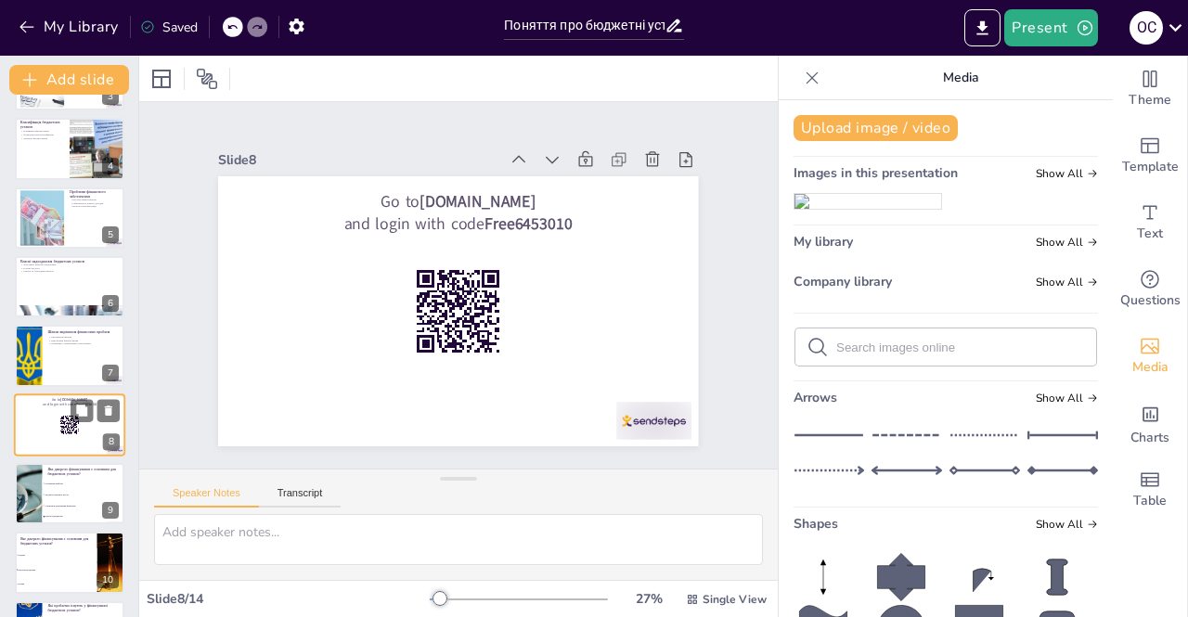
scroll to position [267, 0]
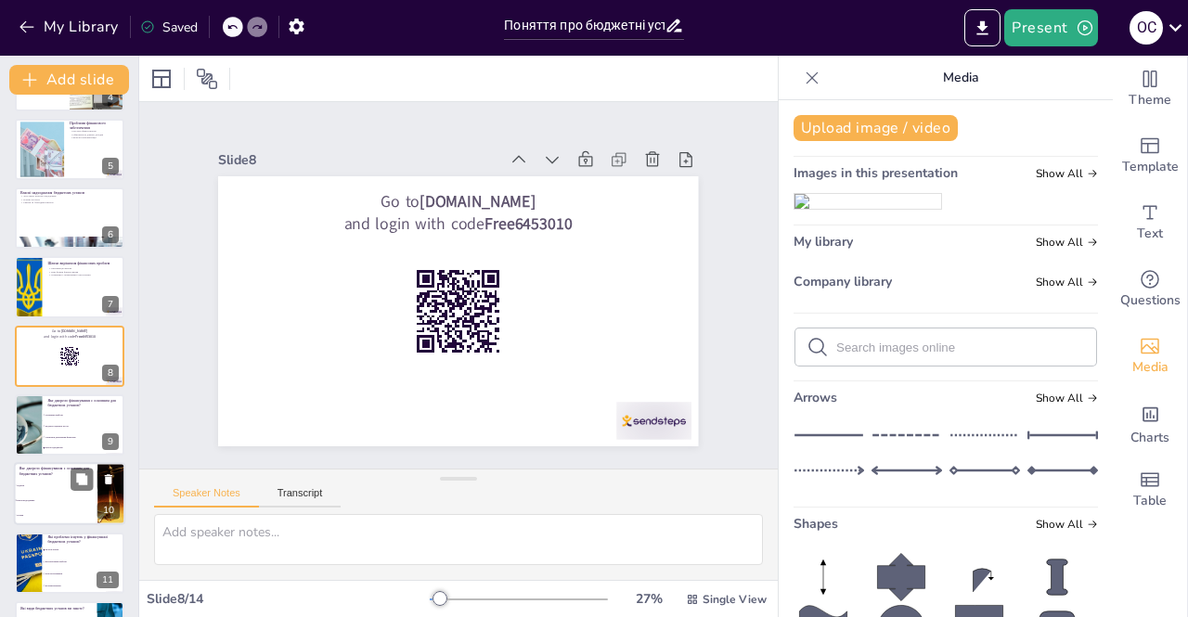
click at [62, 485] on span "Податки" at bounding box center [57, 486] width 80 height 3
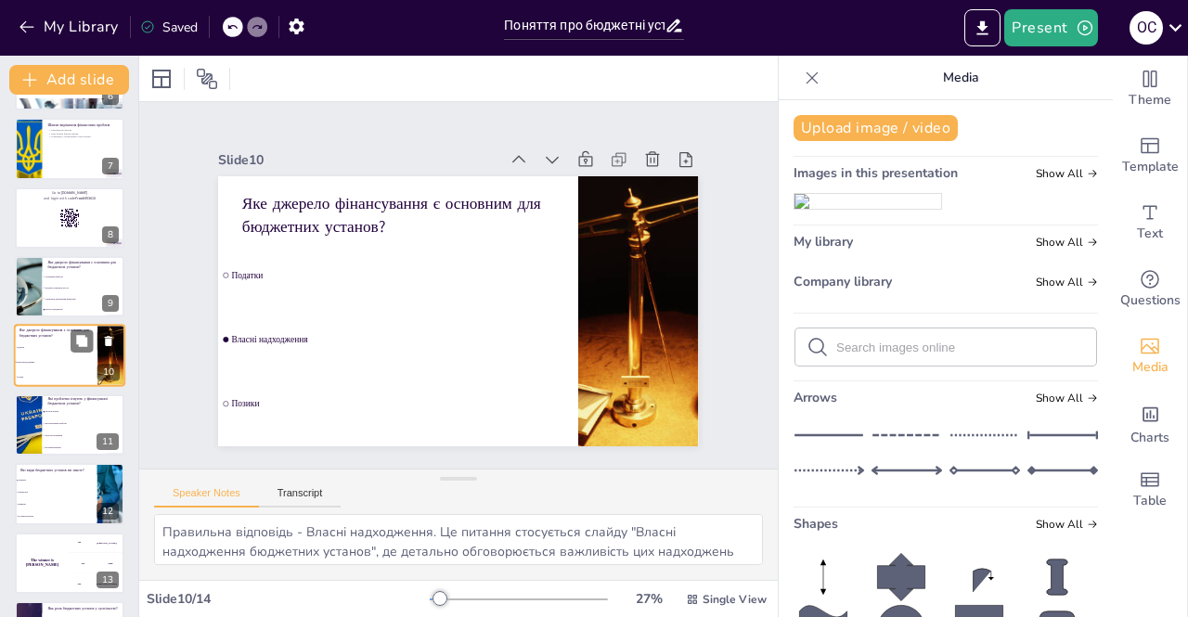
scroll to position [466, 0]
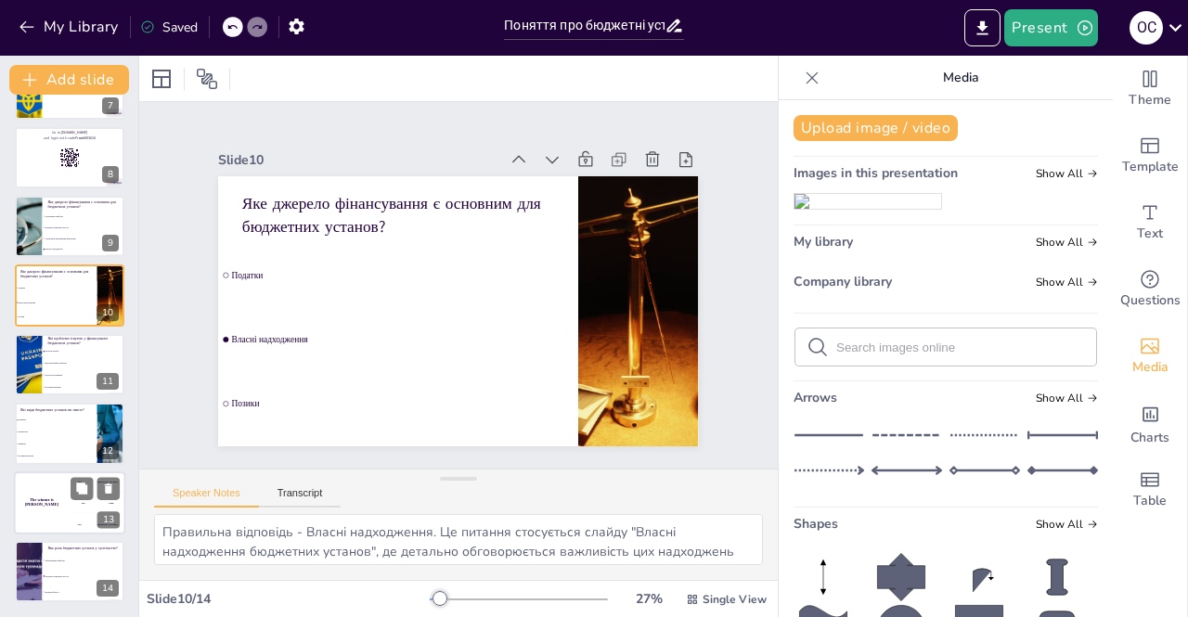
click at [50, 490] on div "The winner is [PERSON_NAME]" at bounding box center [42, 503] width 56 height 63
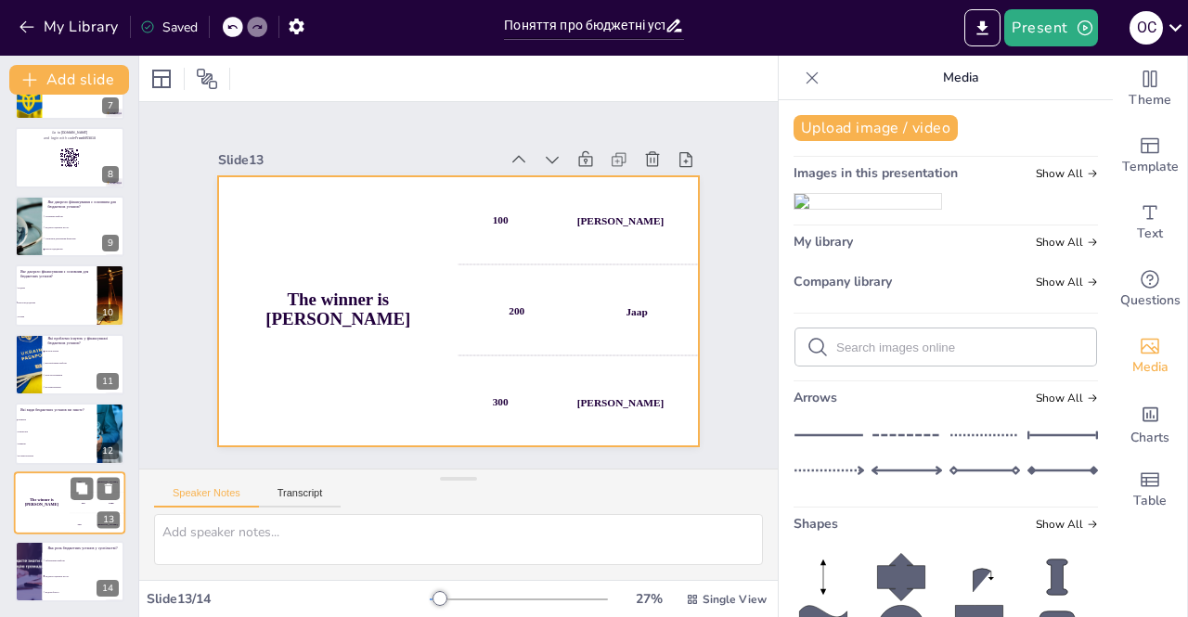
scroll to position [0, 0]
